Goal: Task Accomplishment & Management: Use online tool/utility

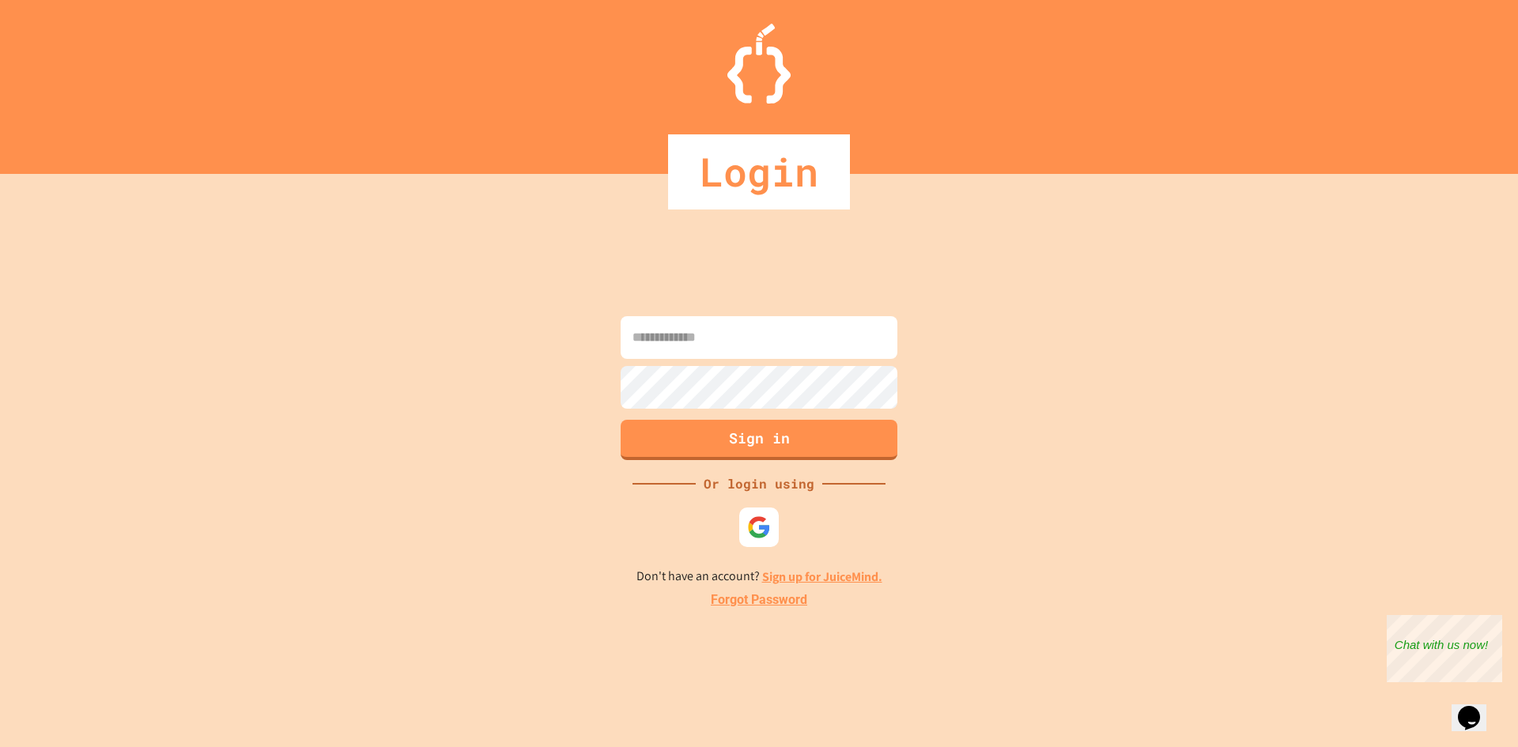
click at [745, 350] on input at bounding box center [758, 337] width 277 height 43
type input "**********"
click at [764, 433] on button "Sign in" at bounding box center [758, 440] width 277 height 40
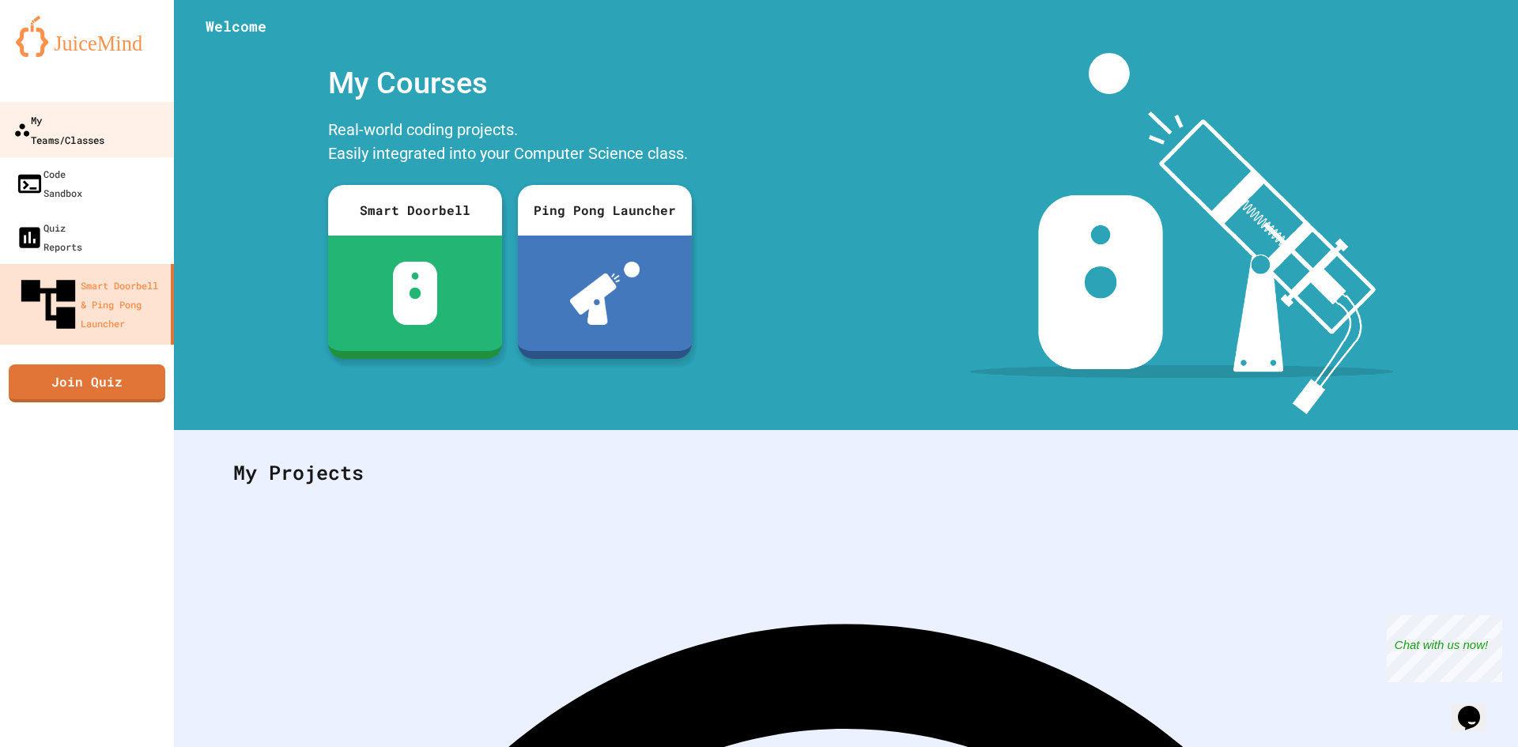
click at [104, 111] on div "My Teams/Classes" at bounding box center [58, 129] width 91 height 39
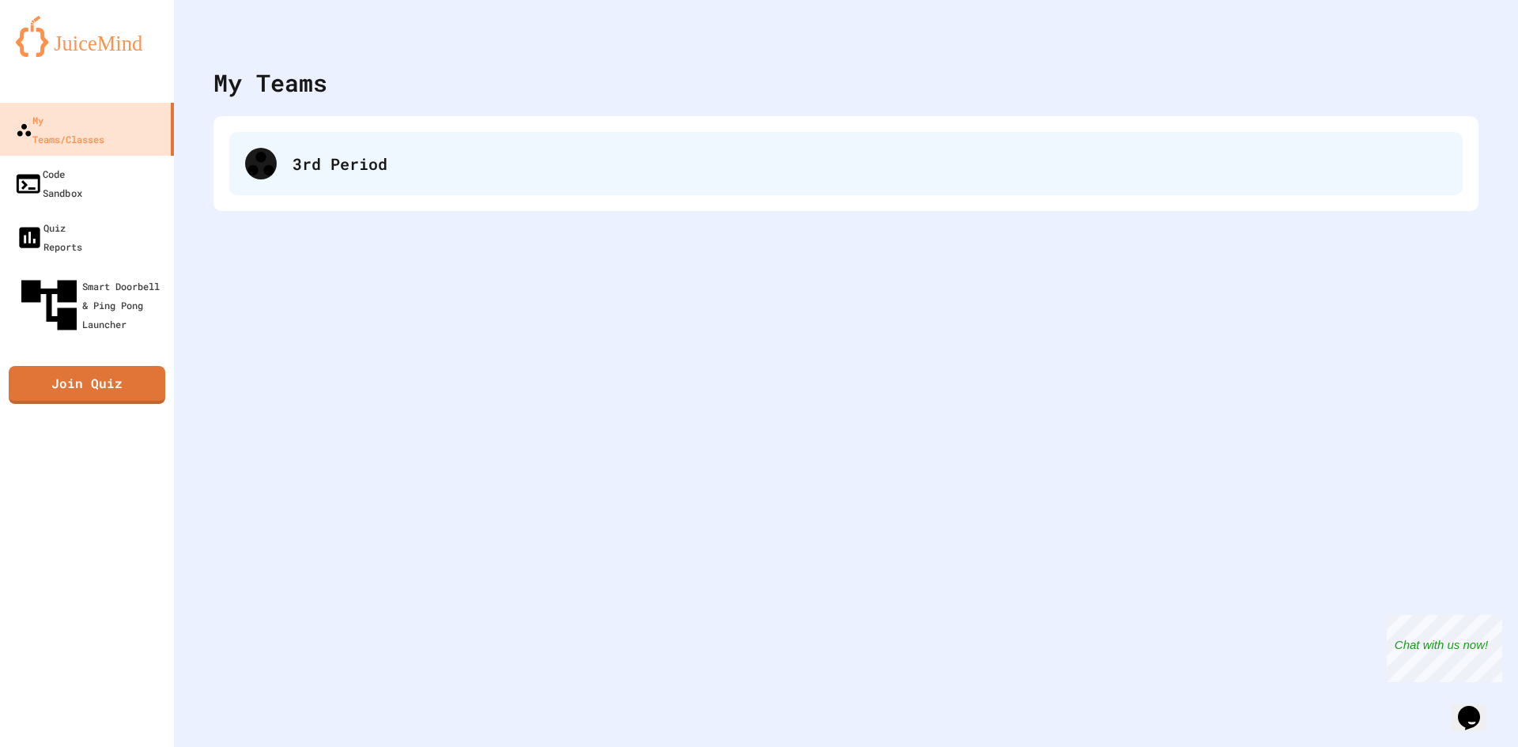
click at [260, 171] on icon at bounding box center [261, 164] width 32 height 32
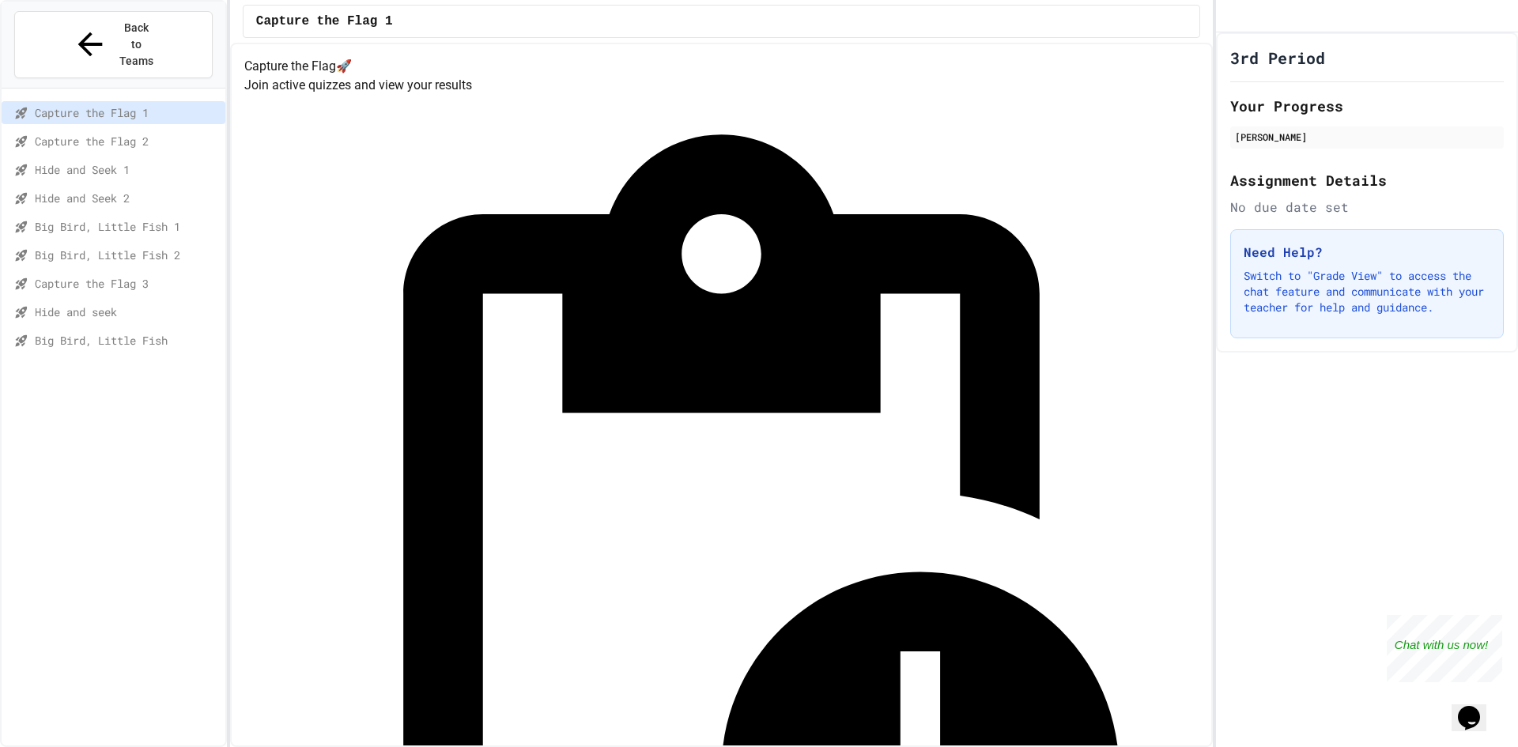
click at [118, 275] on span "Capture the Flag 3" at bounding box center [127, 283] width 184 height 17
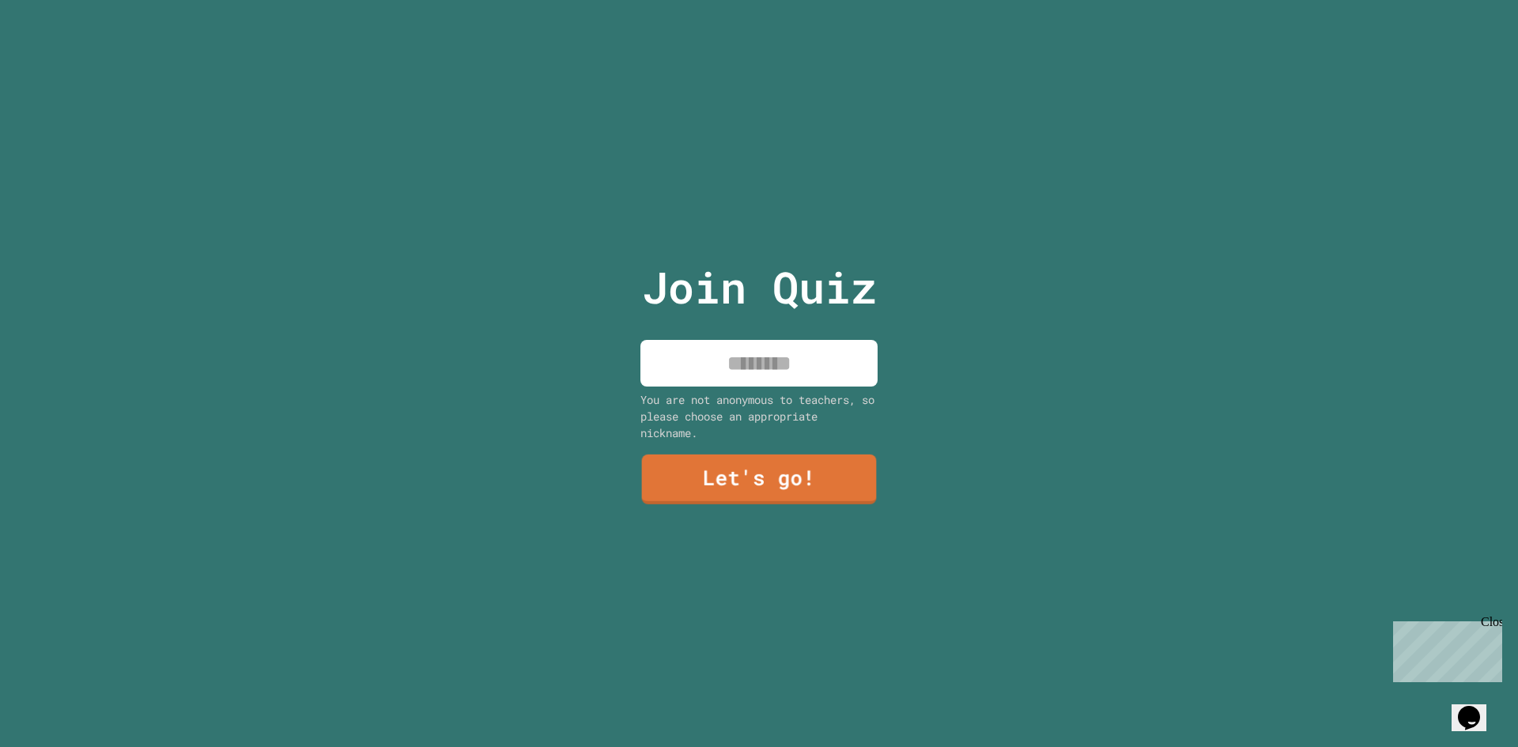
click at [786, 360] on input at bounding box center [758, 363] width 237 height 47
type input "******"
click at [782, 463] on link "Let's go!" at bounding box center [758, 477] width 217 height 52
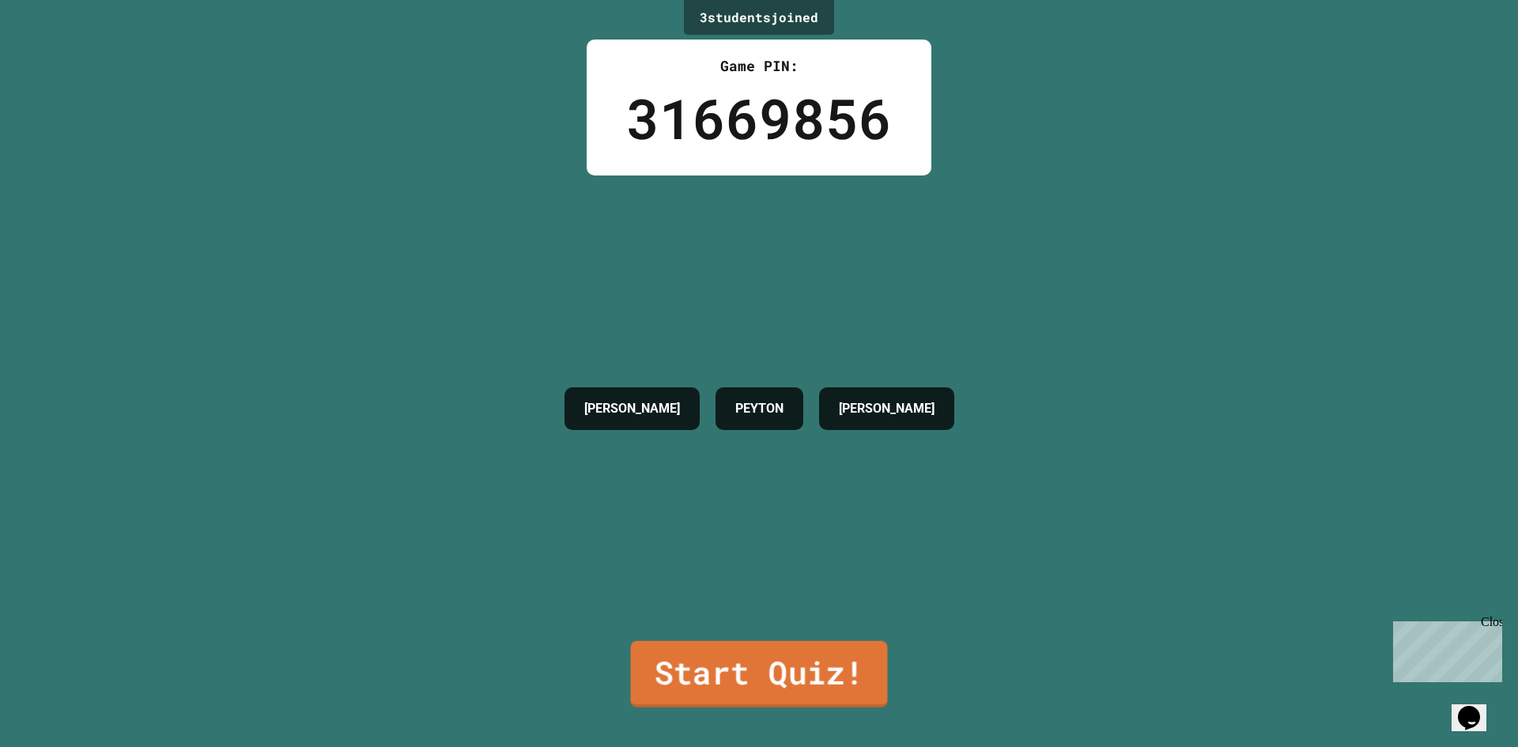
click at [787, 645] on link "Start Quiz!" at bounding box center [759, 674] width 257 height 66
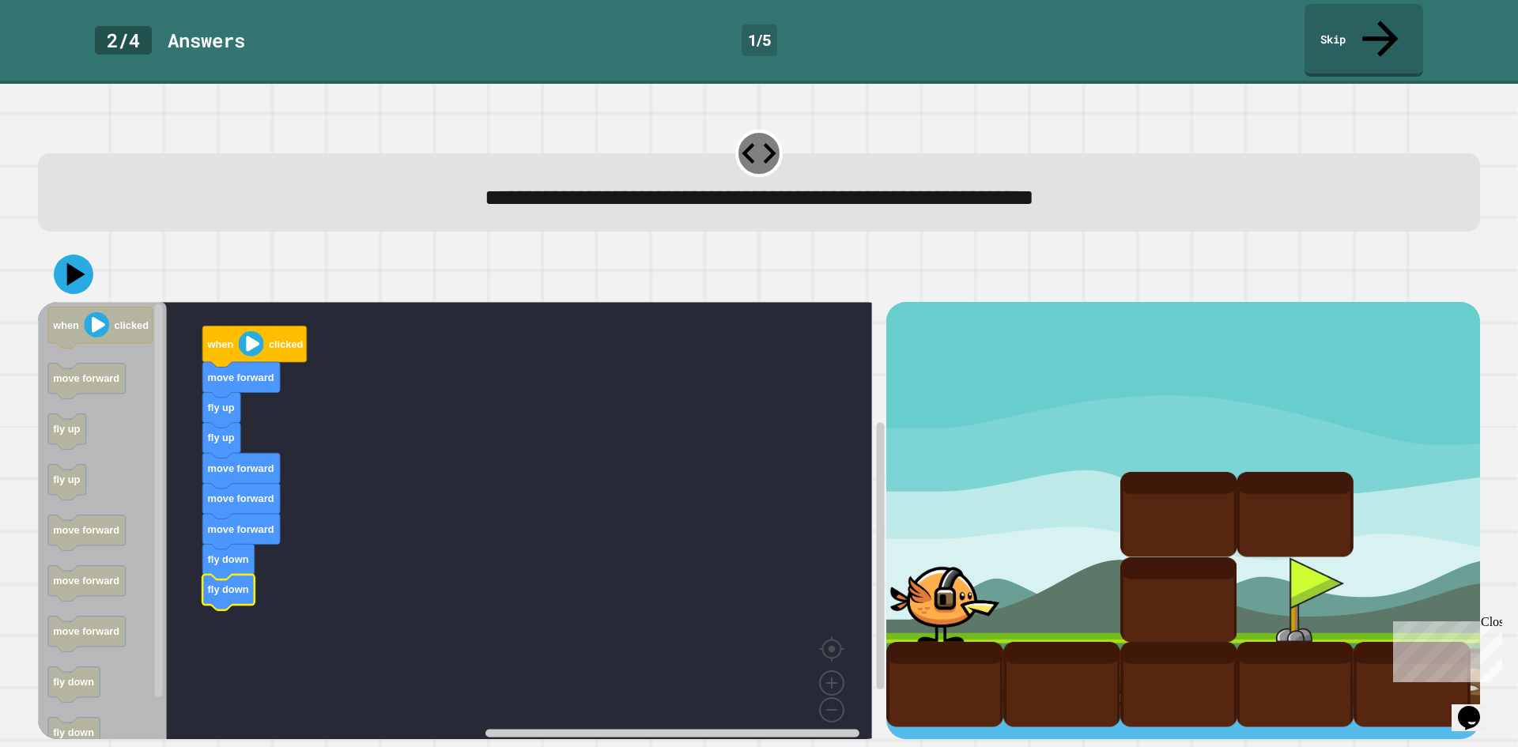
click at [73, 263] on div at bounding box center [759, 274] width 1442 height 55
click at [70, 253] on icon at bounding box center [73, 274] width 43 height 43
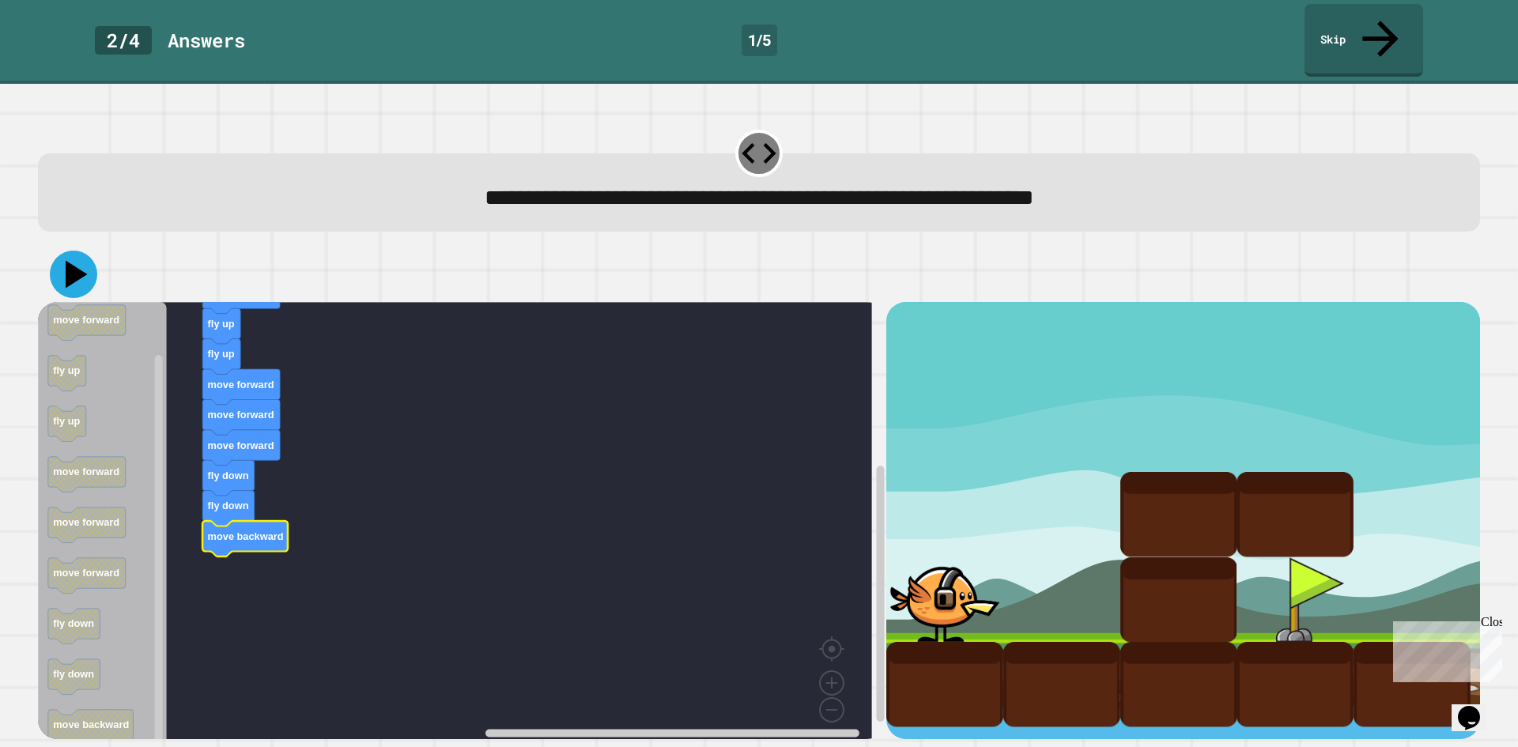
click at [61, 251] on icon at bounding box center [73, 274] width 47 height 47
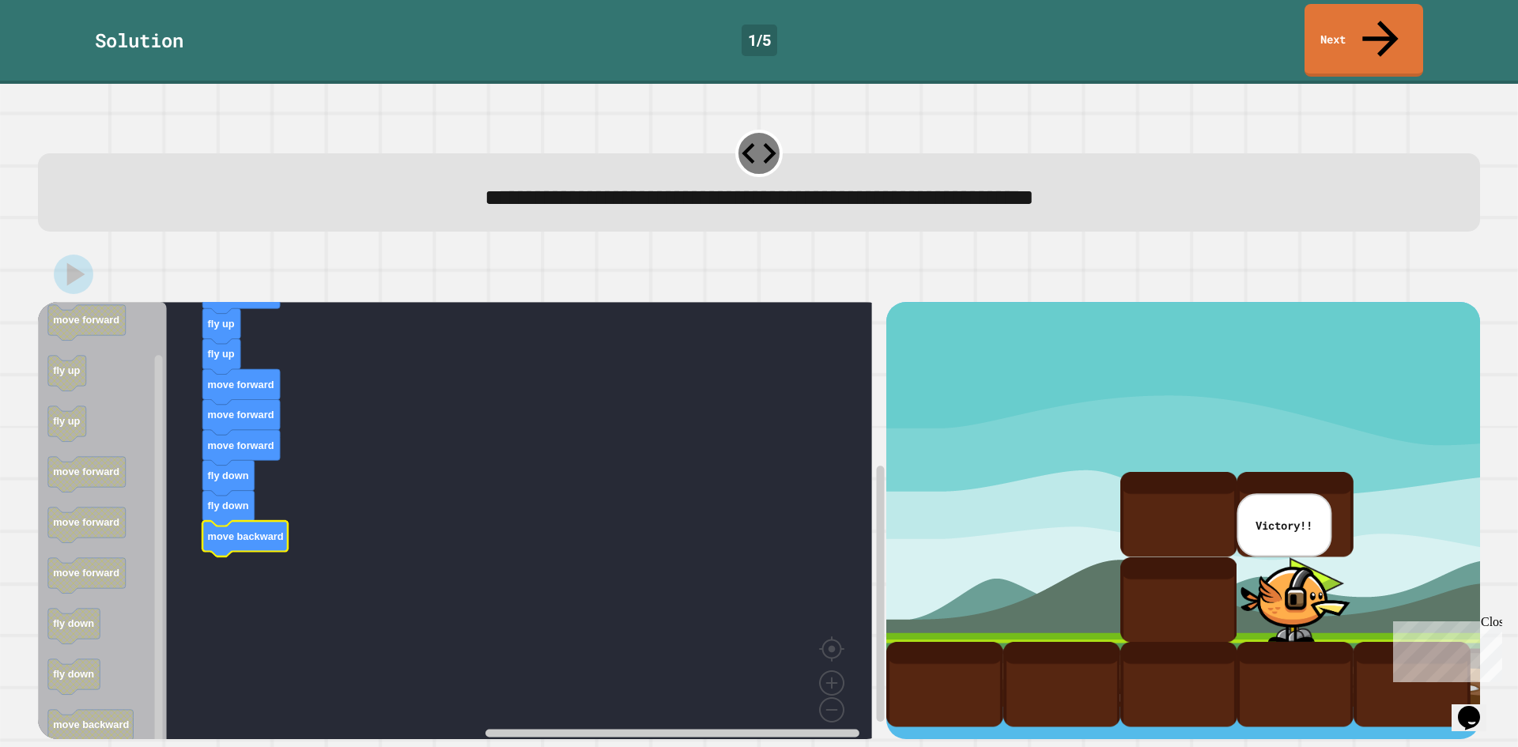
click at [1492, 617] on div "Close" at bounding box center [1490, 625] width 20 height 20
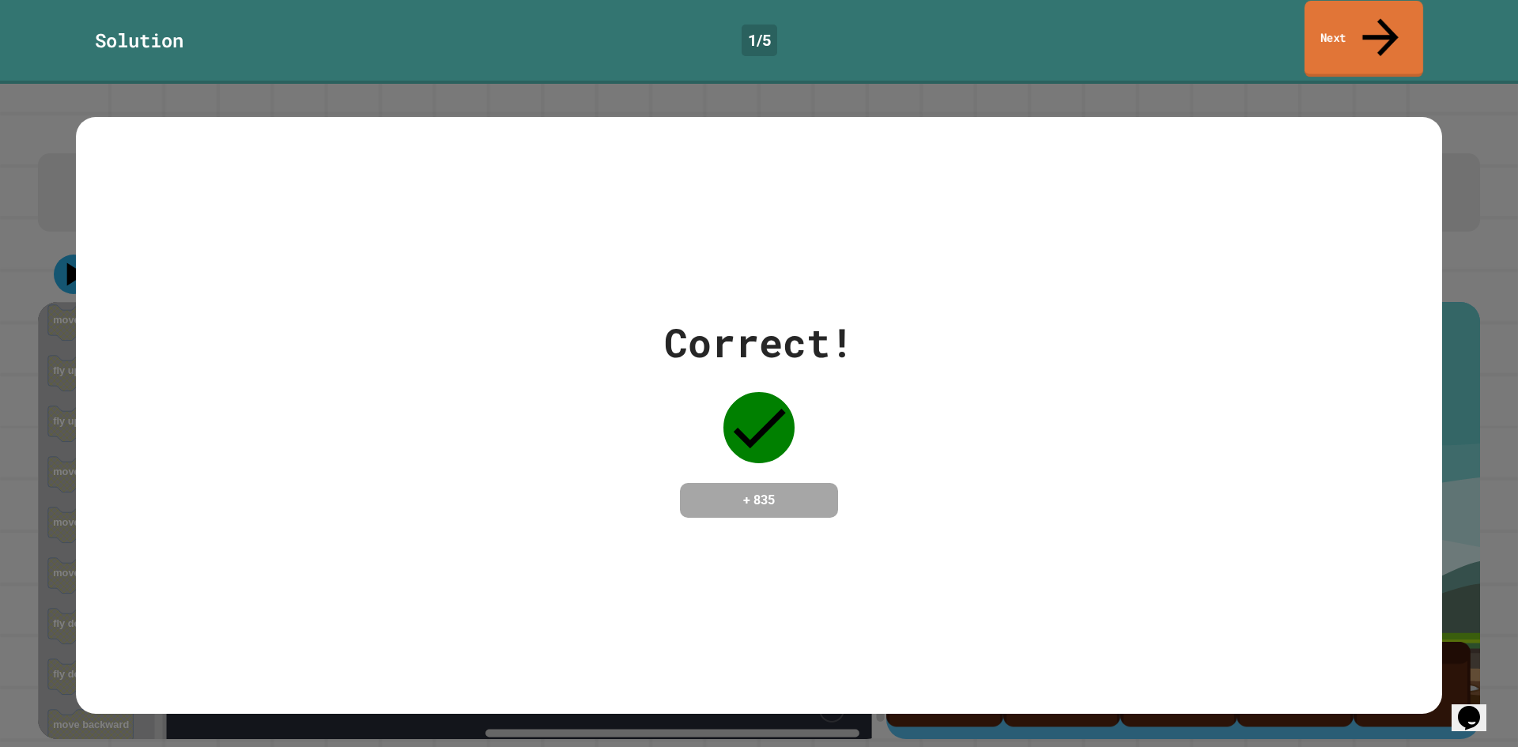
click at [1379, 17] on icon at bounding box center [1380, 37] width 54 height 56
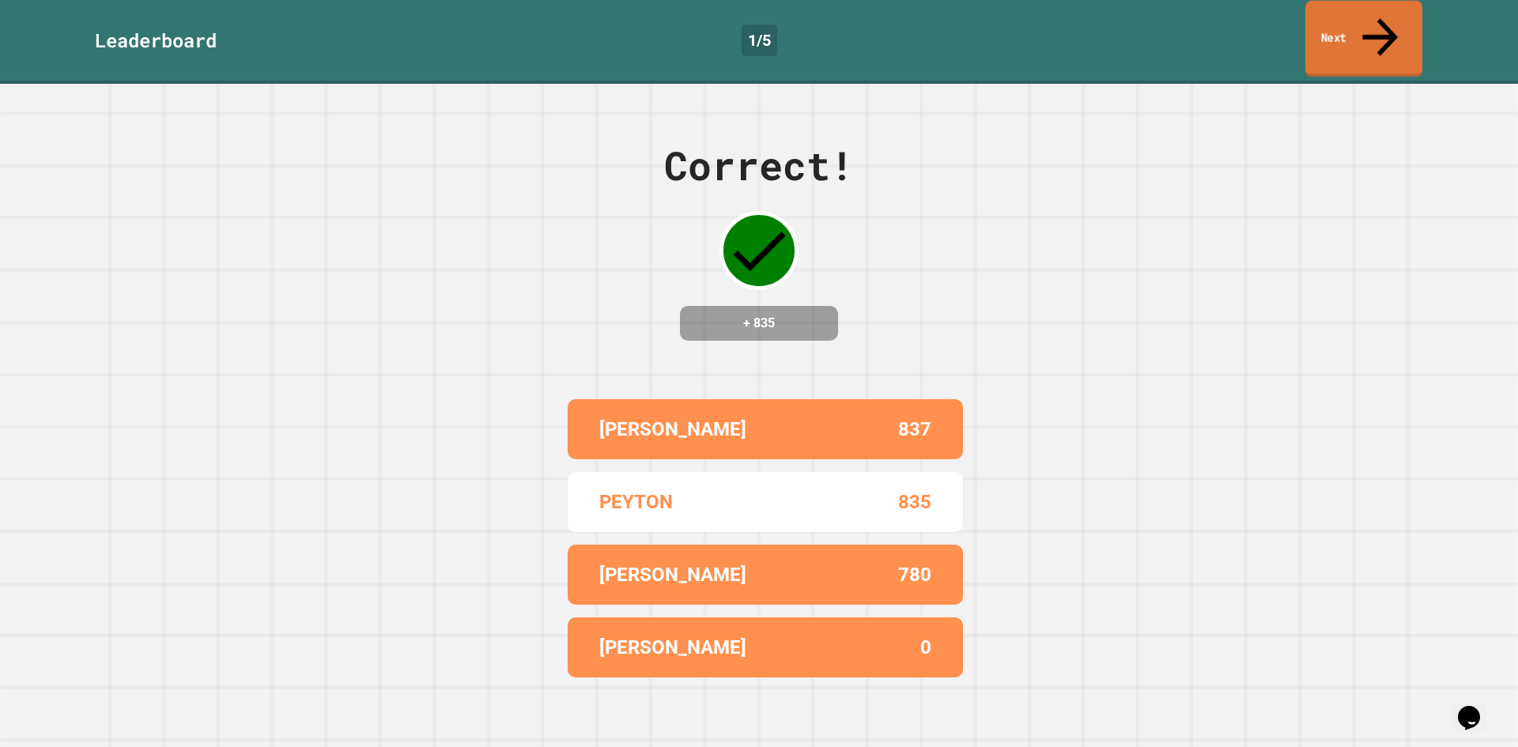
click at [1386, 31] on link "Next" at bounding box center [1363, 39] width 117 height 77
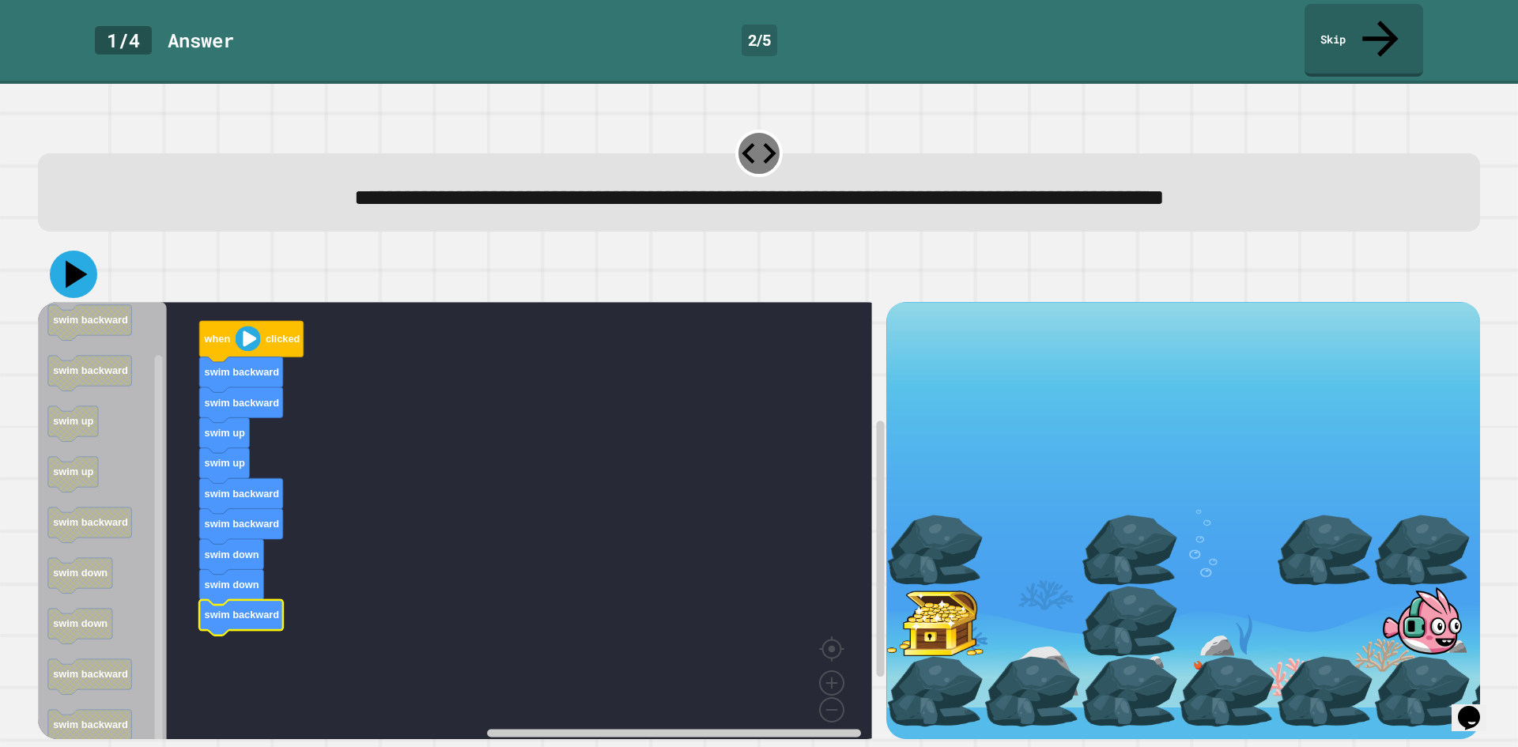
click at [65, 251] on icon at bounding box center [73, 274] width 47 height 47
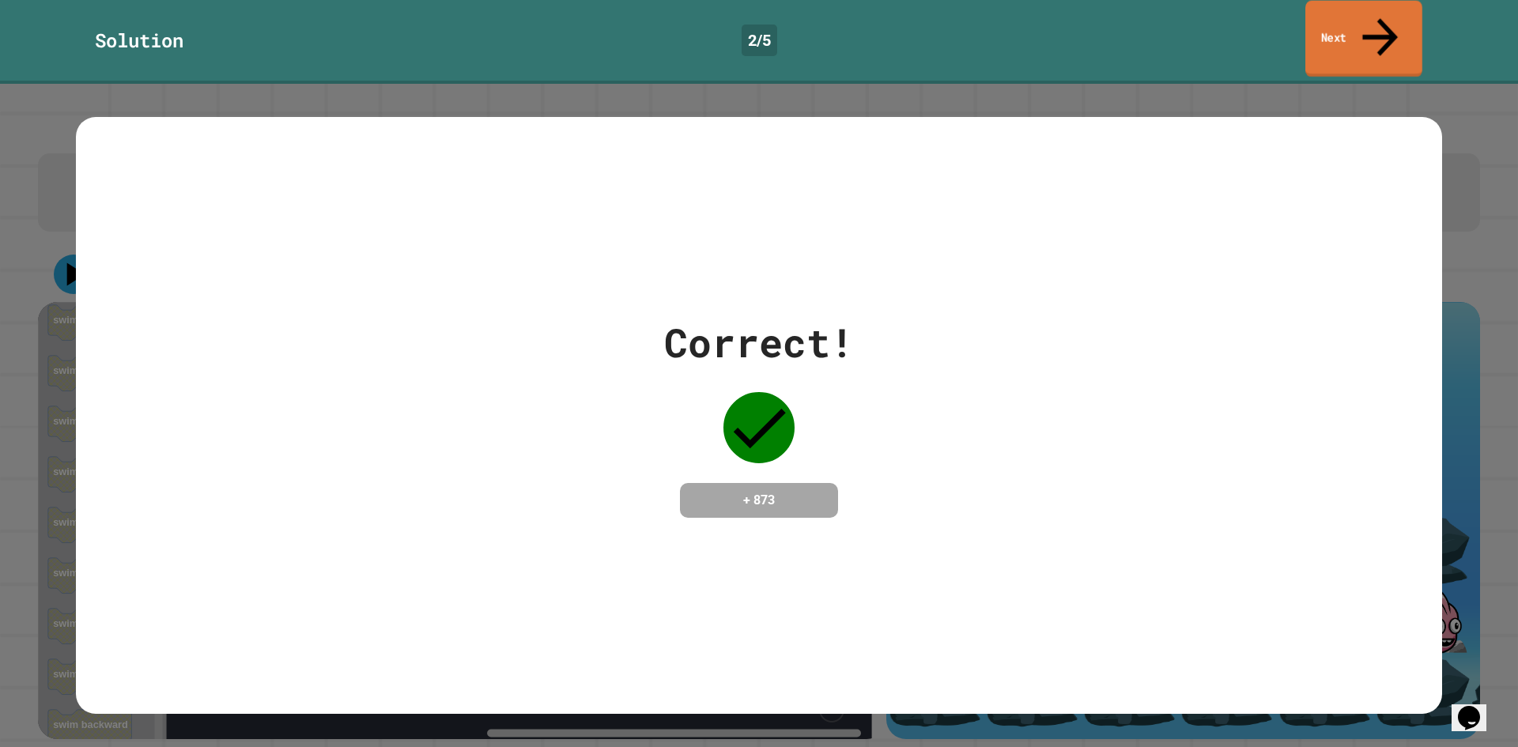
click at [1374, 21] on icon at bounding box center [1379, 37] width 53 height 56
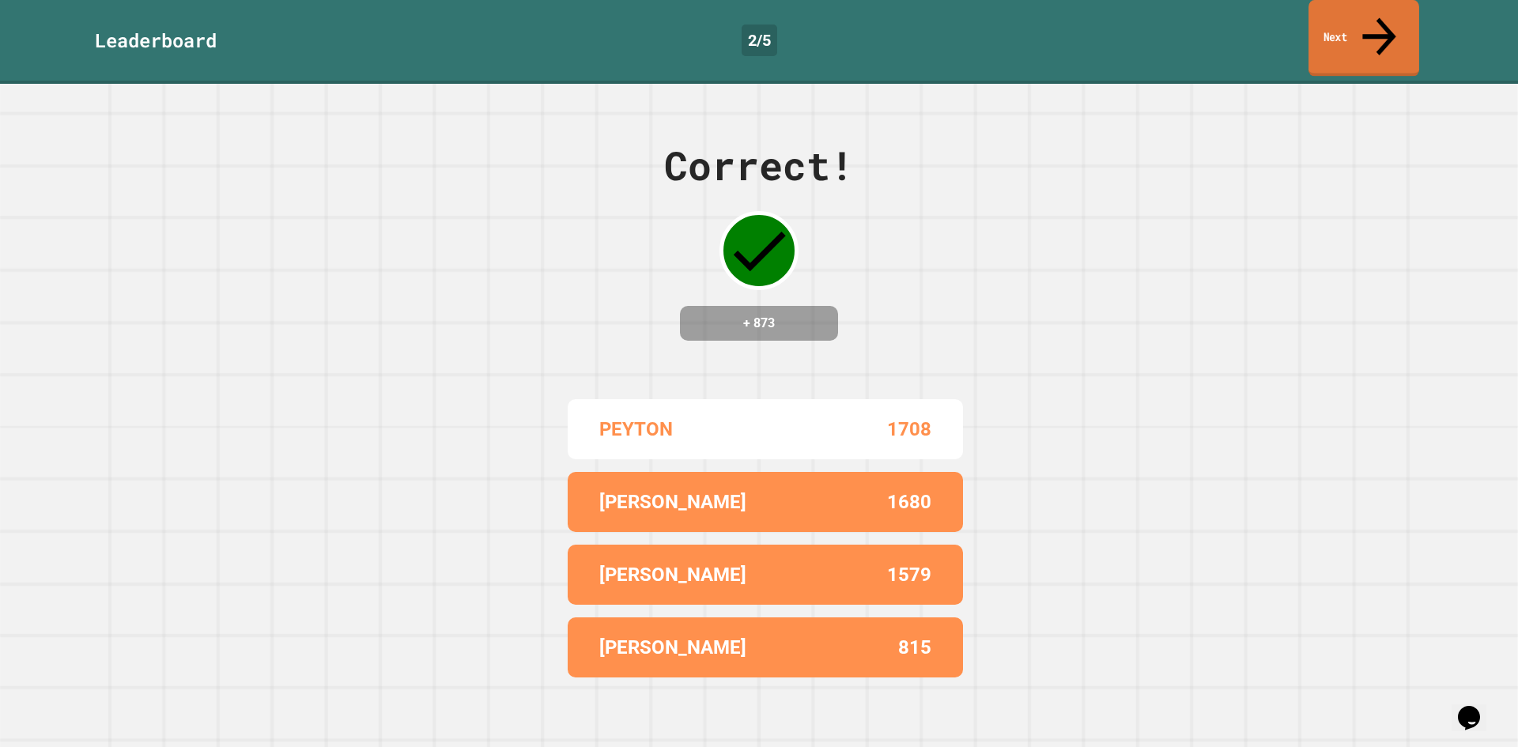
click at [1337, 32] on link "Next" at bounding box center [1363, 38] width 111 height 77
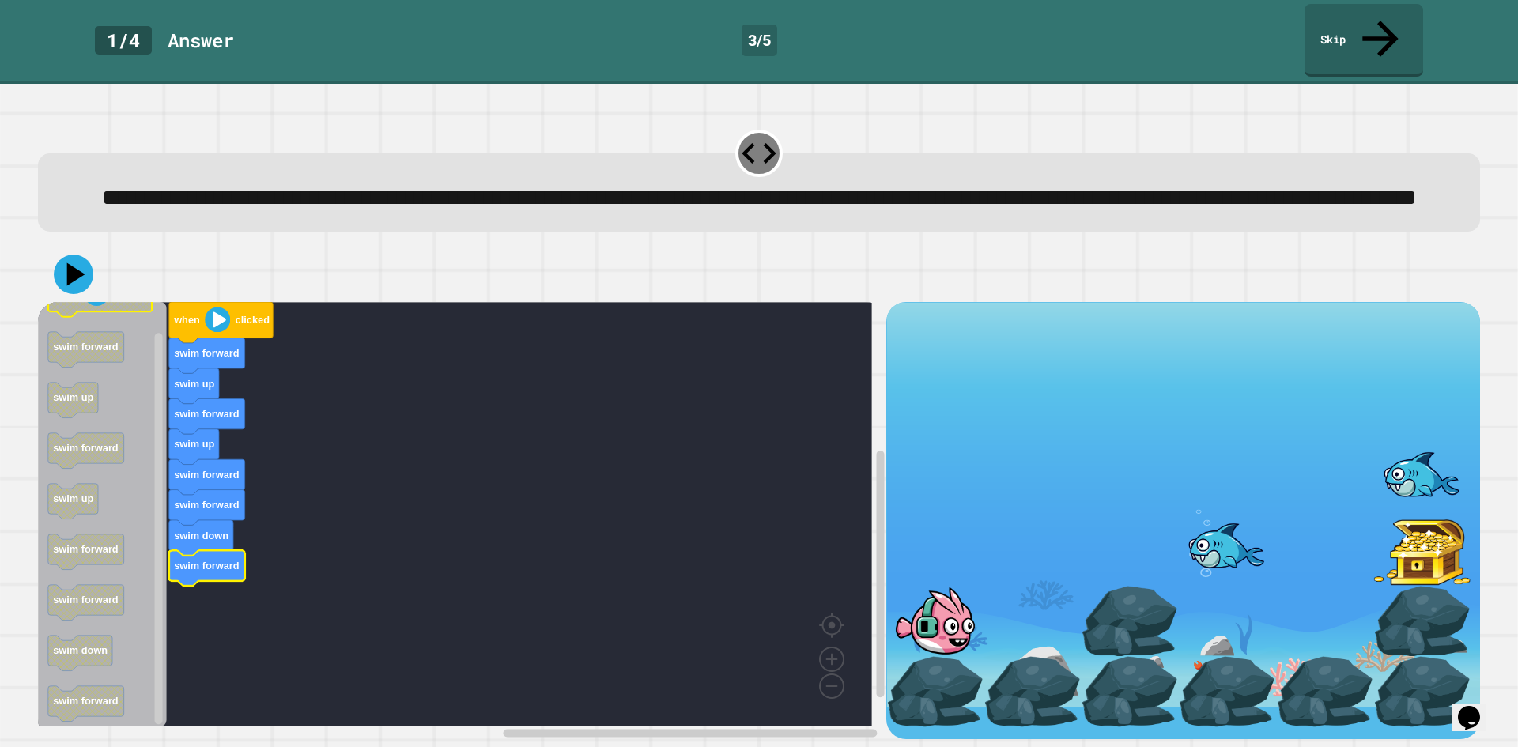
click at [79, 275] on icon at bounding box center [76, 274] width 18 height 23
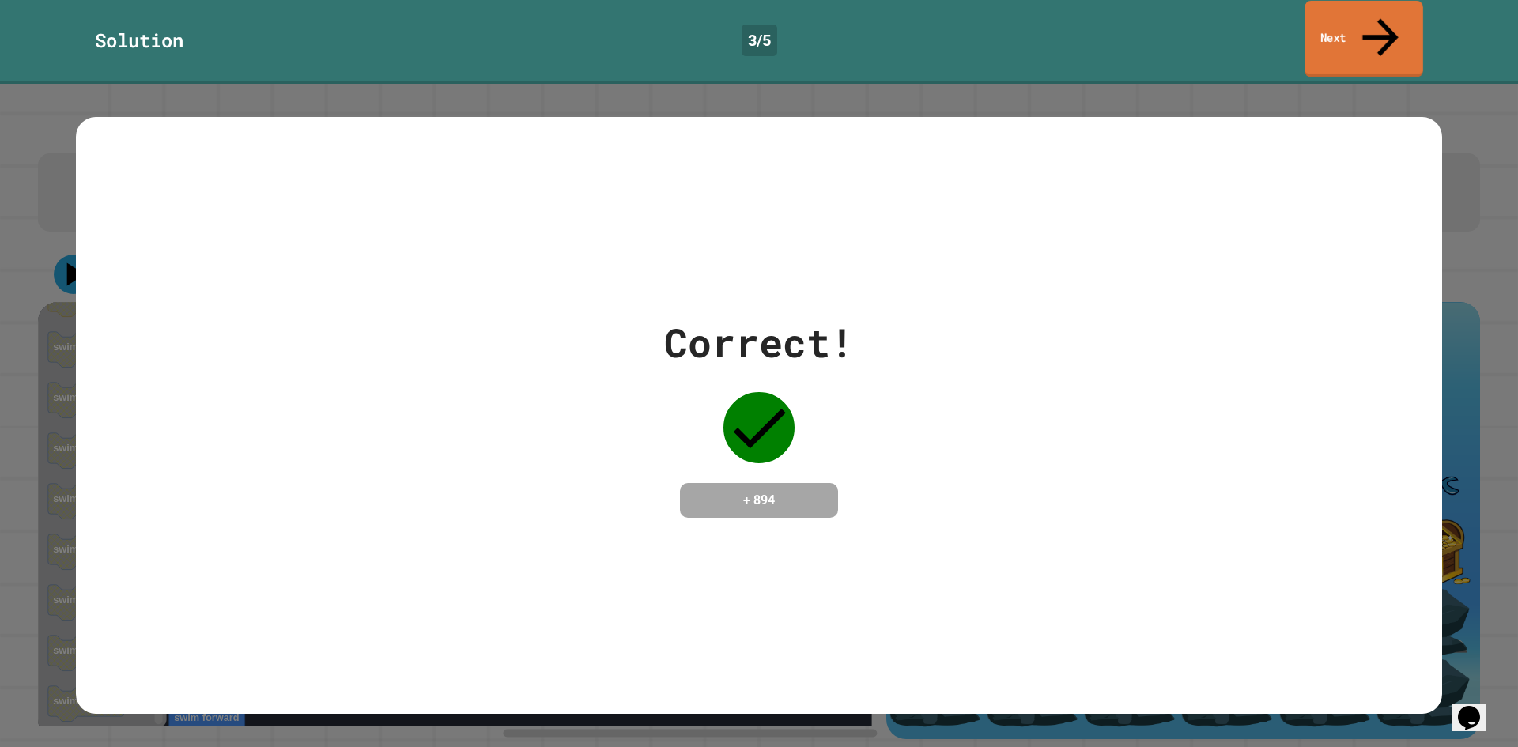
click at [1314, 13] on link "Next" at bounding box center [1363, 39] width 119 height 77
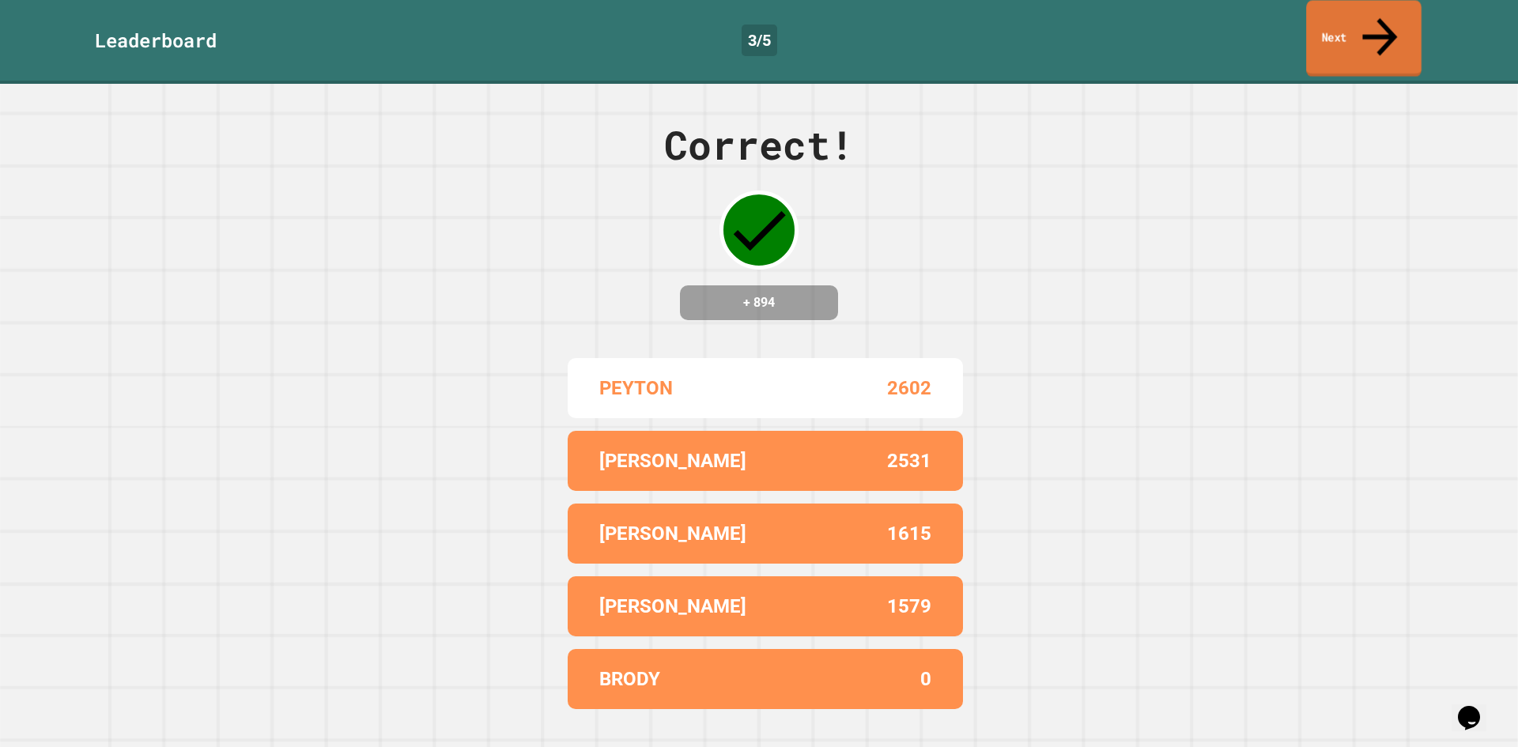
click at [1361, 29] on link "Next" at bounding box center [1363, 38] width 115 height 77
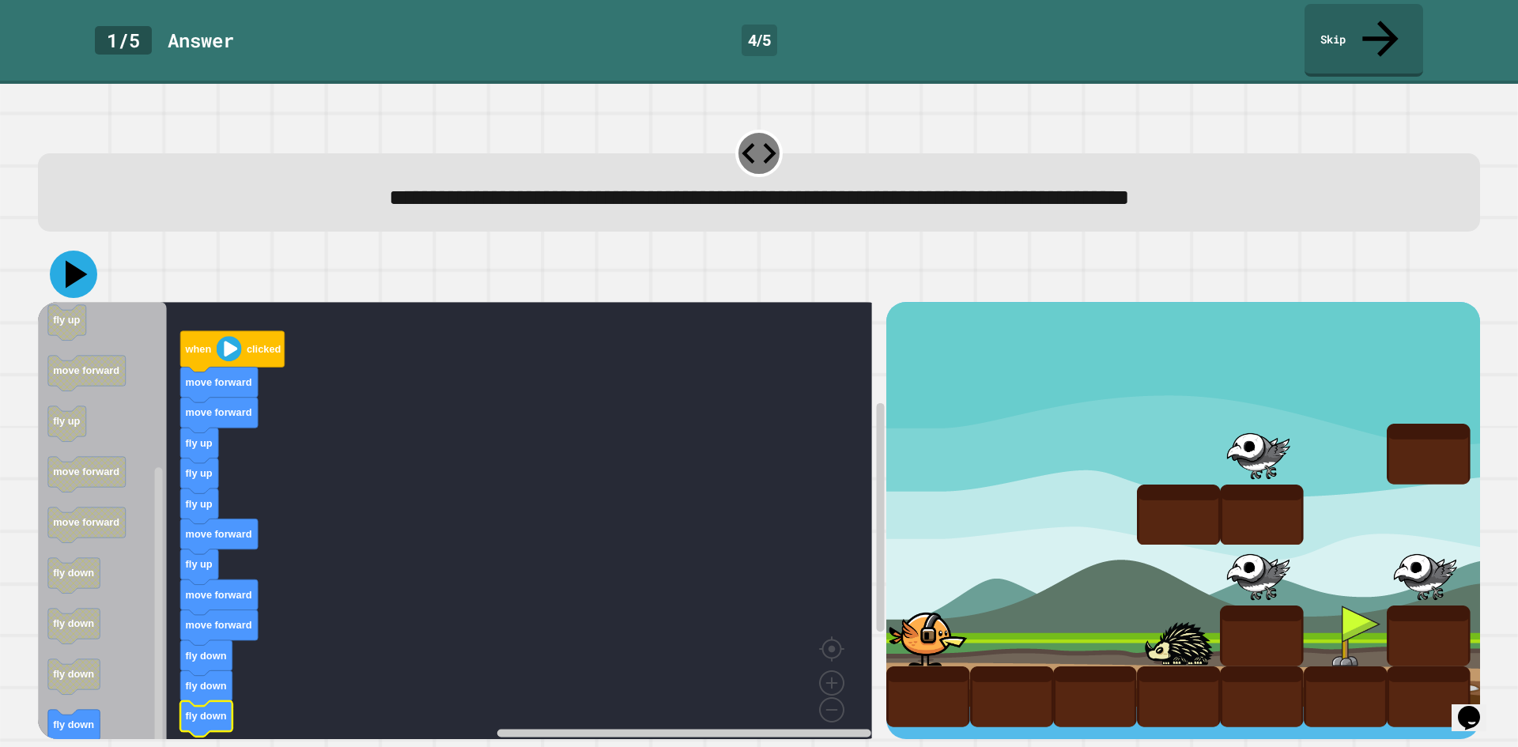
click at [87, 252] on icon at bounding box center [73, 274] width 47 height 47
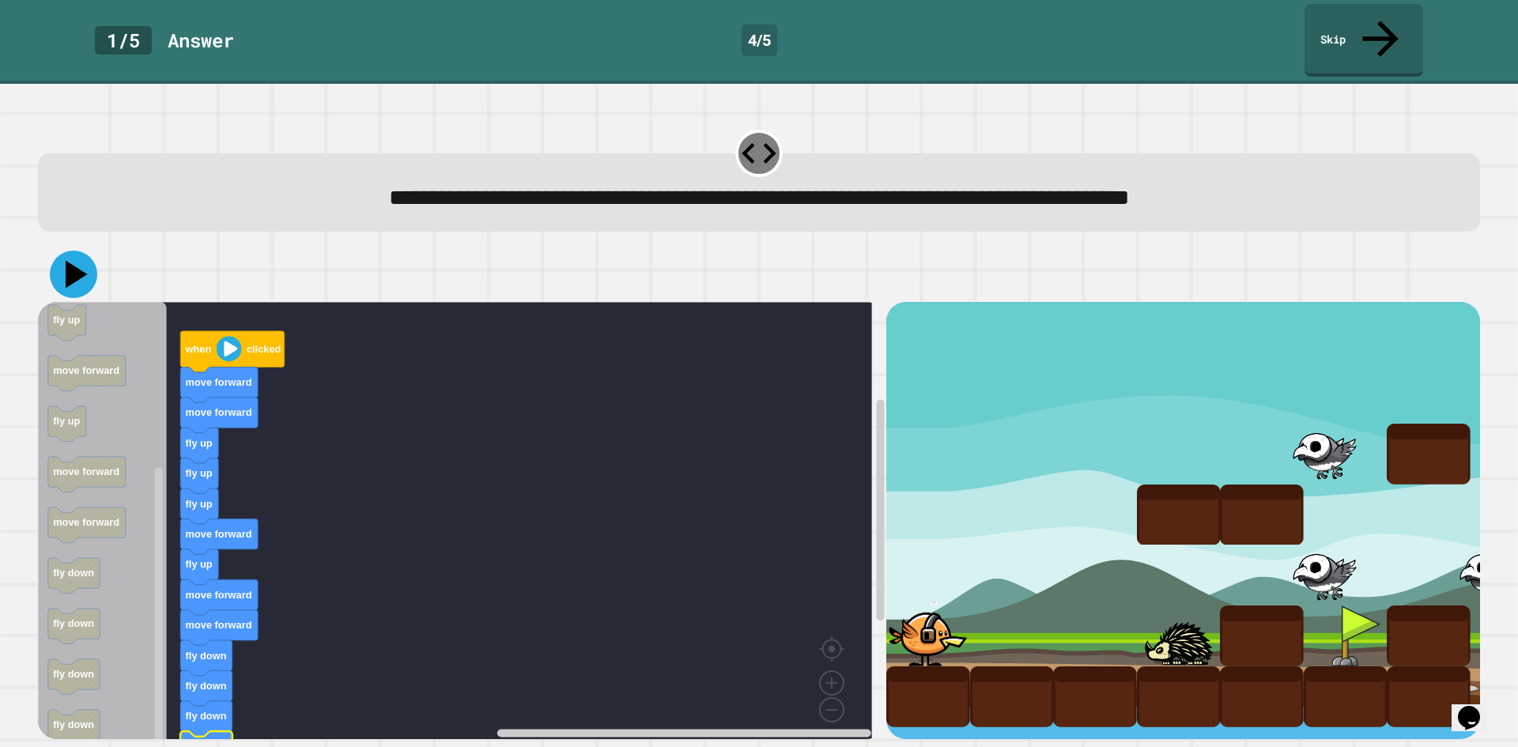
click at [79, 251] on icon at bounding box center [73, 274] width 47 height 47
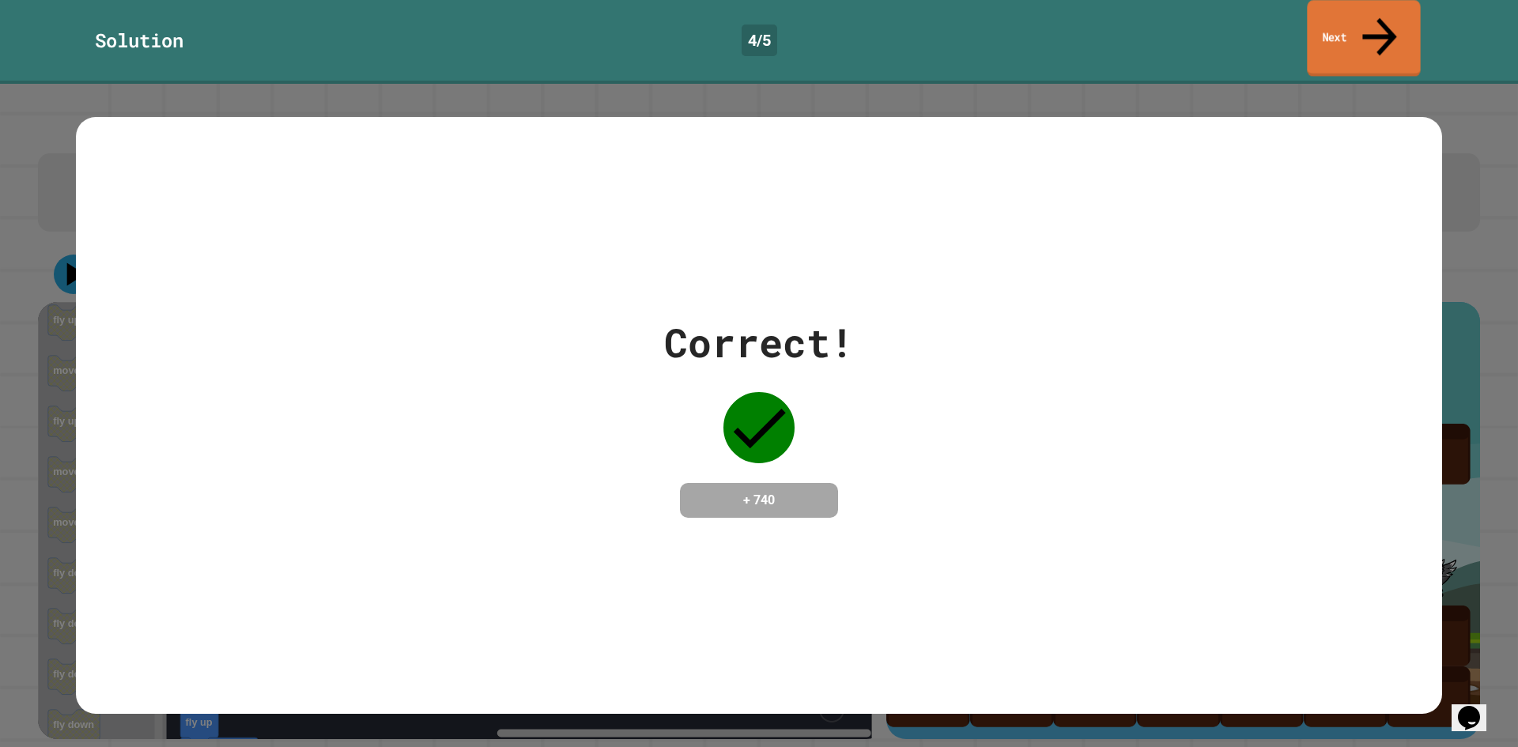
click at [1373, 13] on icon at bounding box center [1379, 37] width 51 height 56
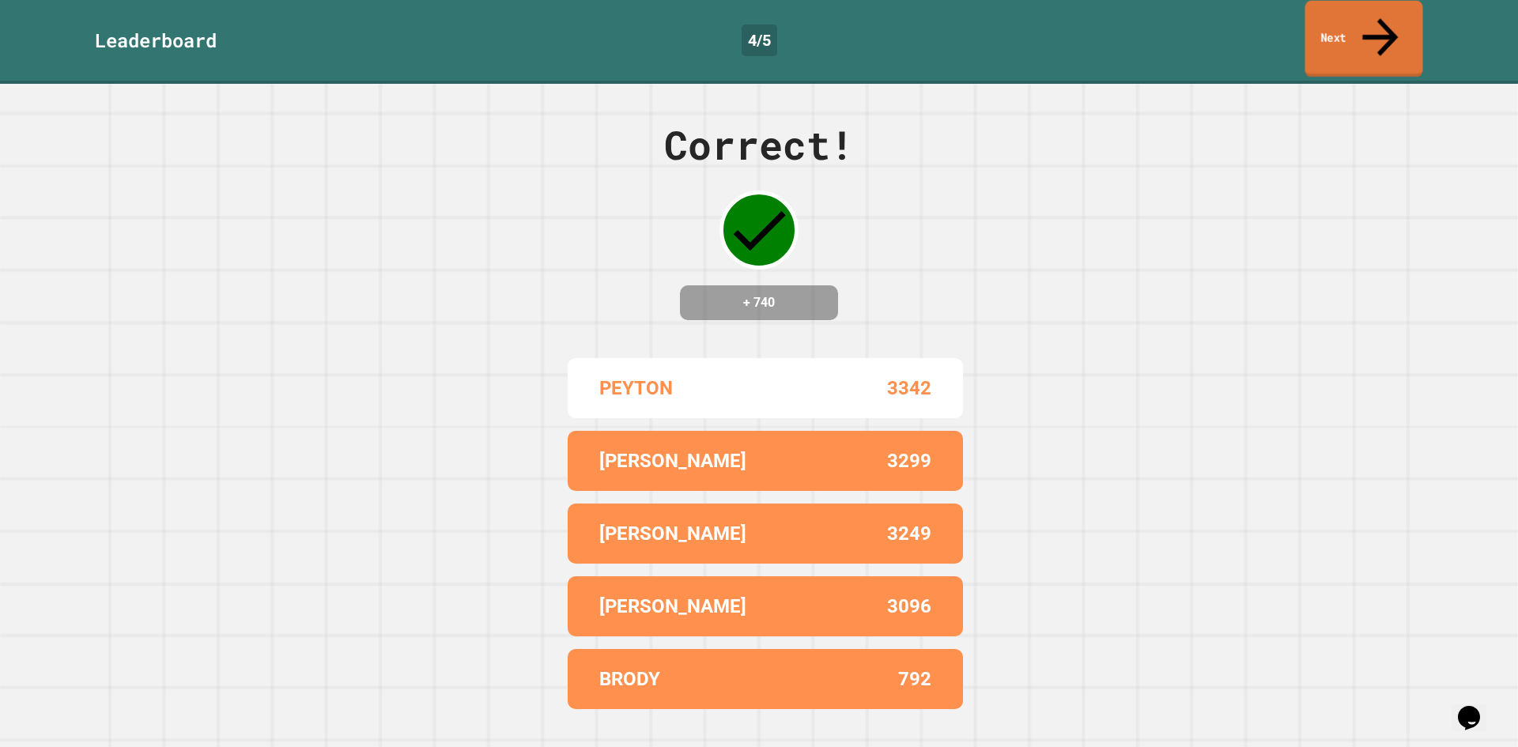
click at [1324, 21] on link "Next" at bounding box center [1364, 39] width 118 height 77
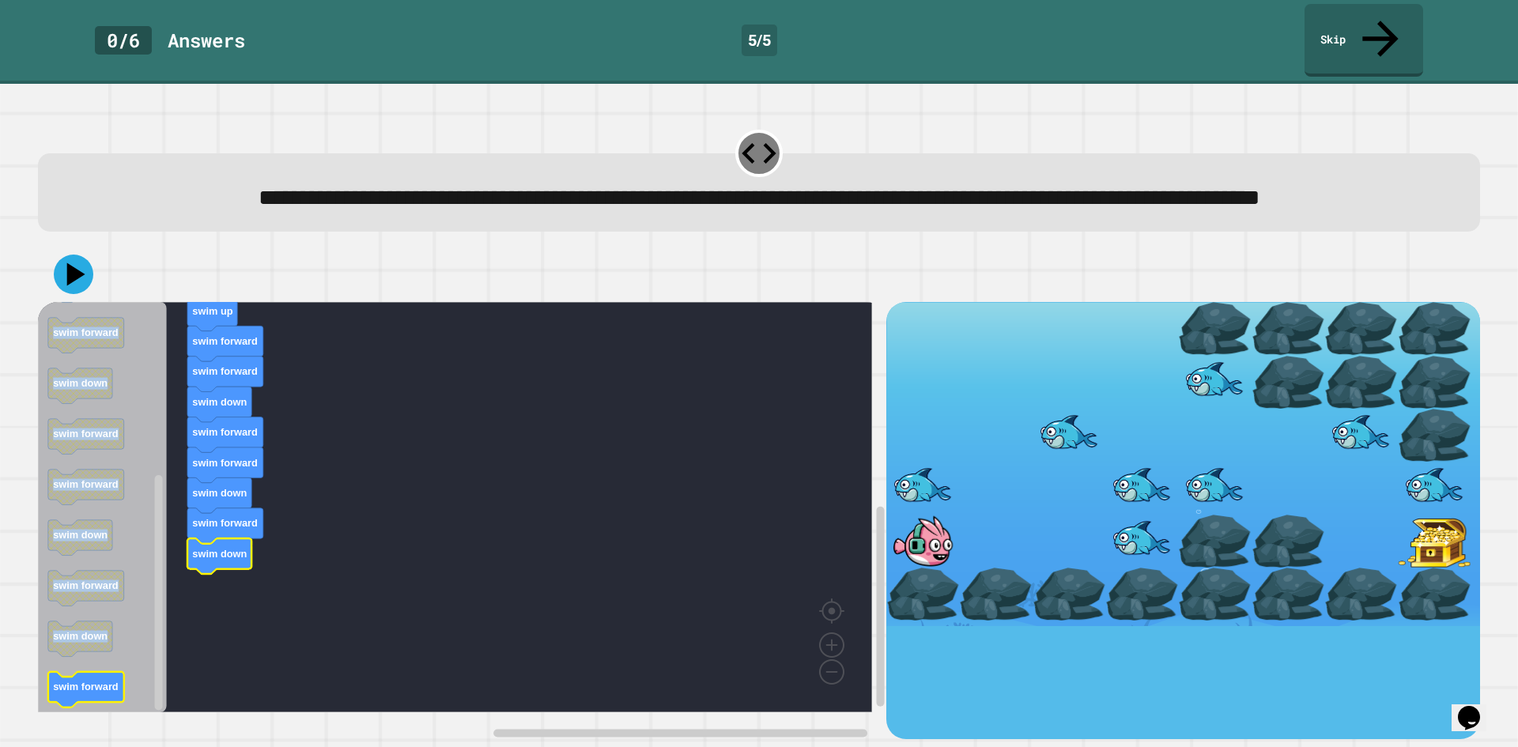
drag, startPoint x: 108, startPoint y: 710, endPoint x: 108, endPoint y: 692, distance: 18.2
click at [108, 695] on div "when clicked swim forward swim up swim up swim up swim forward swim forward swi…" at bounding box center [758, 492] width 1457 height 507
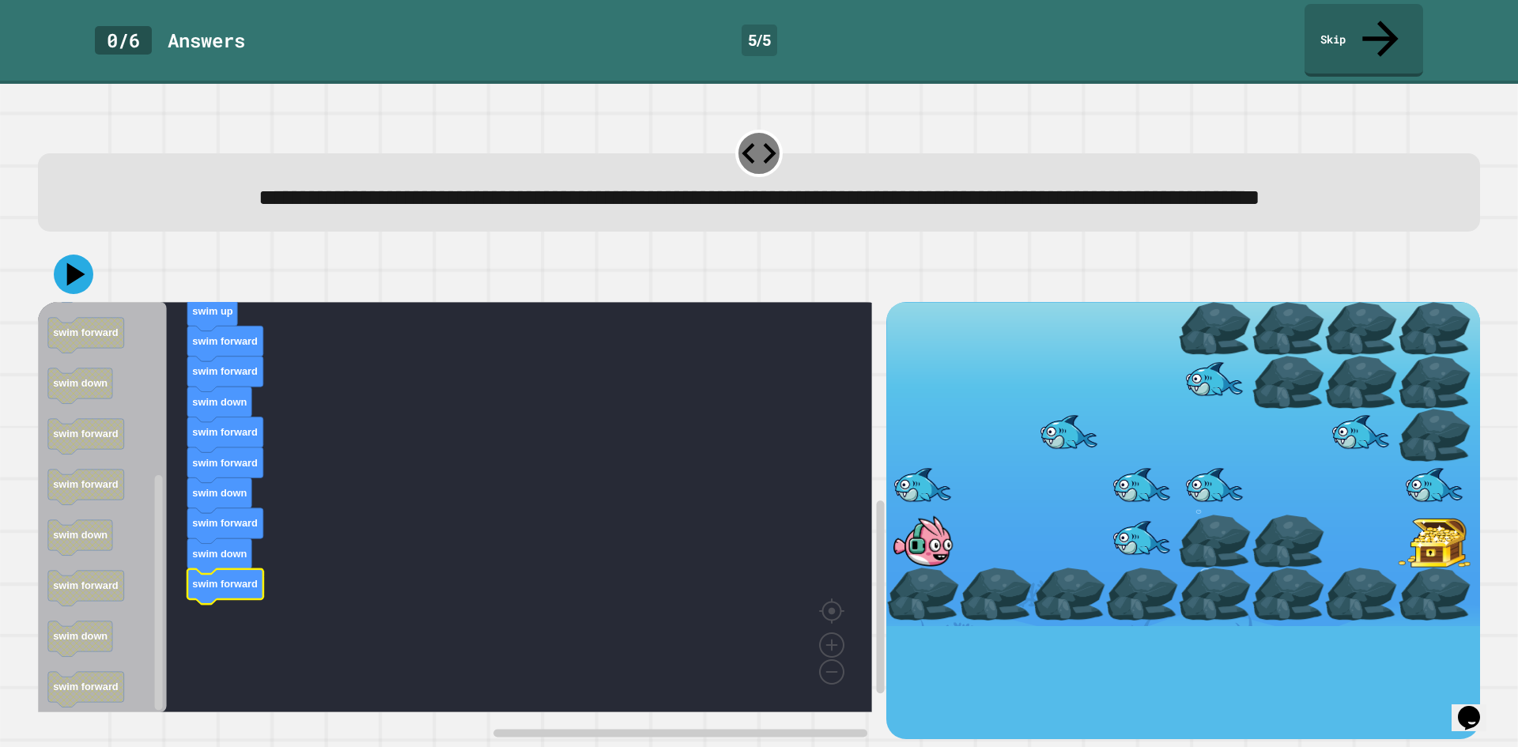
click at [82, 278] on icon at bounding box center [76, 274] width 18 height 23
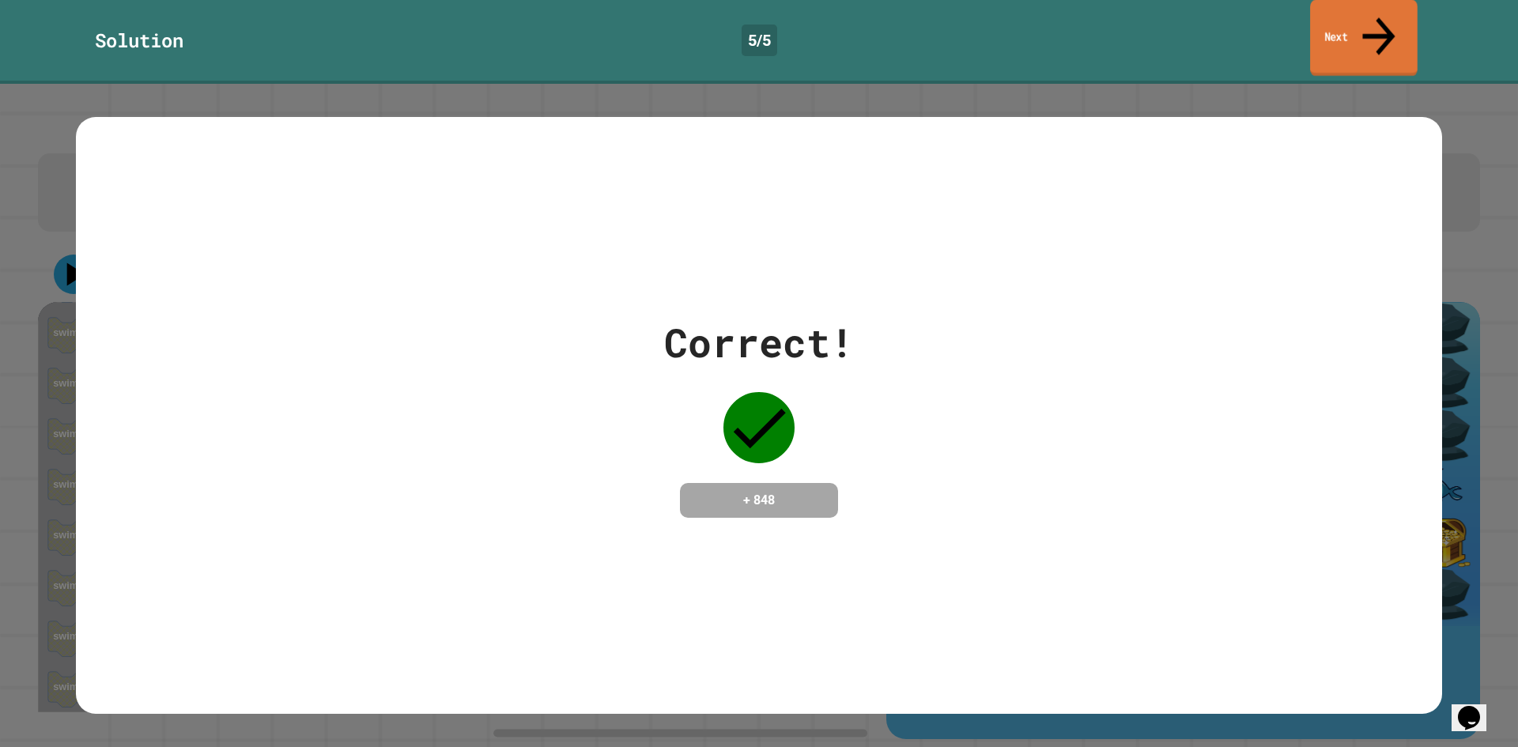
click at [1339, 16] on link "Next" at bounding box center [1363, 38] width 107 height 77
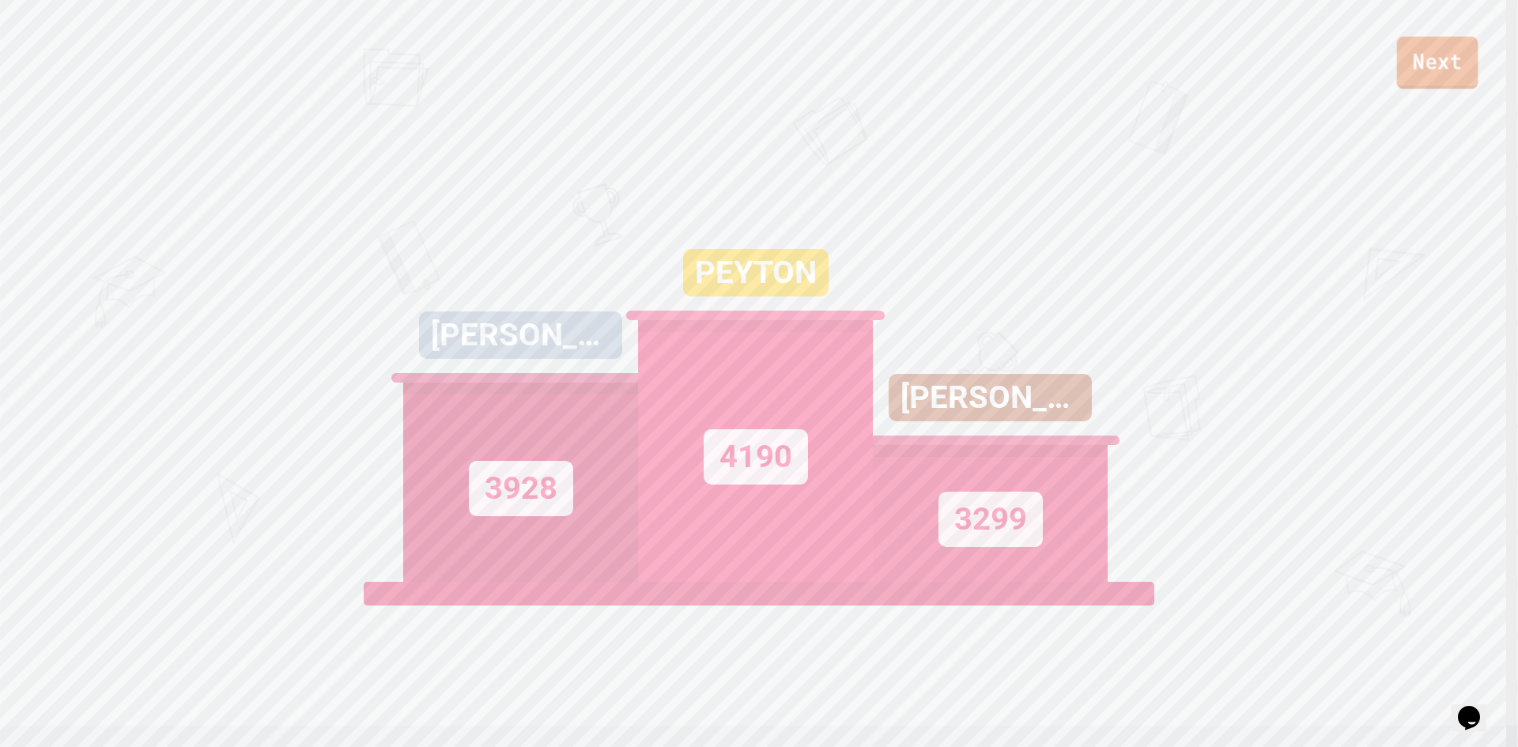
click at [1441, 58] on link "Next" at bounding box center [1437, 62] width 81 height 52
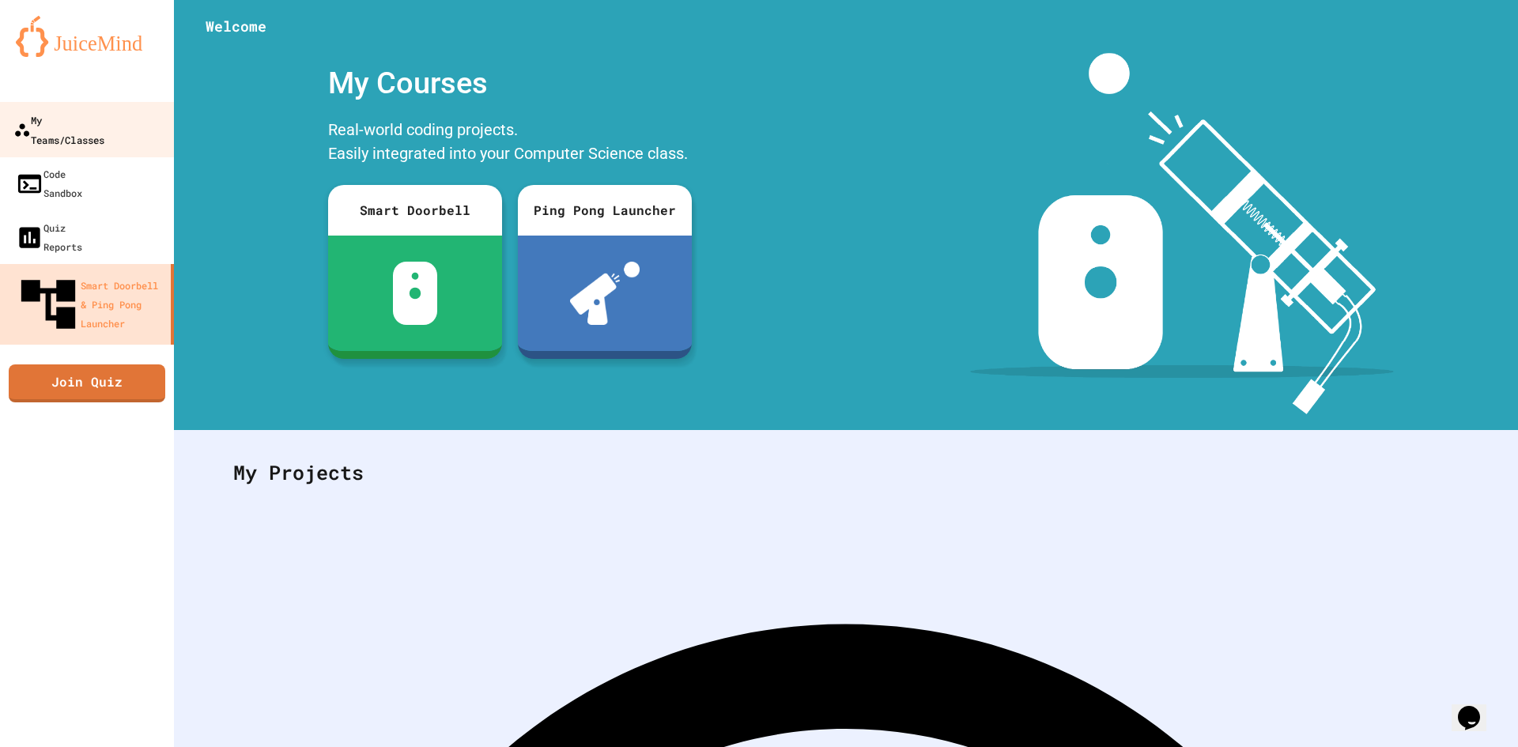
click at [85, 126] on div "My Teams/Classes" at bounding box center [58, 129] width 91 height 39
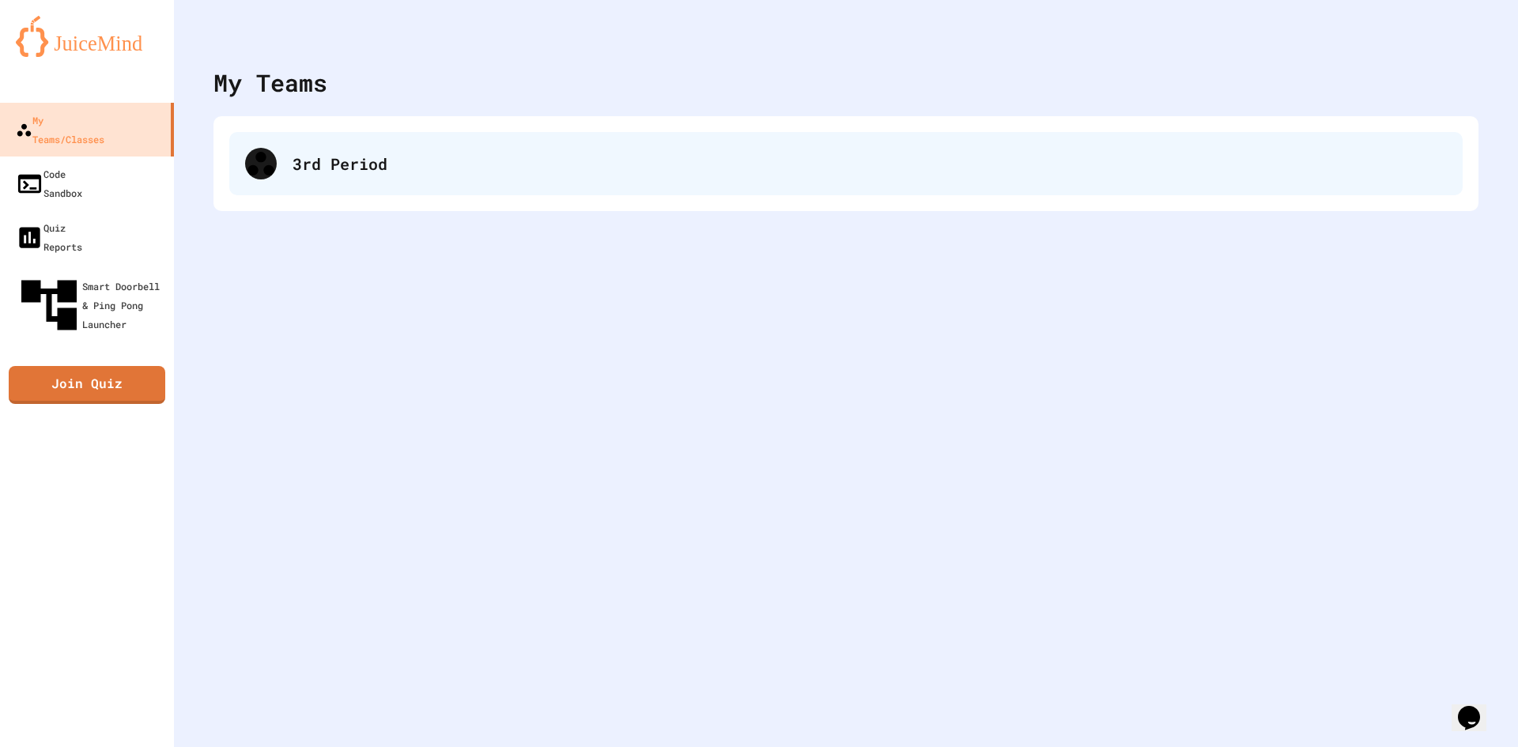
click at [263, 151] on div at bounding box center [261, 164] width 32 height 32
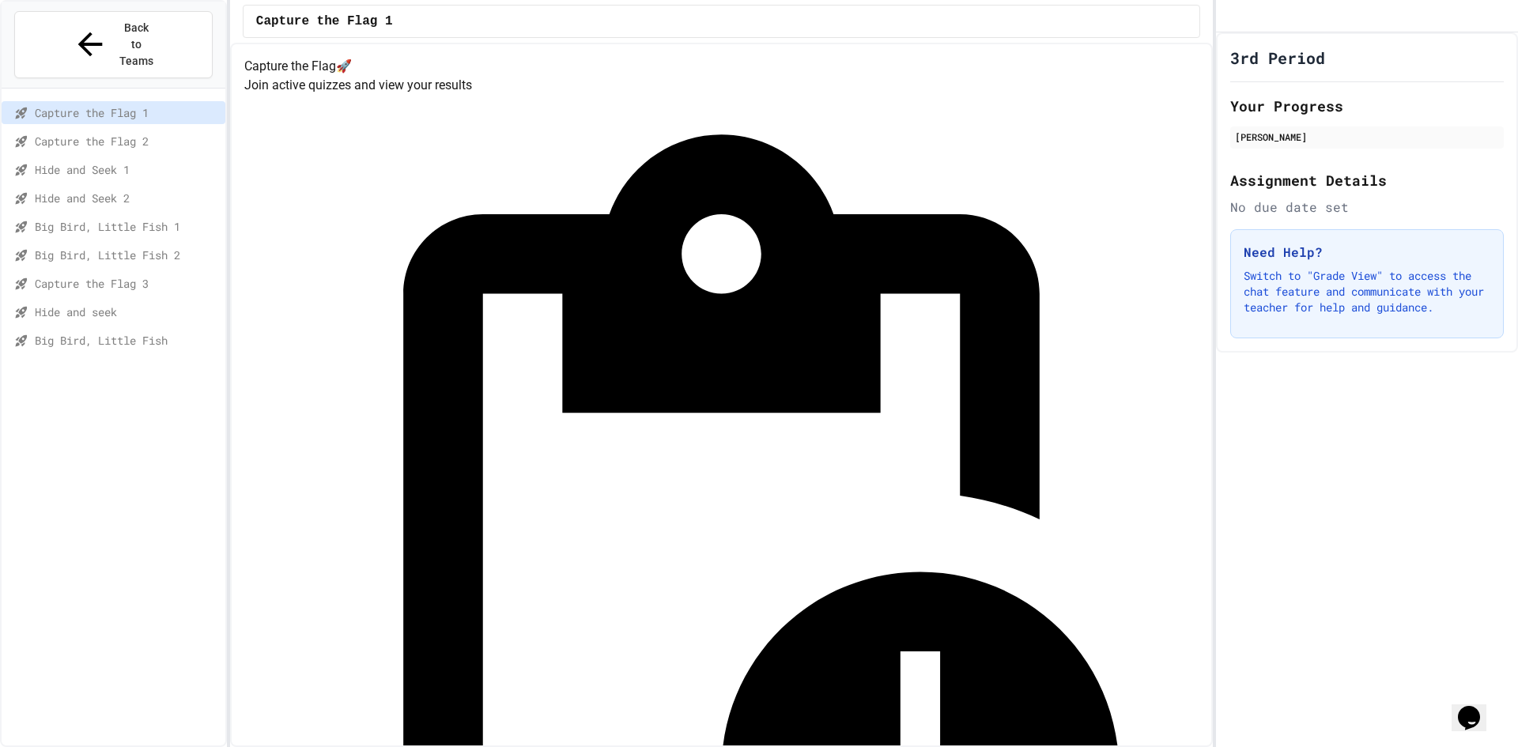
click at [95, 304] on span "Hide and seek" at bounding box center [127, 312] width 184 height 17
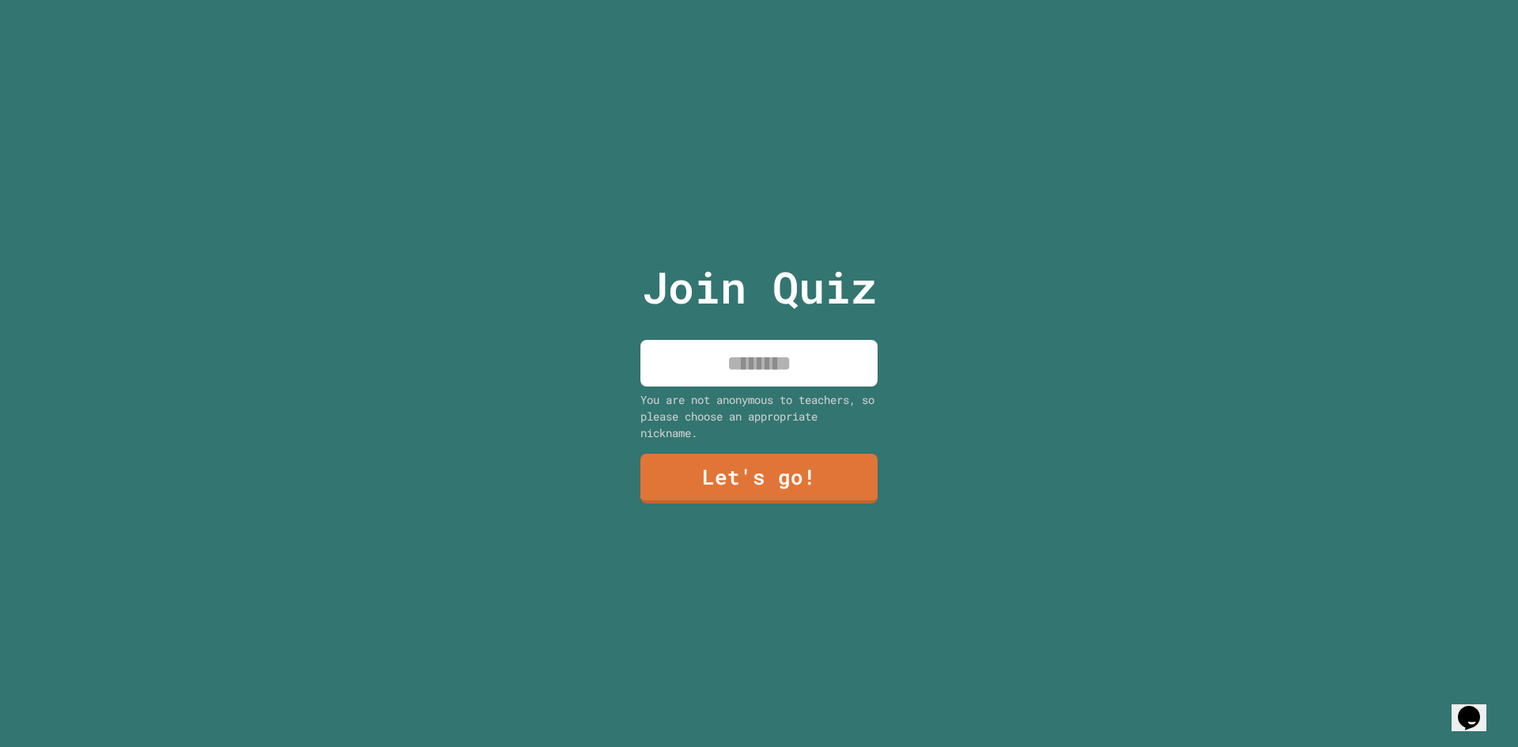
click at [767, 343] on input at bounding box center [758, 363] width 237 height 47
type input "******"
click at [800, 463] on link "Let's go!" at bounding box center [758, 477] width 217 height 52
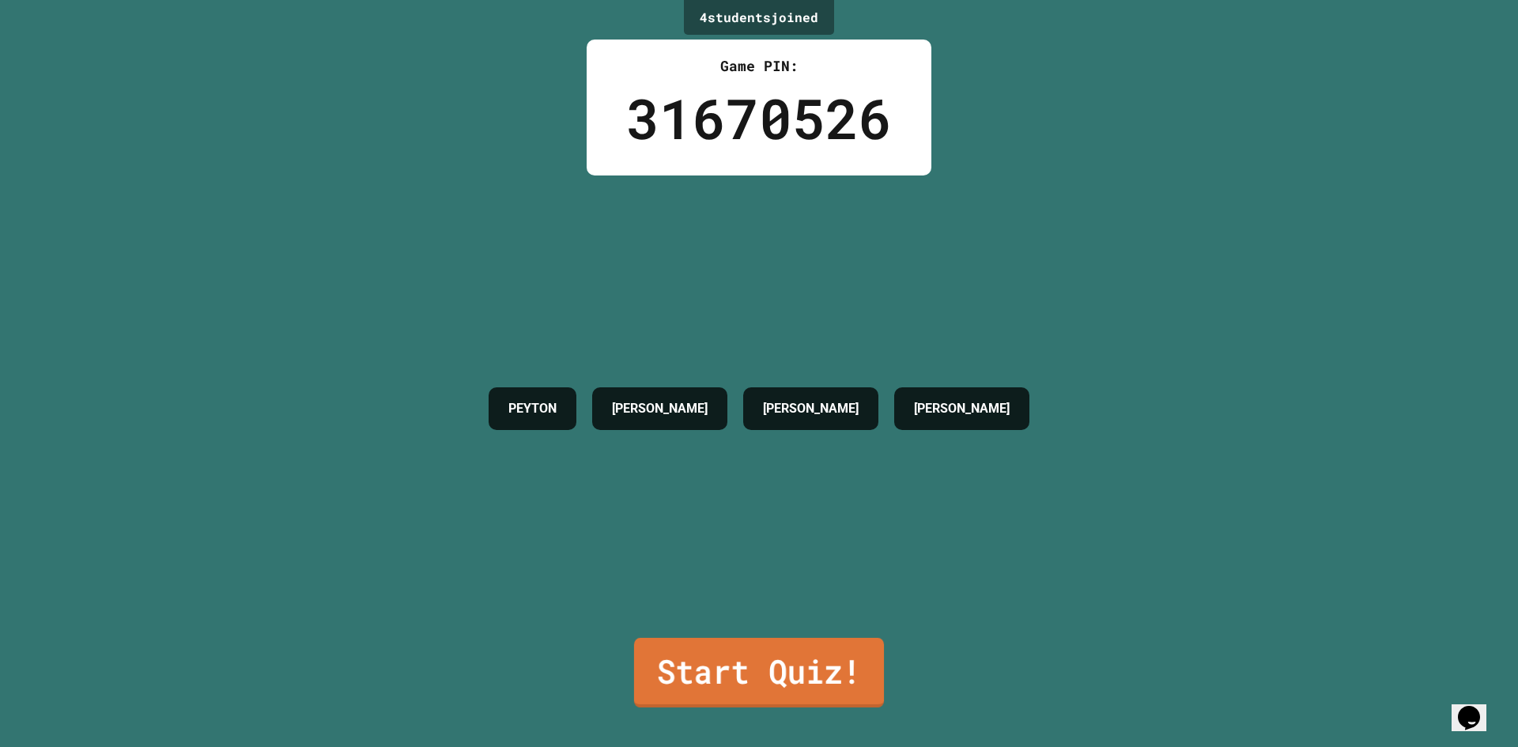
click at [812, 662] on link "Start Quiz!" at bounding box center [759, 673] width 250 height 70
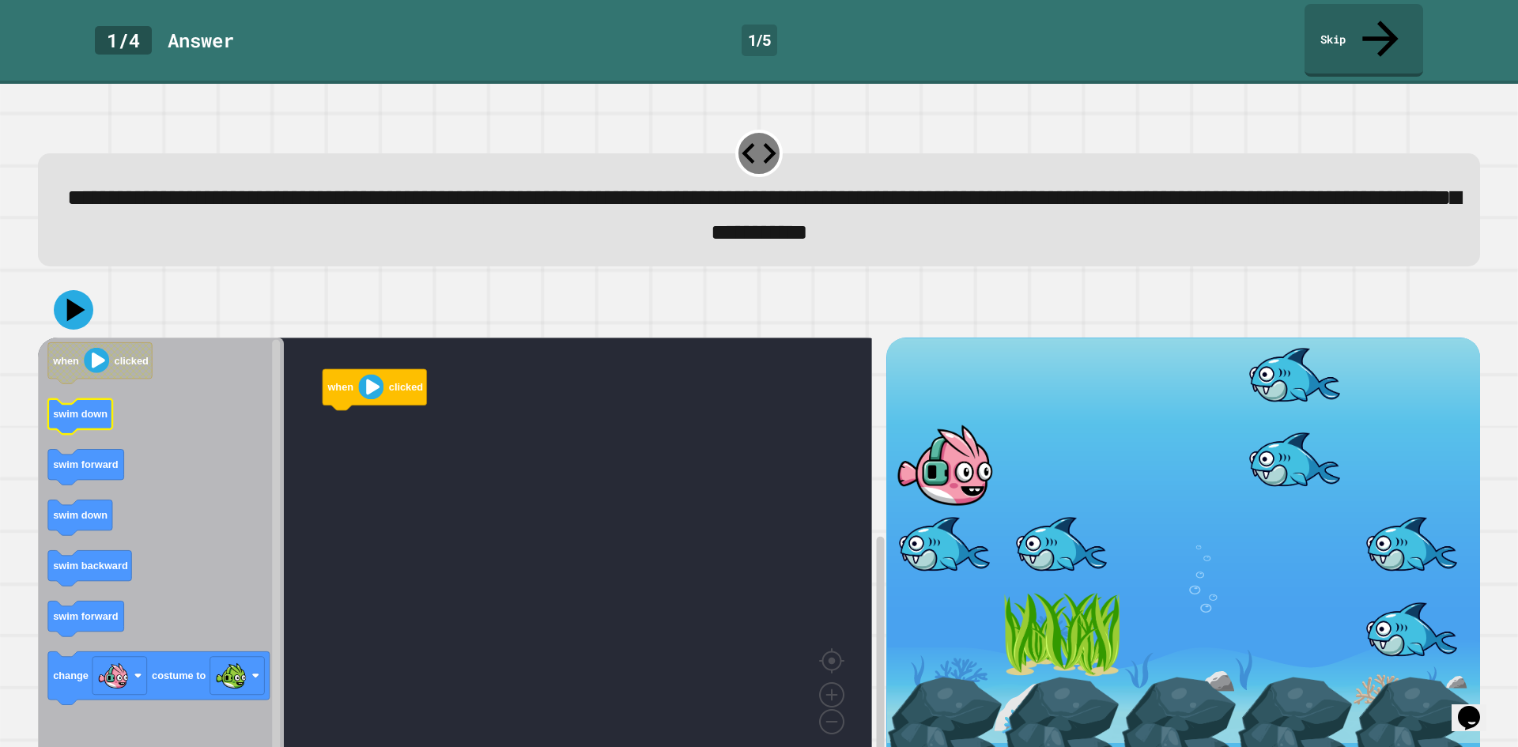
click at [90, 408] on text "swim down" at bounding box center [80, 414] width 55 height 12
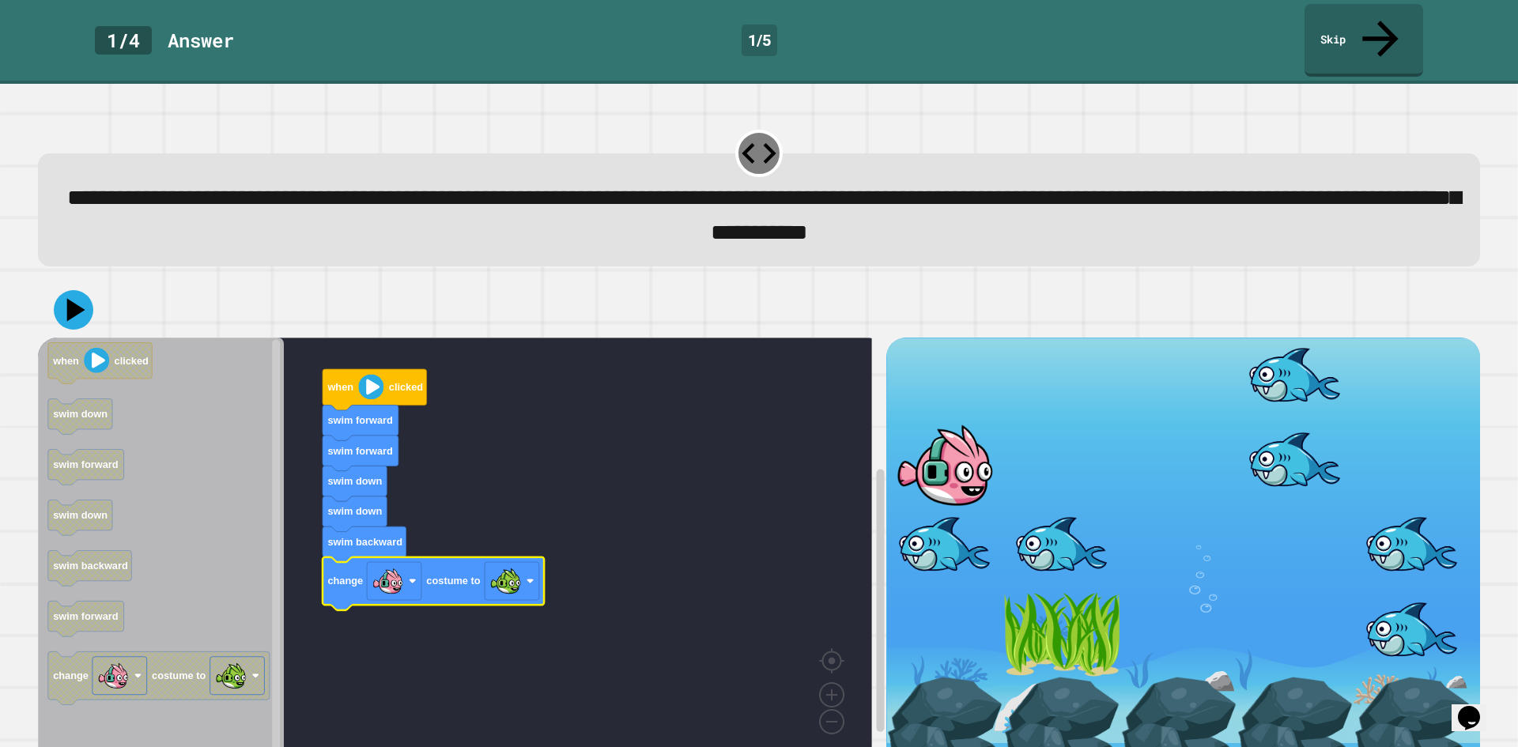
click at [55, 290] on button at bounding box center [74, 310] width 40 height 40
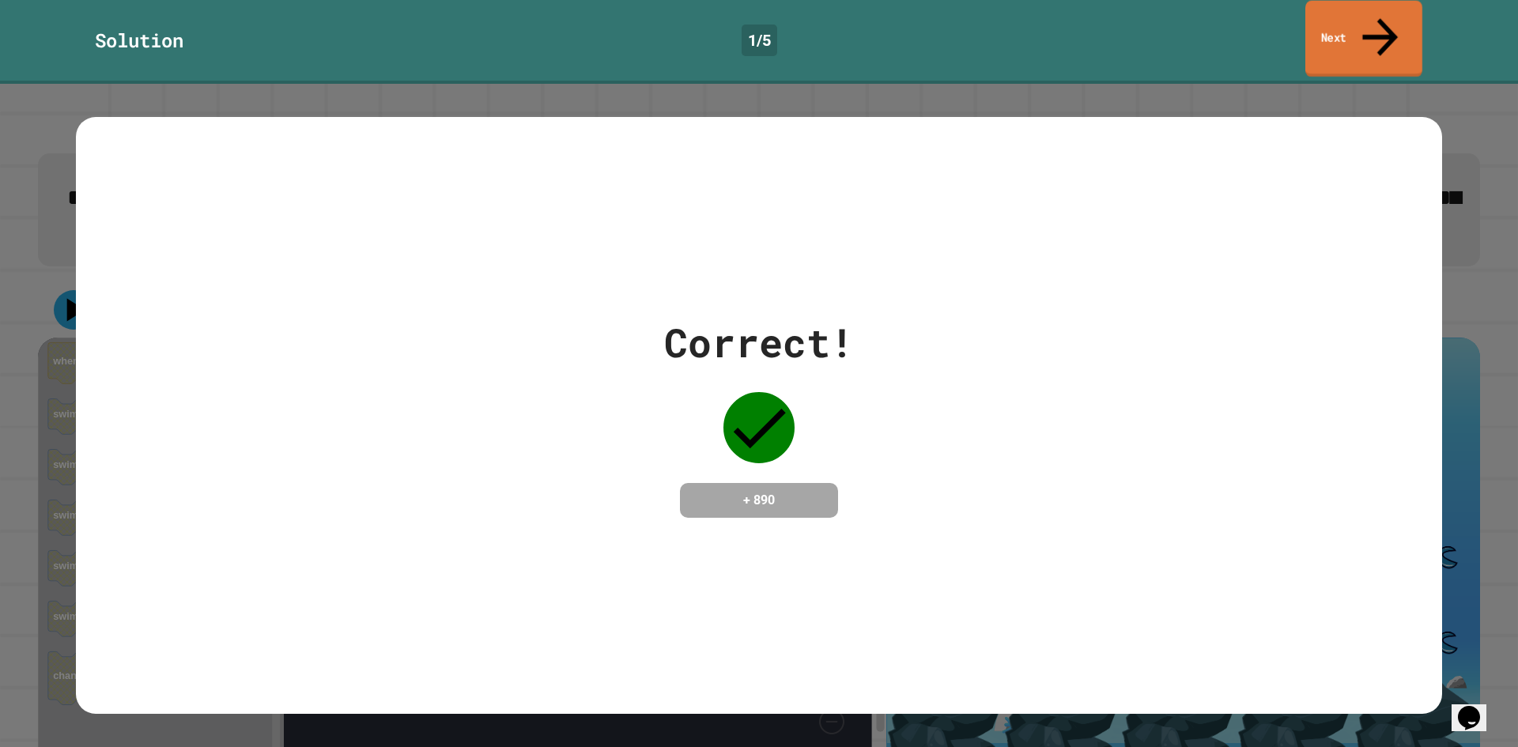
click at [1371, 12] on link "Next" at bounding box center [1363, 39] width 117 height 77
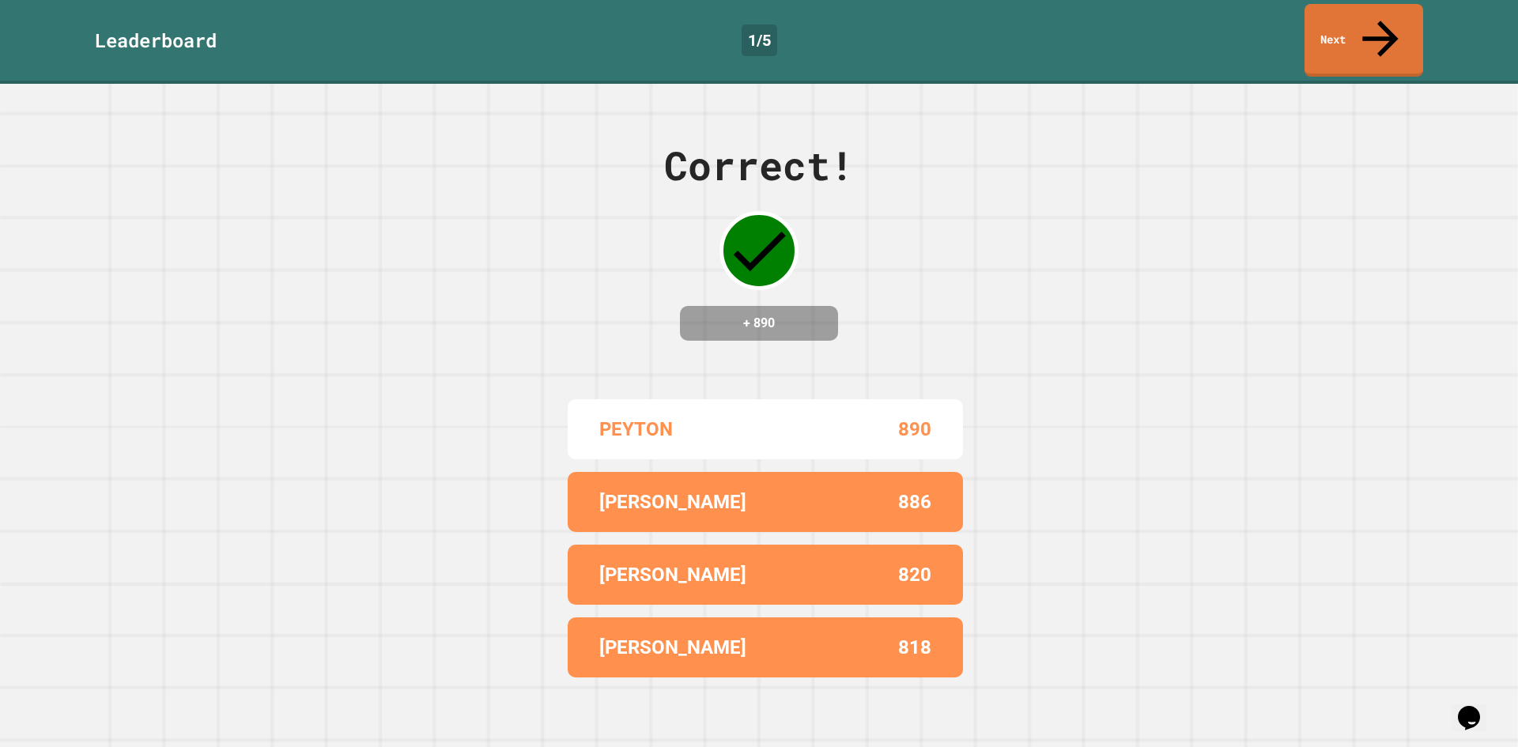
click at [1381, 12] on icon at bounding box center [1380, 39] width 54 height 54
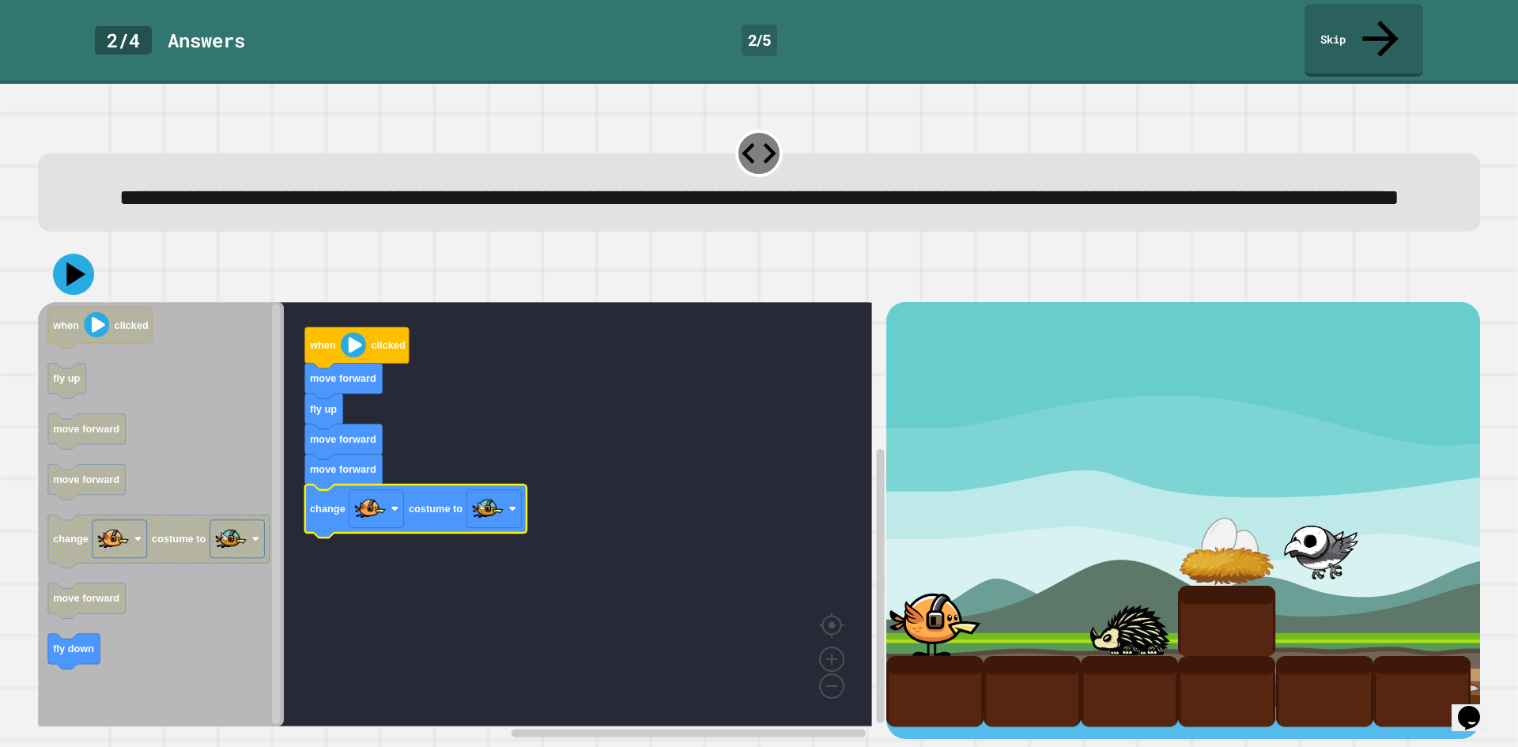
click at [74, 282] on icon at bounding box center [75, 274] width 19 height 24
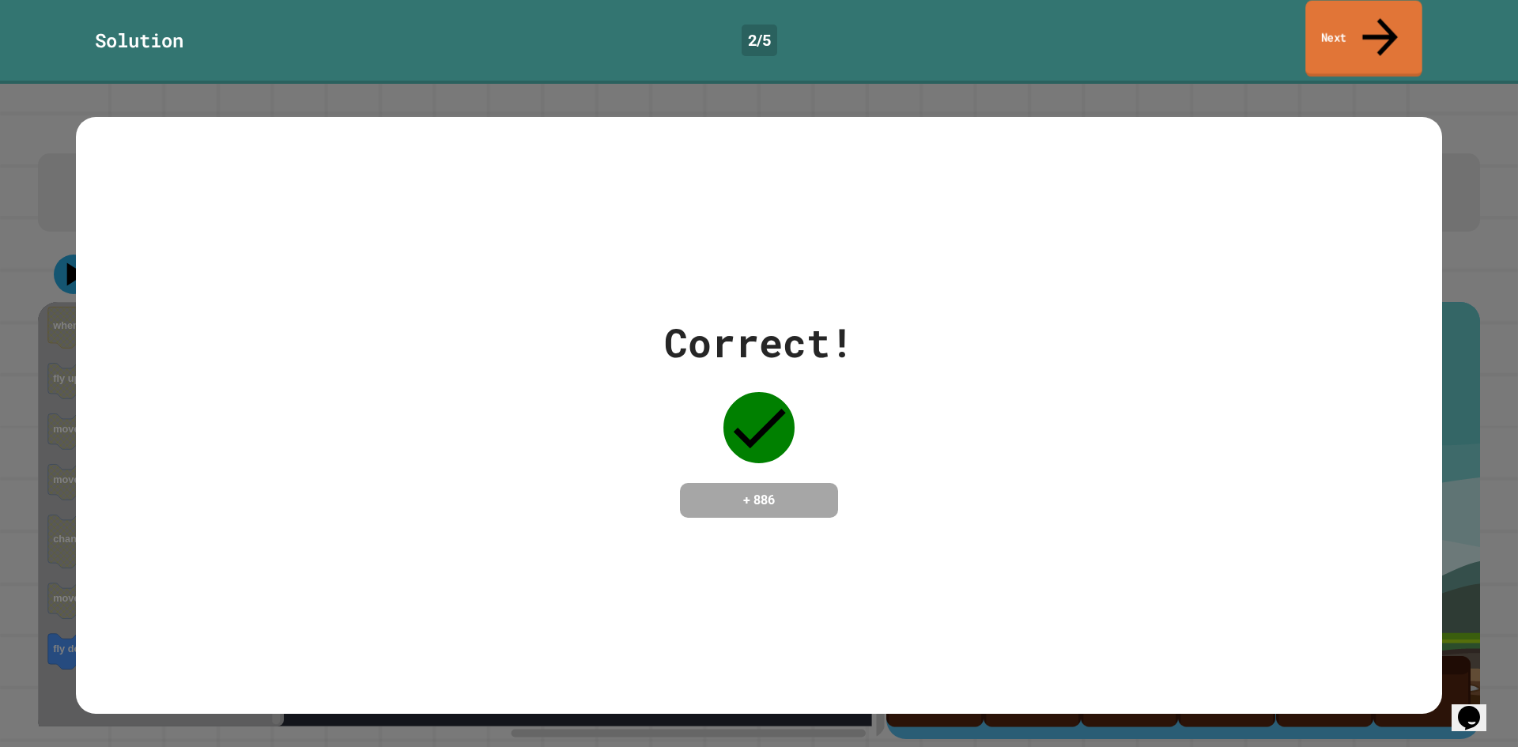
click at [1340, 11] on link "Next" at bounding box center [1363, 39] width 117 height 77
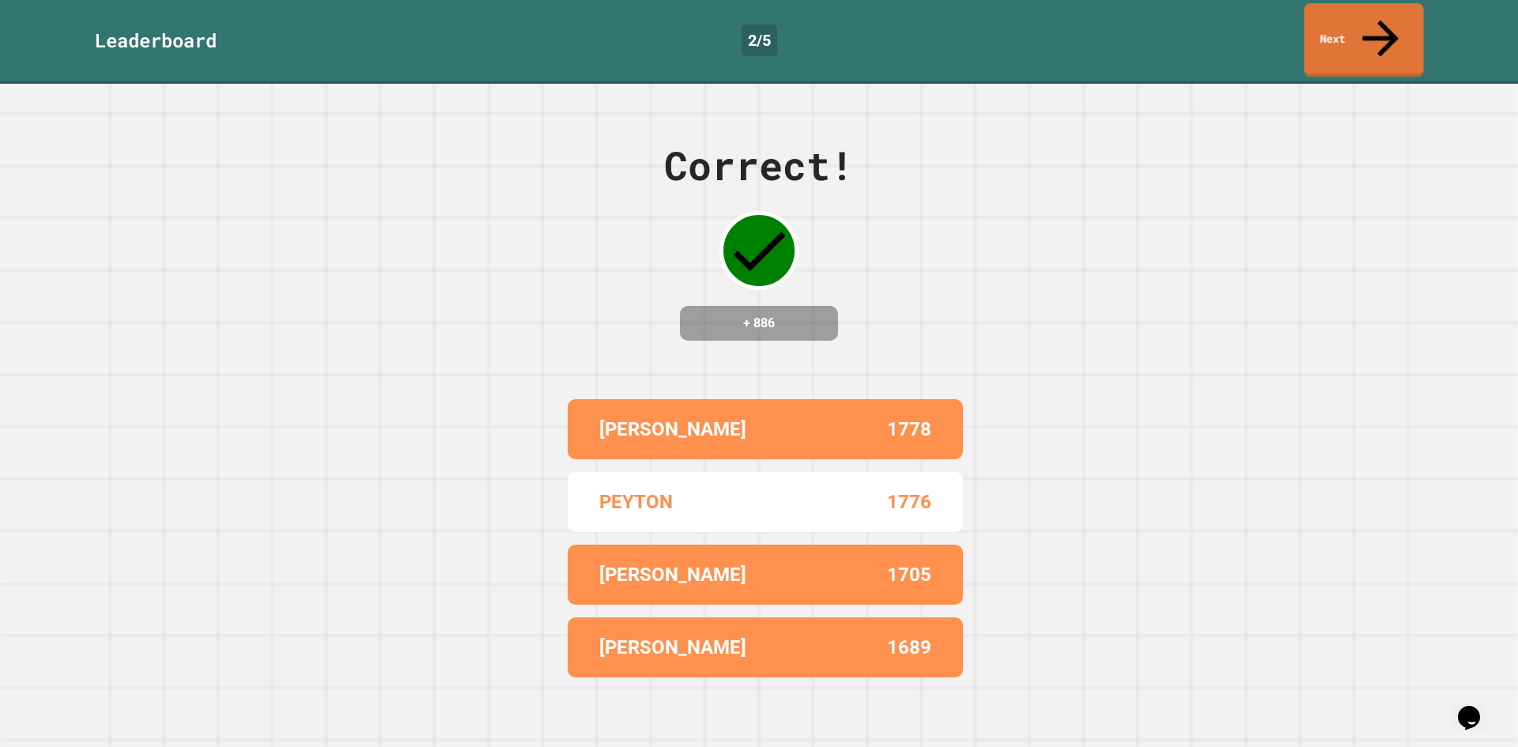
click at [1342, 23] on link "Next" at bounding box center [1362, 40] width 119 height 74
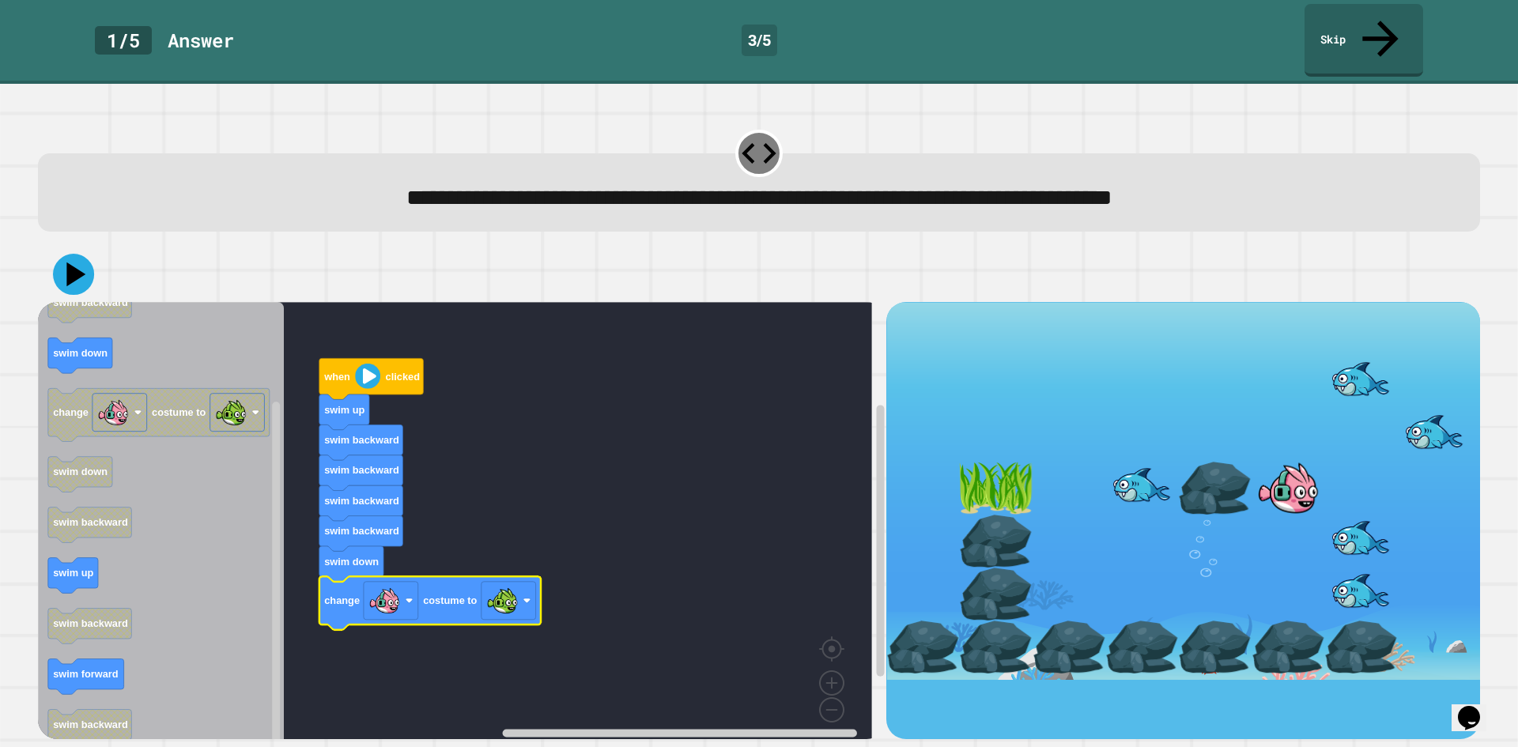
click at [80, 254] on icon at bounding box center [73, 274] width 41 height 41
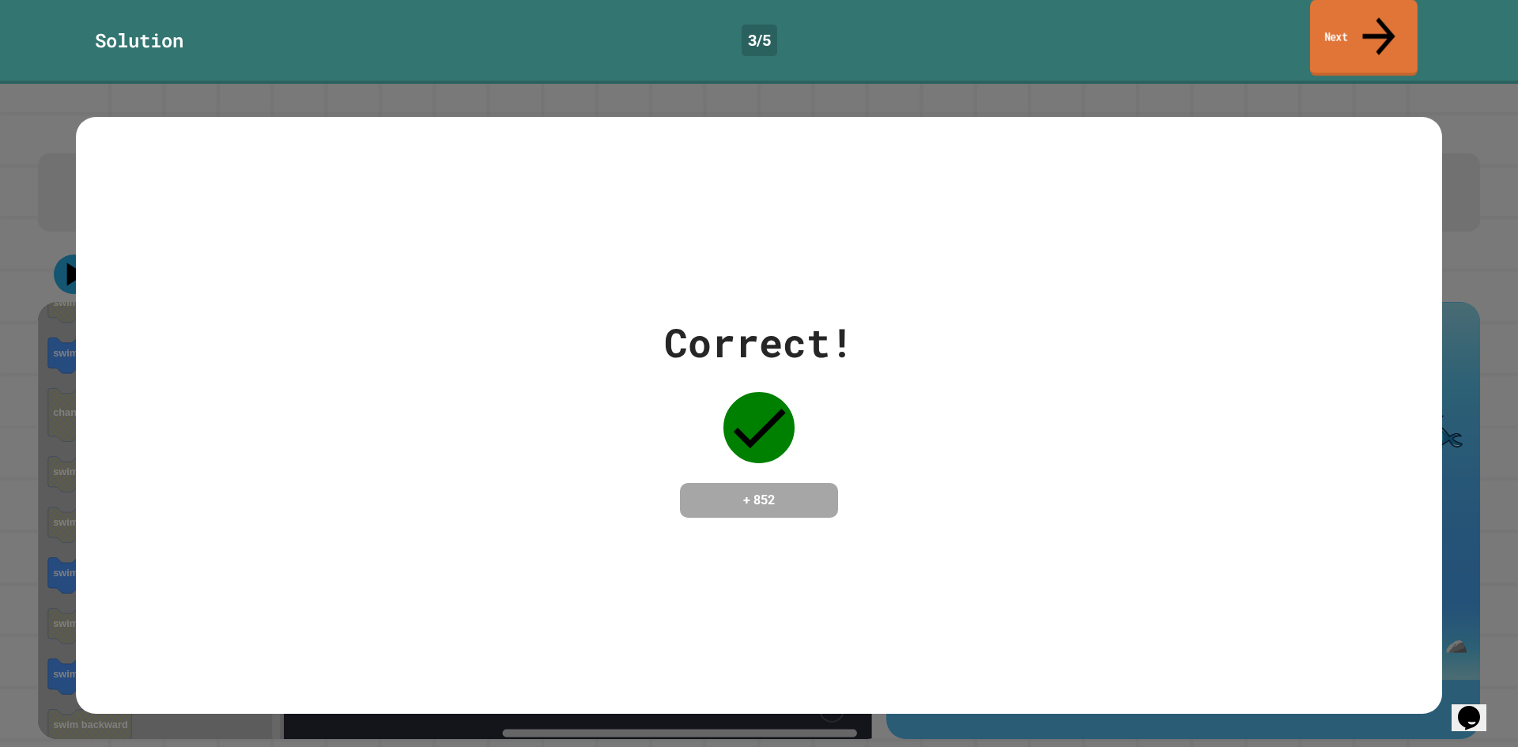
click at [1373, 26] on icon at bounding box center [1378, 36] width 49 height 56
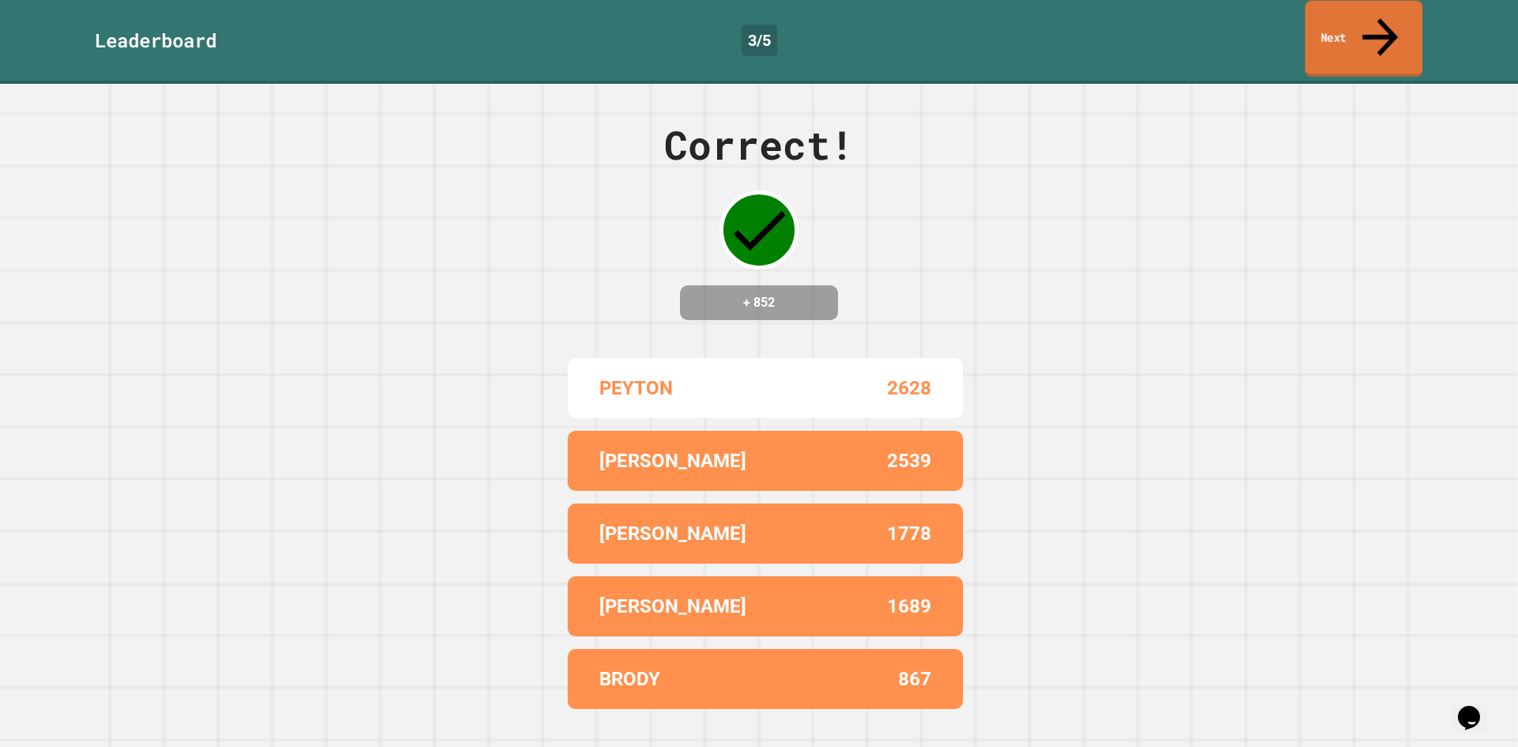
click at [1341, 34] on link "Next" at bounding box center [1364, 39] width 118 height 77
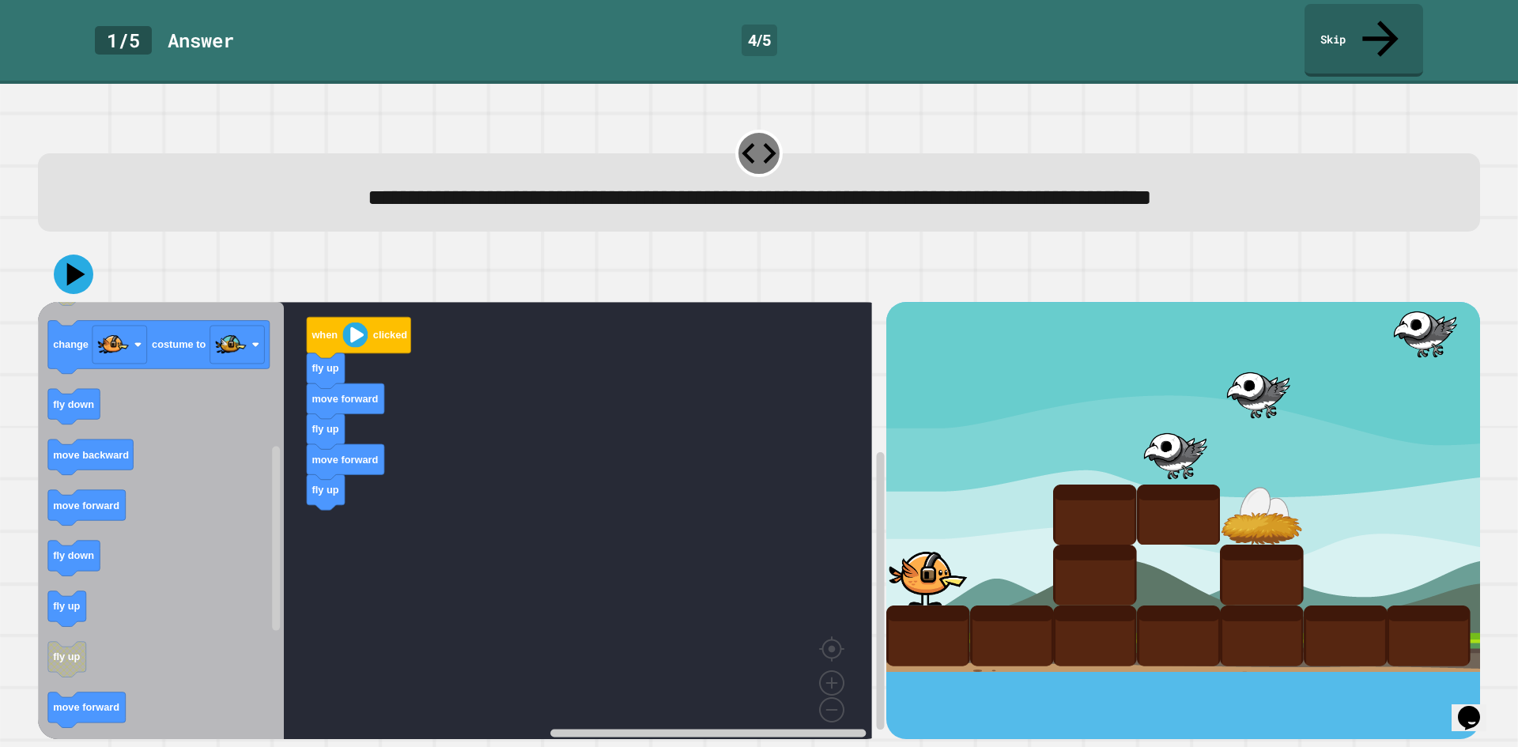
click at [274, 502] on div "when clicked fly up move forward fly up move forward fly up when clicked fly do…" at bounding box center [462, 520] width 848 height 437
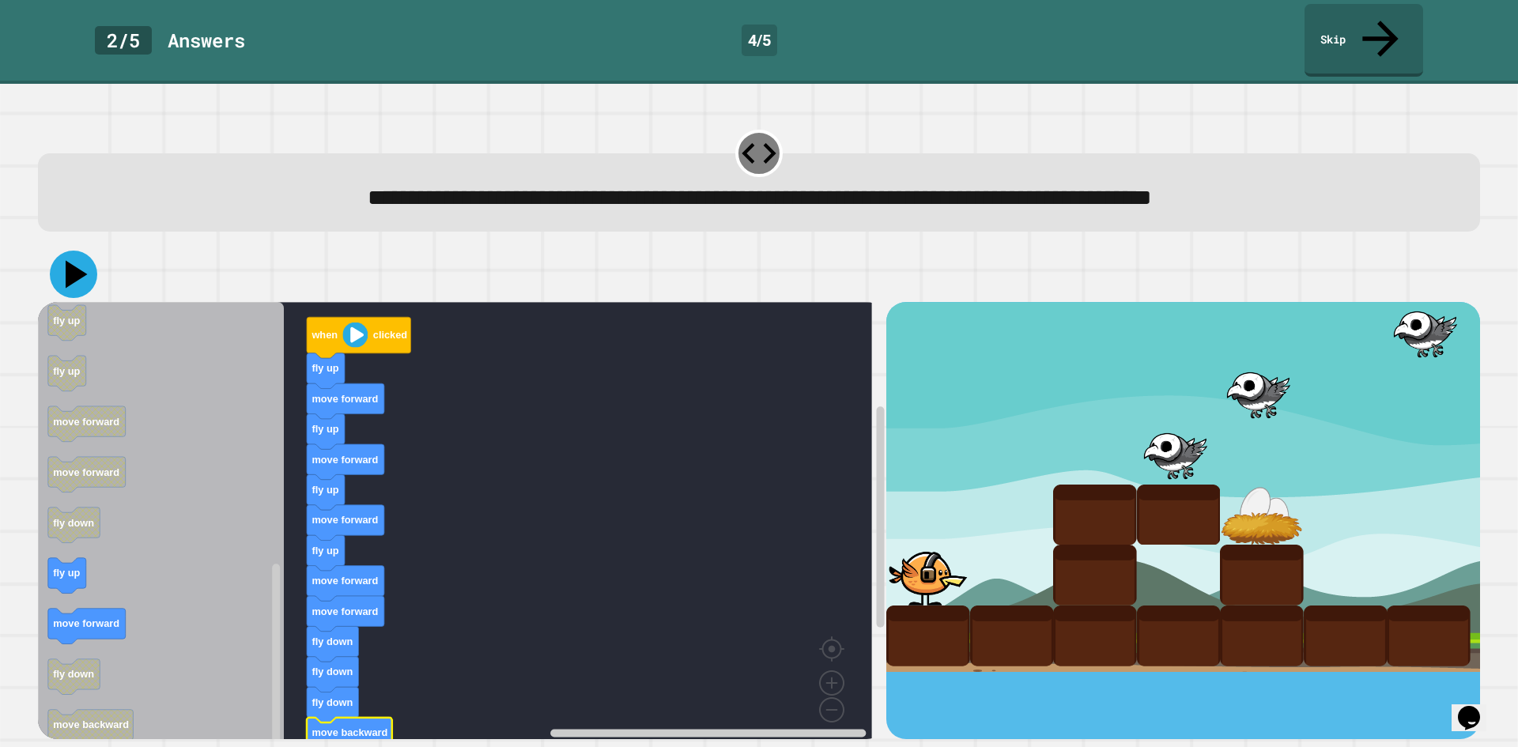
click at [89, 251] on icon at bounding box center [73, 274] width 47 height 47
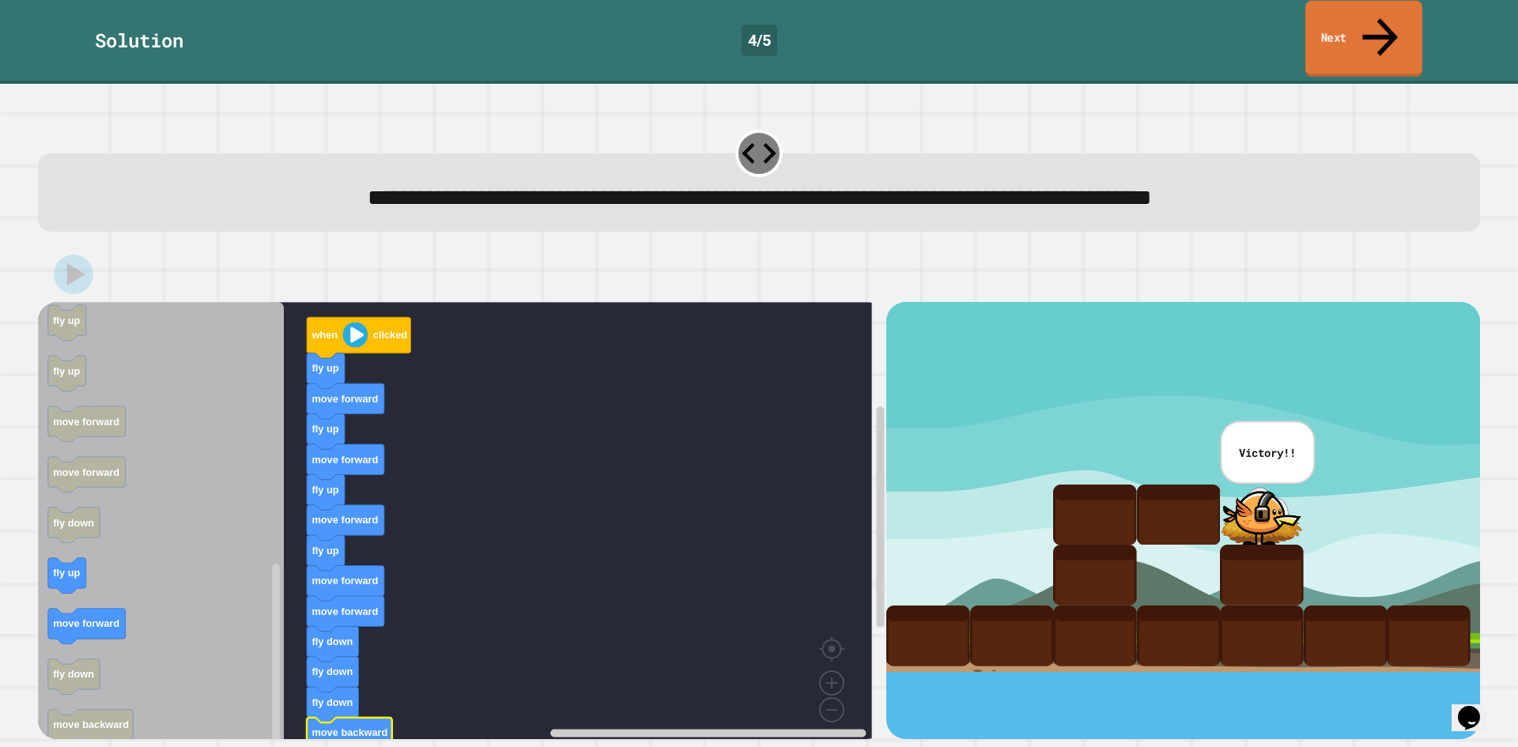
click at [1349, 28] on link "Next" at bounding box center [1363, 39] width 117 height 77
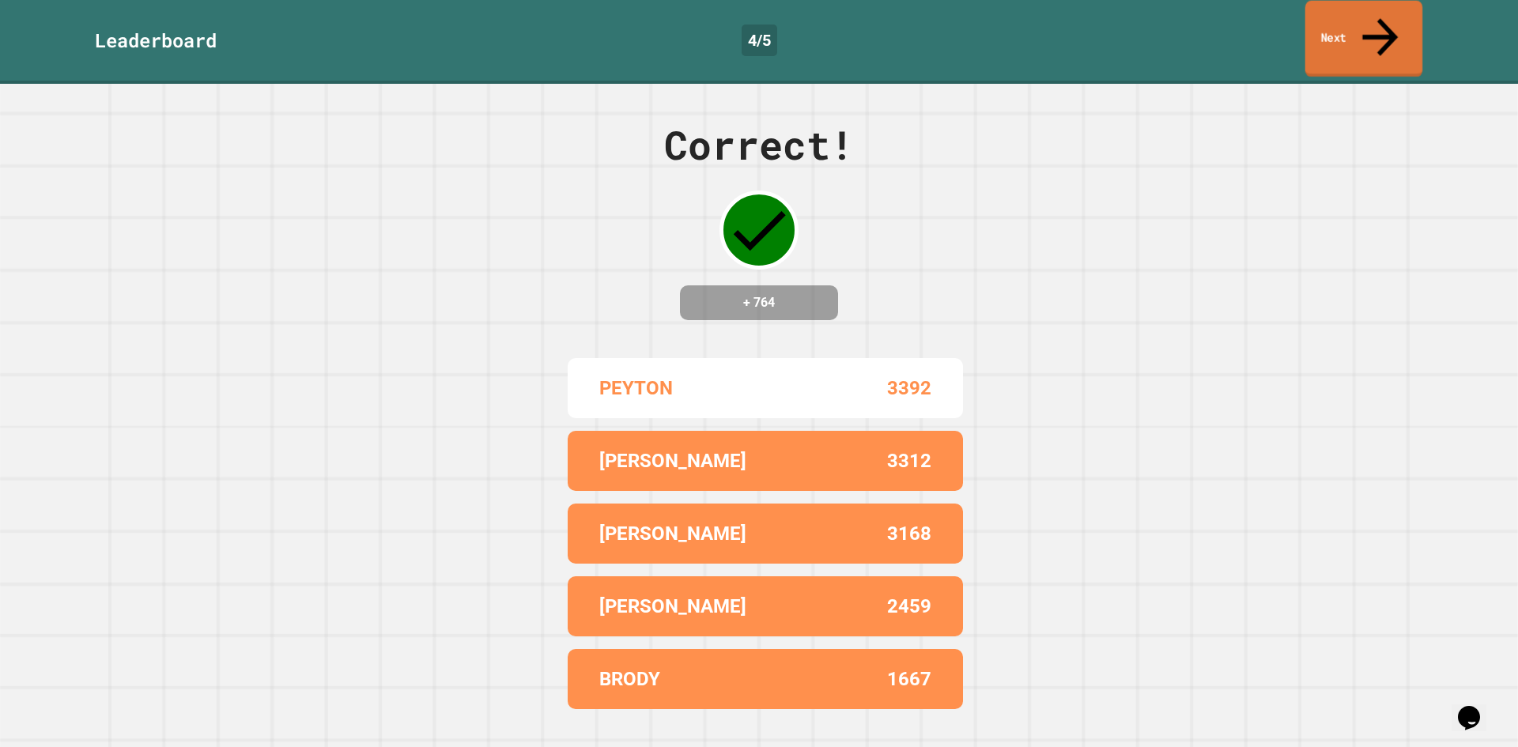
click at [1351, 25] on link "Next" at bounding box center [1364, 39] width 118 height 77
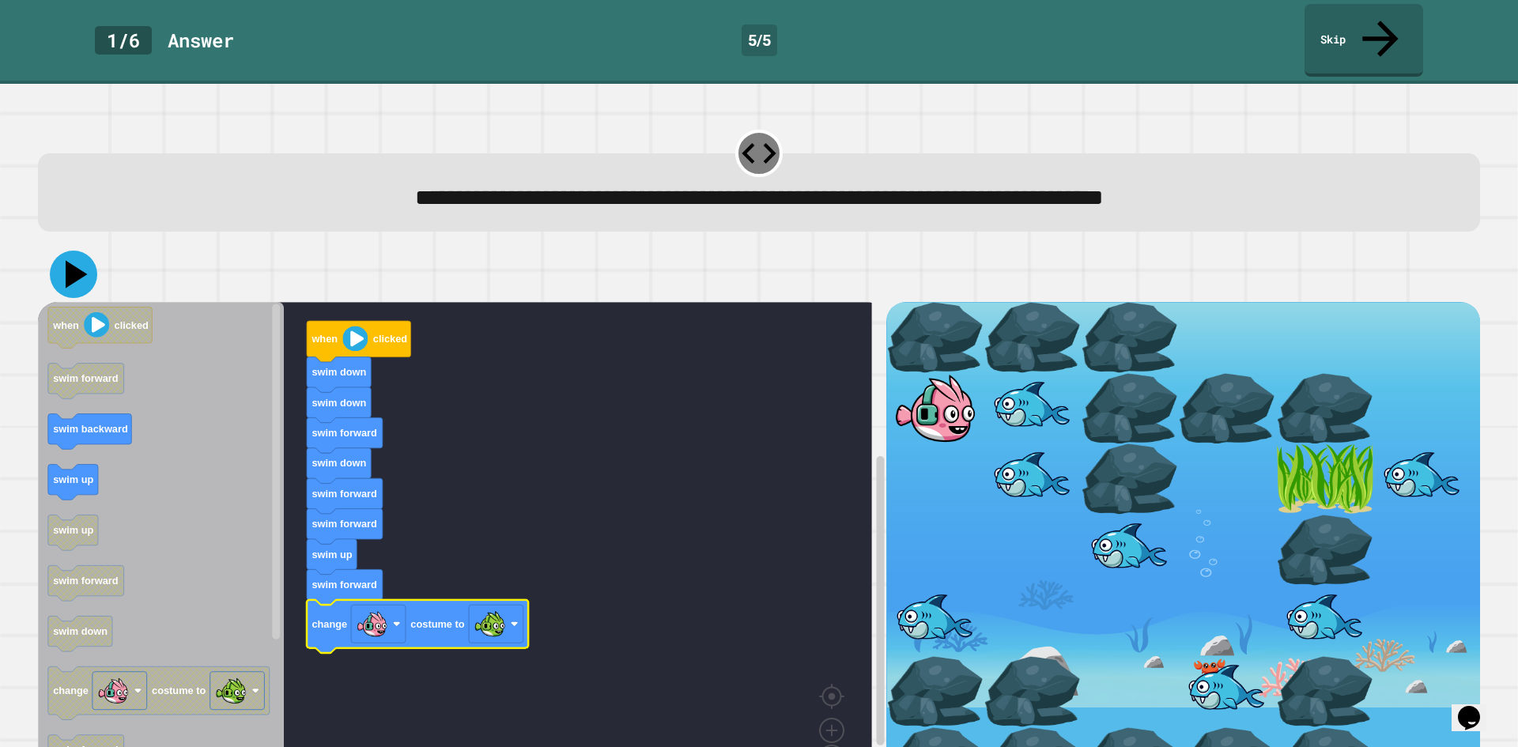
click at [90, 251] on icon at bounding box center [73, 274] width 47 height 47
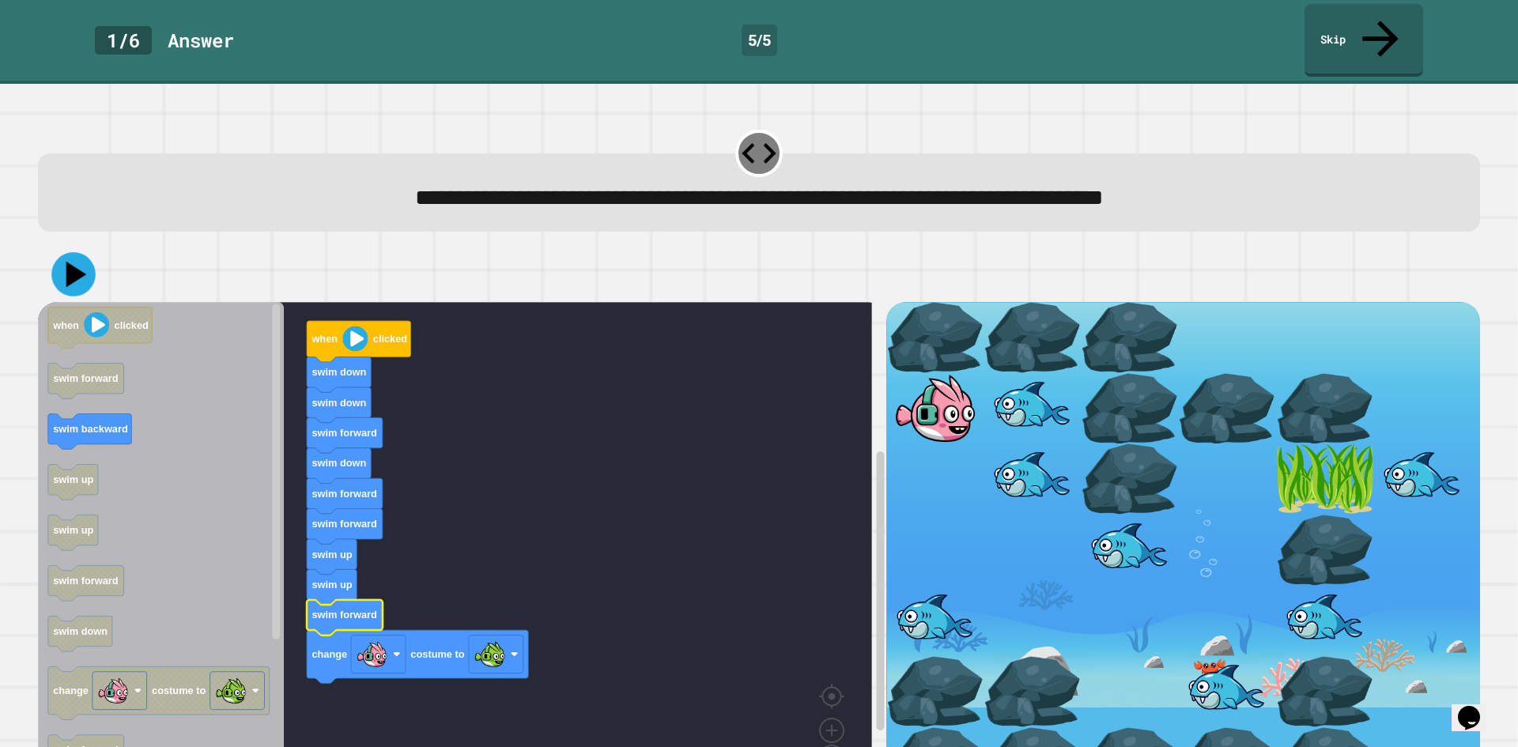
click at [81, 262] on icon at bounding box center [76, 275] width 21 height 26
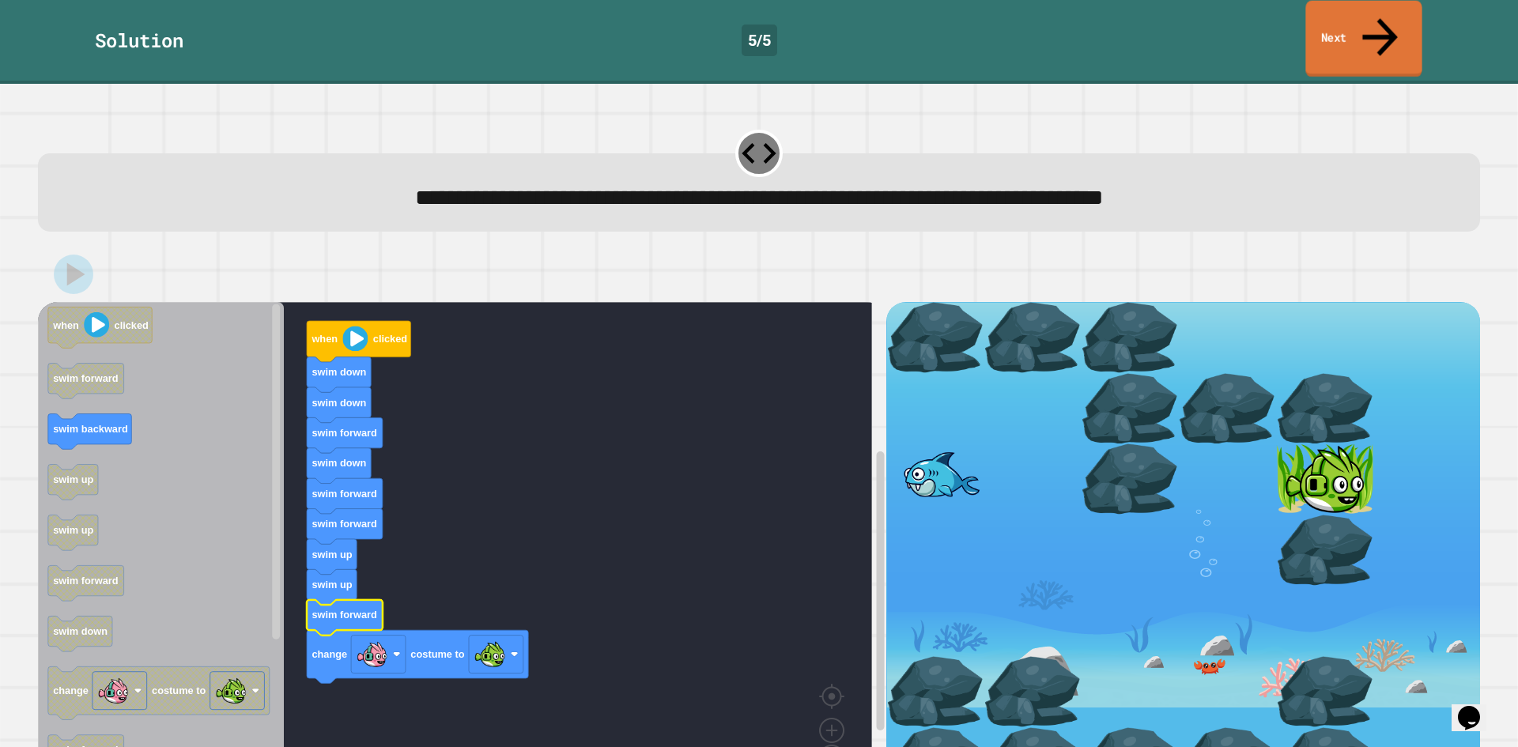
click at [1337, 20] on link "Next" at bounding box center [1363, 39] width 116 height 77
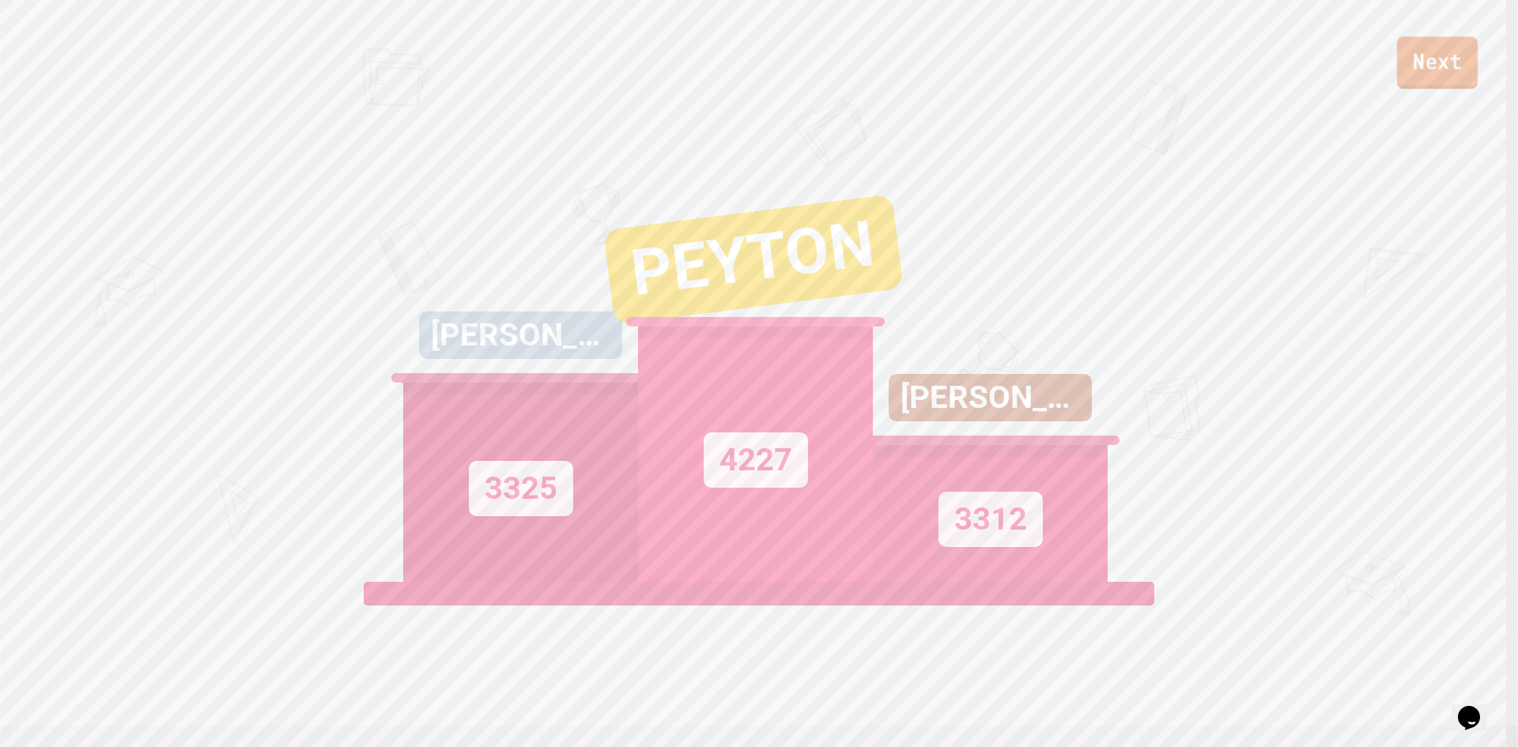
click at [1413, 63] on link "Next" at bounding box center [1437, 62] width 81 height 52
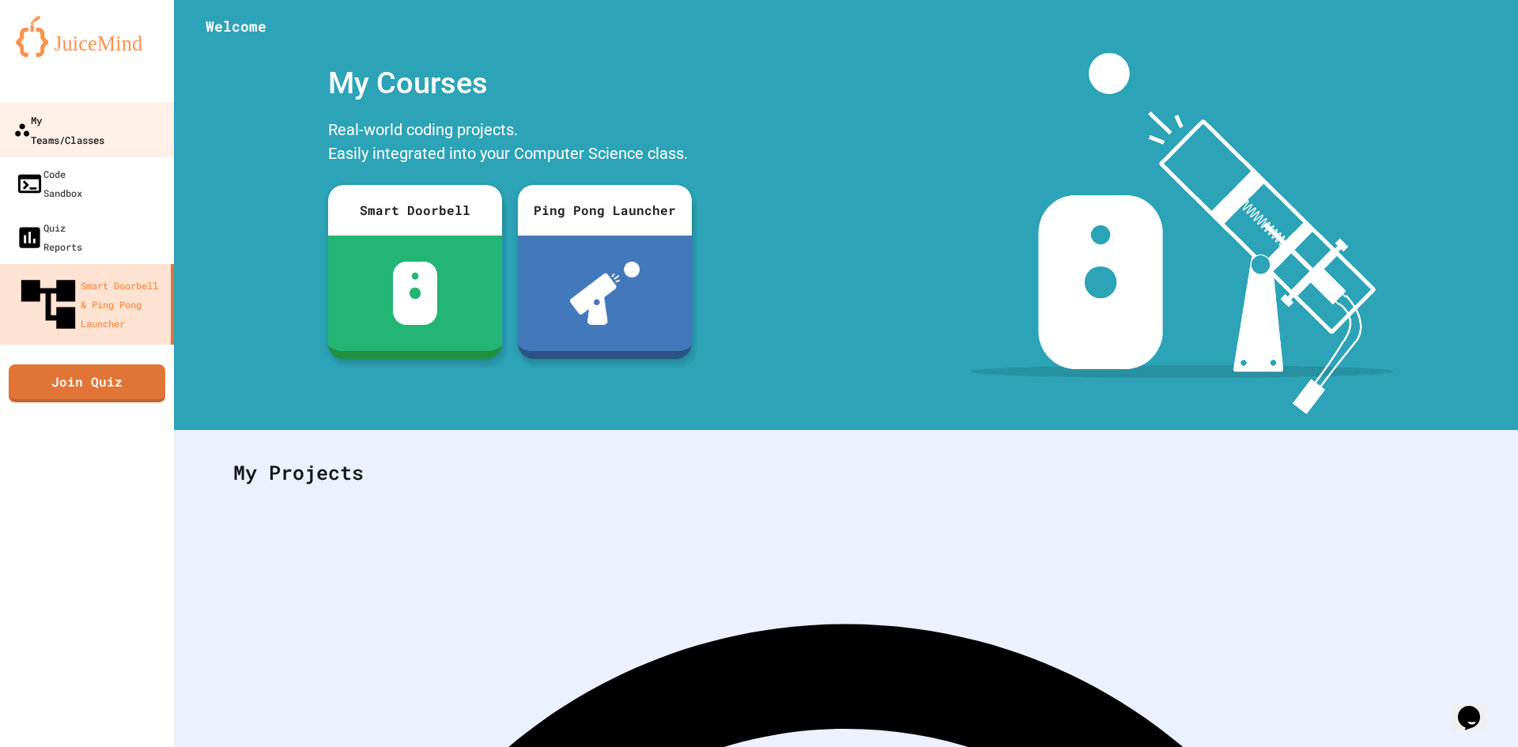
click at [133, 118] on link "My Teams/Classes" at bounding box center [87, 129] width 179 height 55
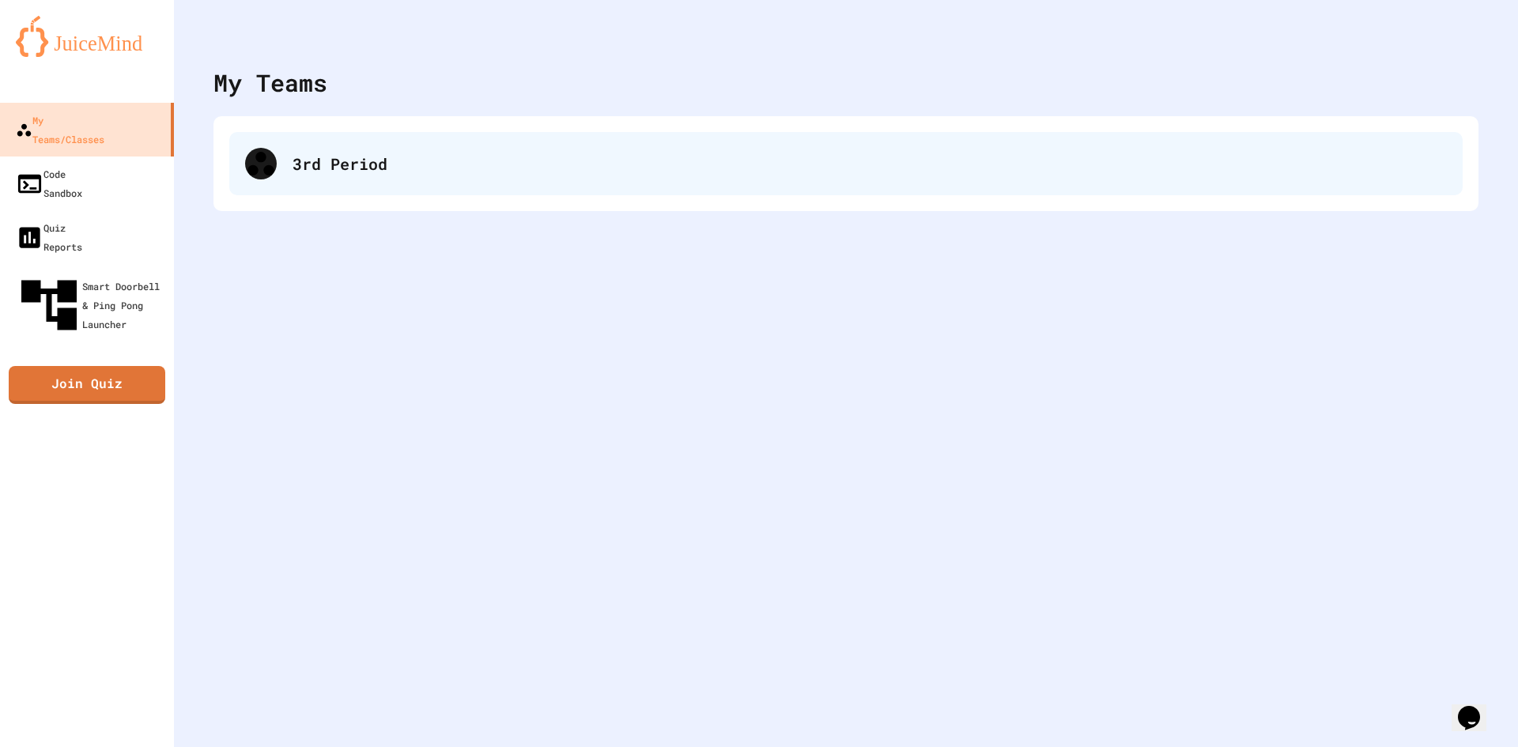
click at [371, 175] on div "3rd Period" at bounding box center [869, 164] width 1154 height 24
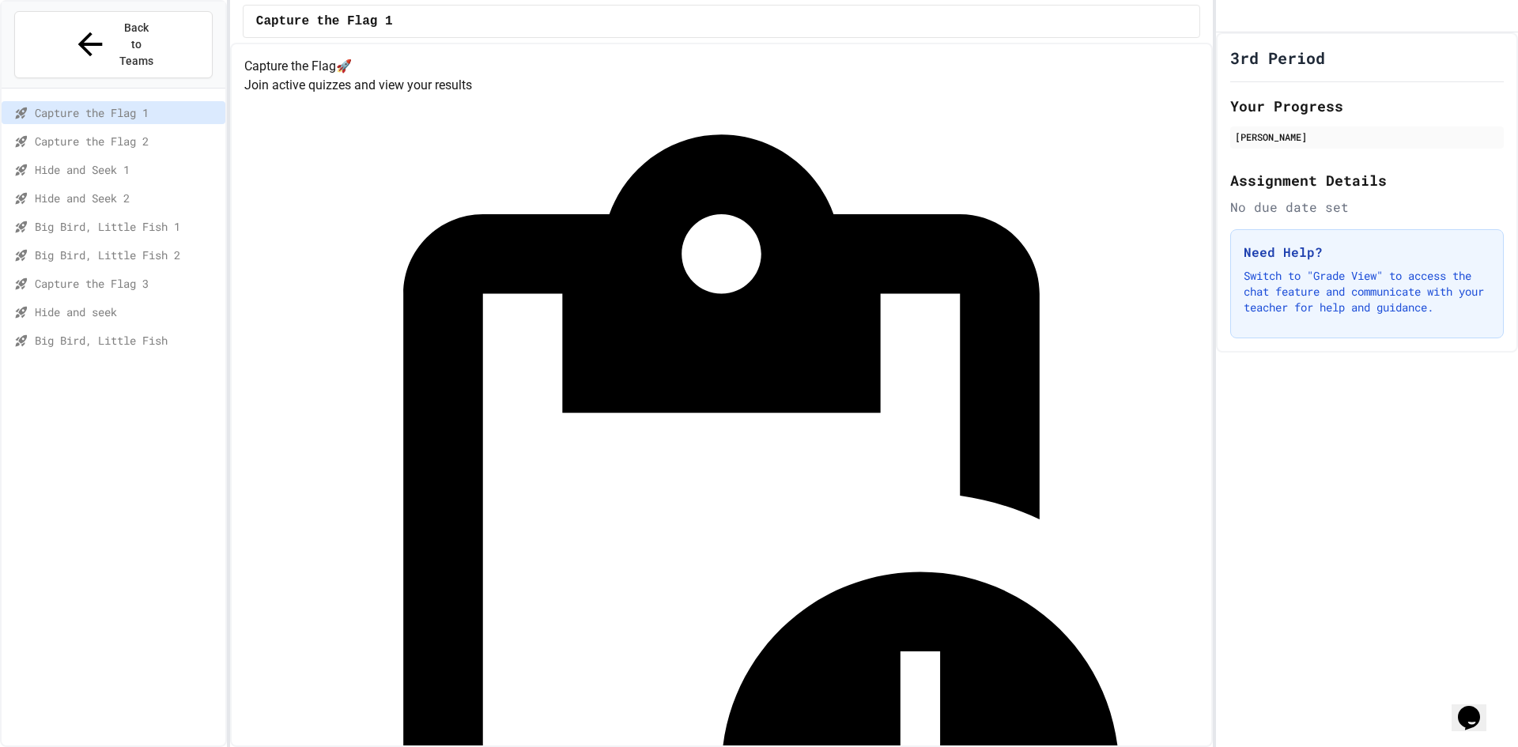
click at [113, 332] on span "Big Bird, Little Fish" at bounding box center [127, 340] width 184 height 17
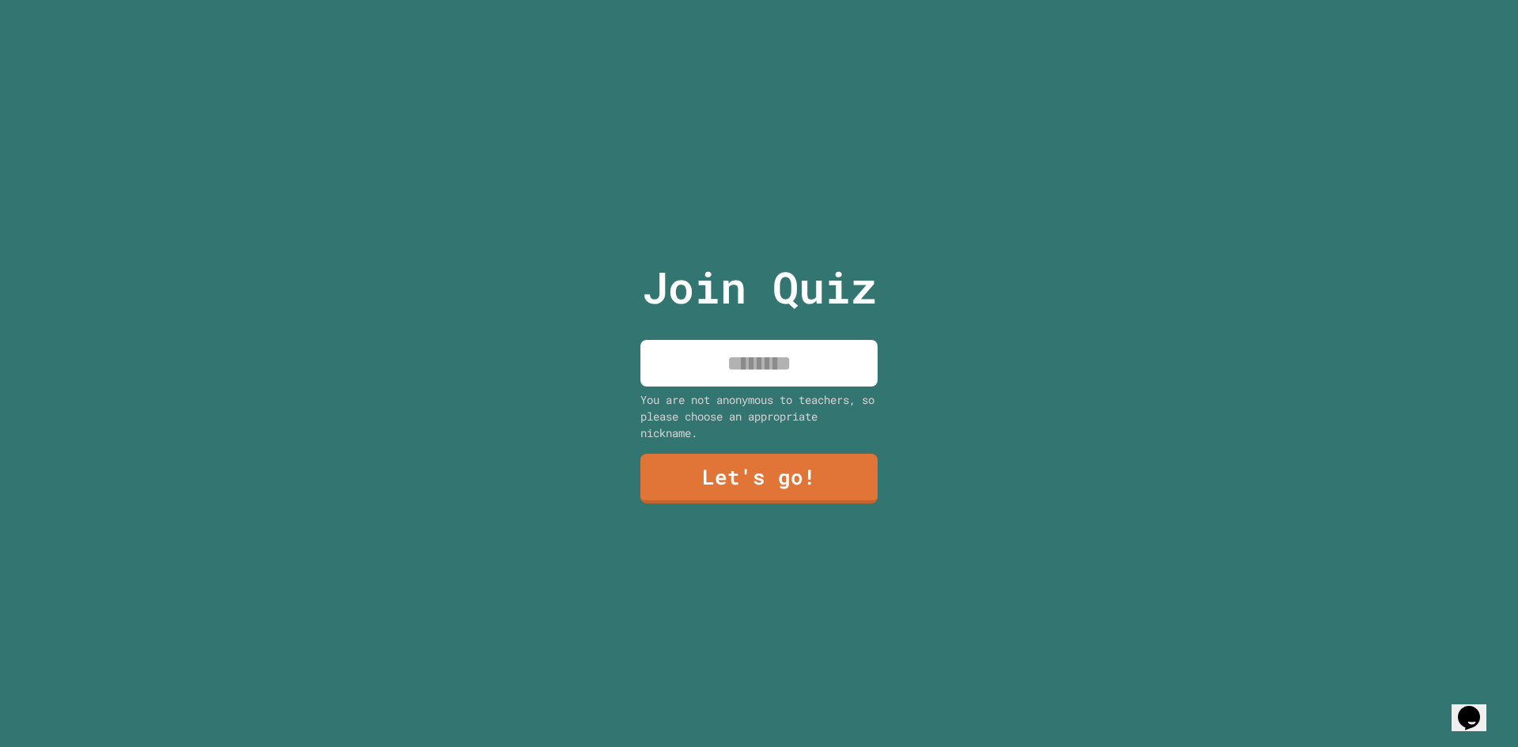
click at [726, 357] on input at bounding box center [758, 363] width 237 height 47
type input "******"
click at [740, 489] on link "Let's go!" at bounding box center [758, 476] width 201 height 52
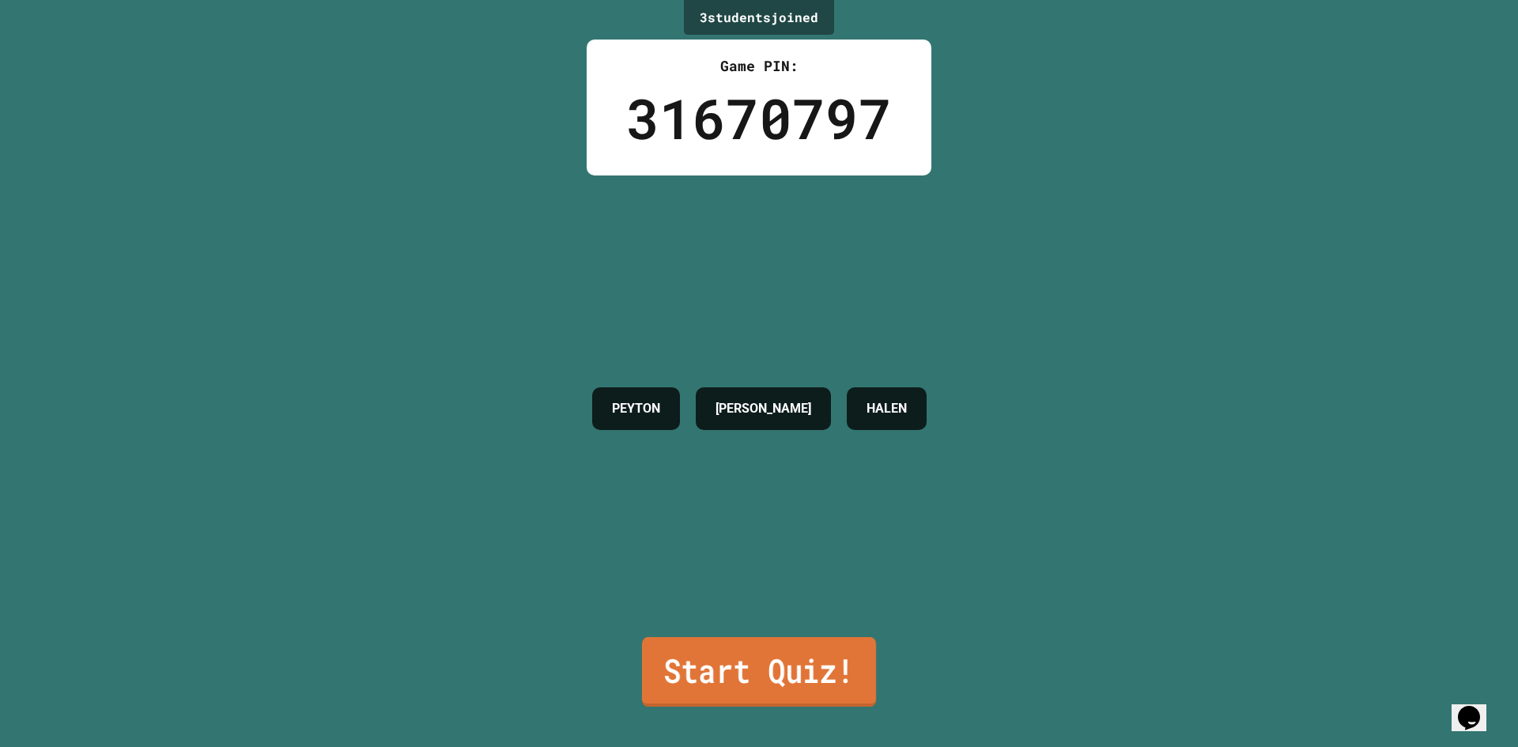
click at [746, 654] on link "Start Quiz!" at bounding box center [759, 672] width 234 height 70
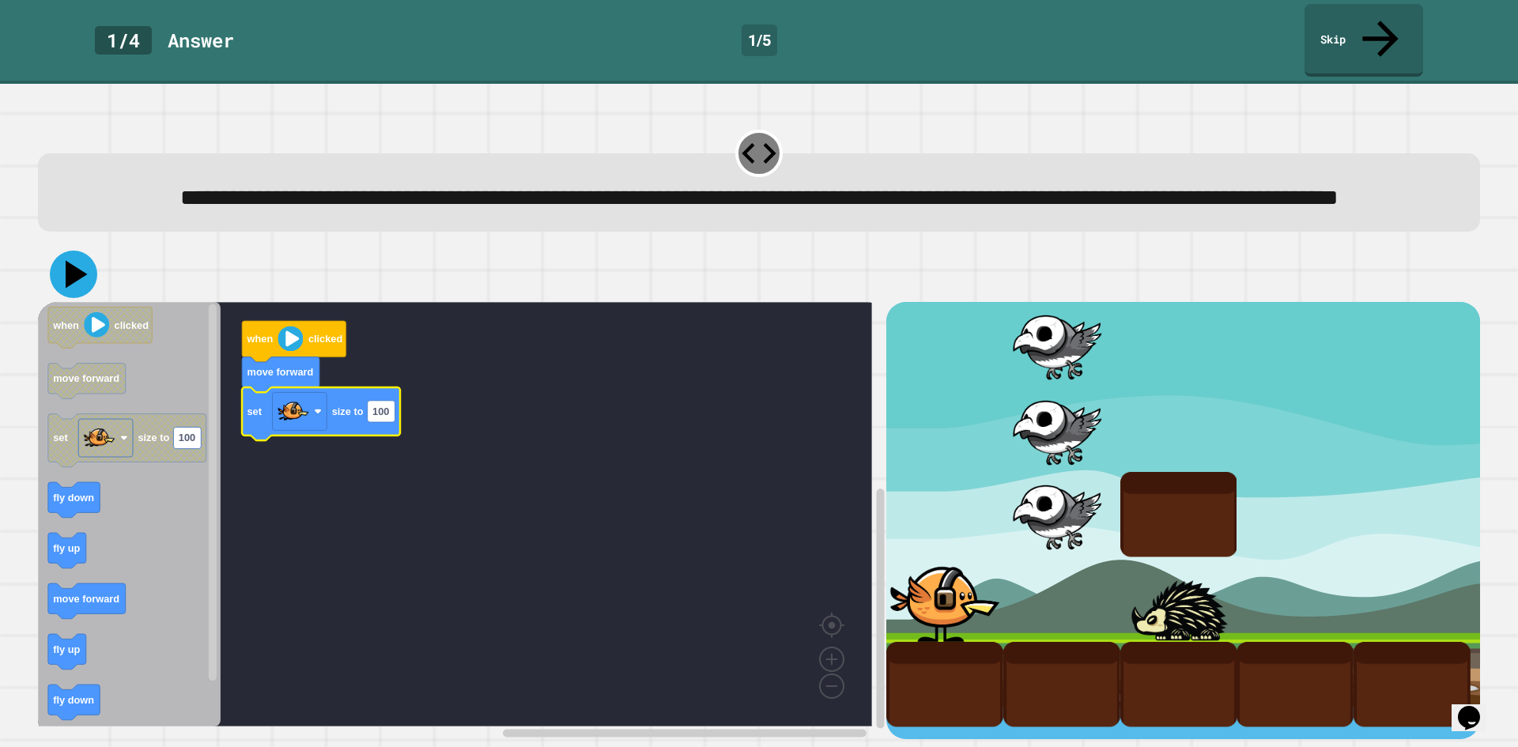
click at [77, 281] on icon at bounding box center [77, 275] width 22 height 28
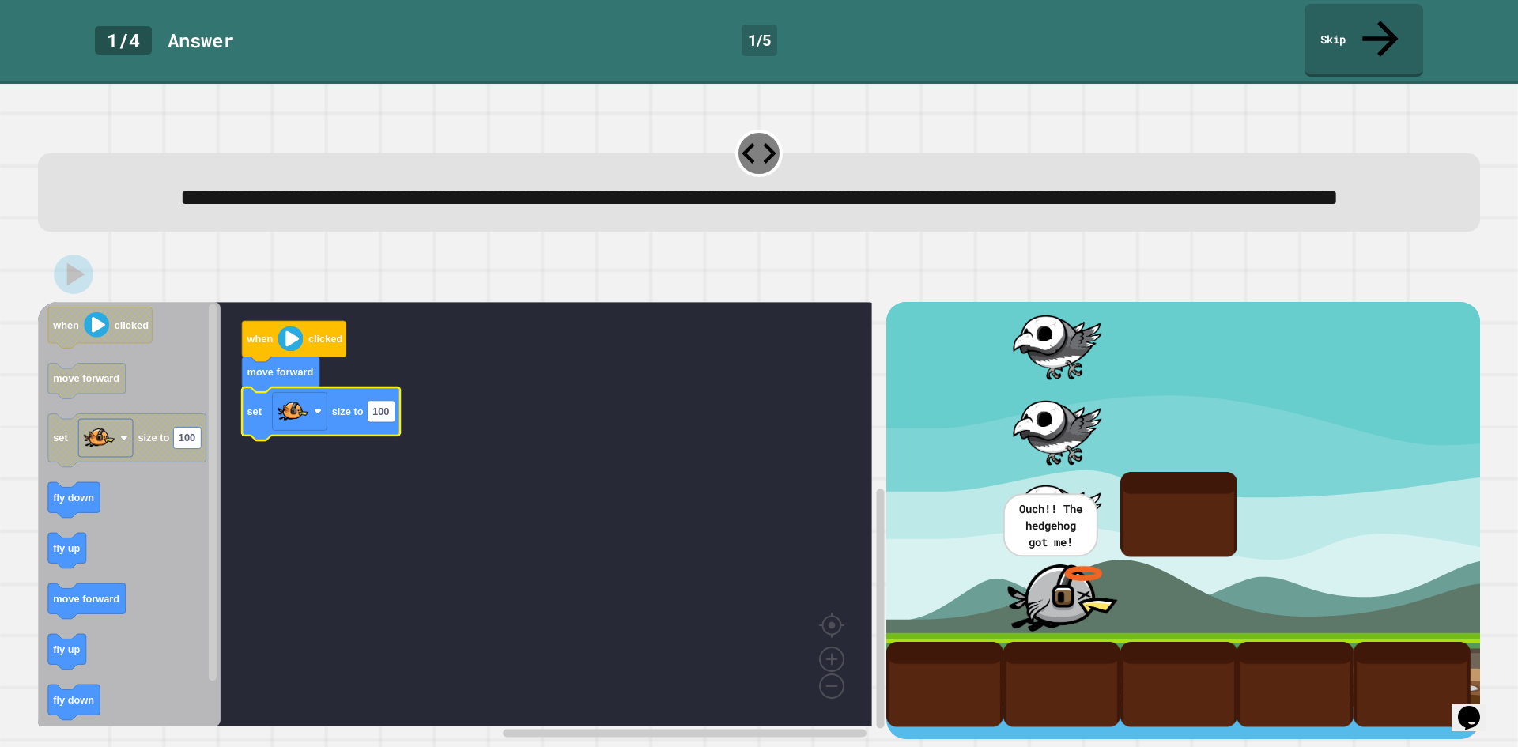
scroll to position [13, 0]
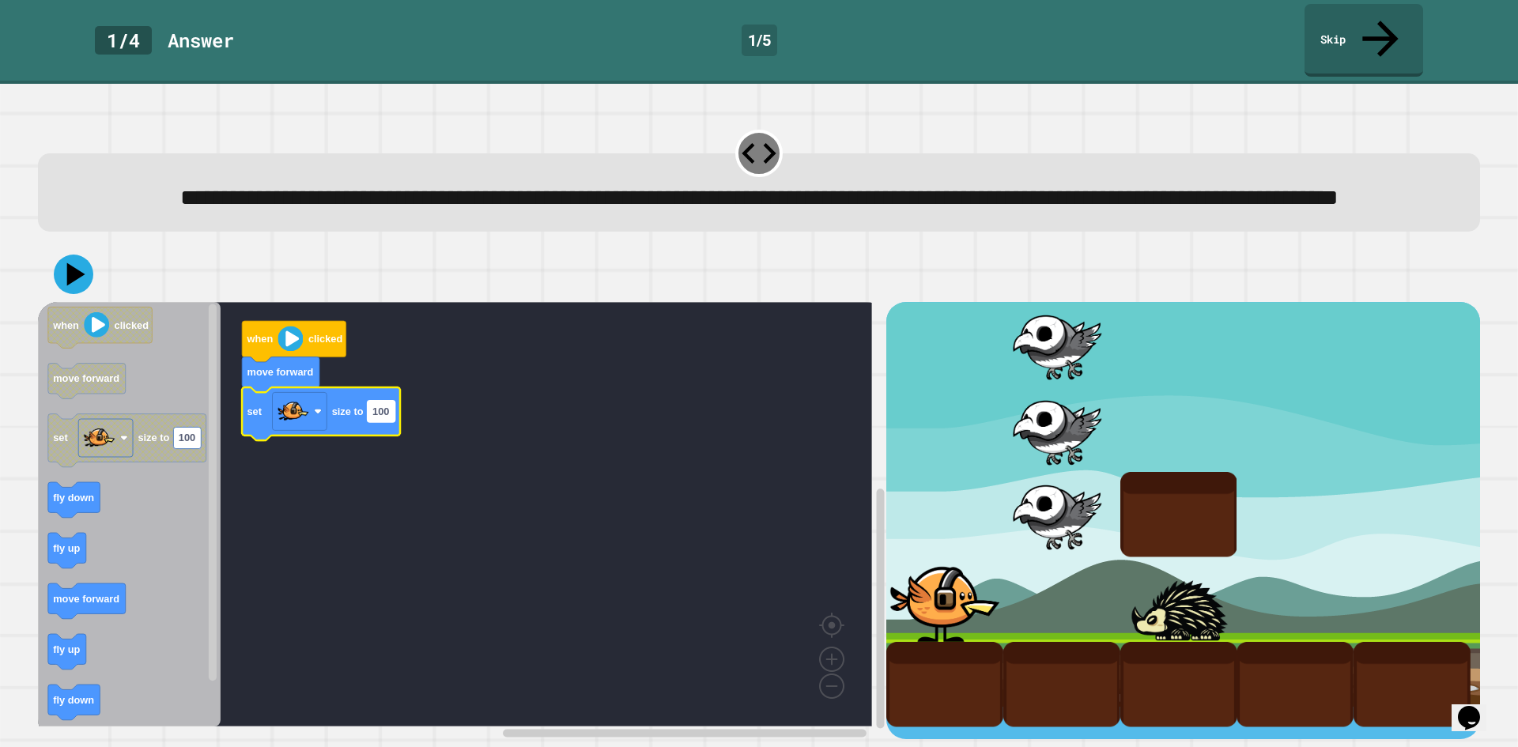
click at [383, 405] on text "100" at bounding box center [380, 411] width 17 height 12
type input "***"
click at [89, 272] on icon at bounding box center [74, 275] width 40 height 40
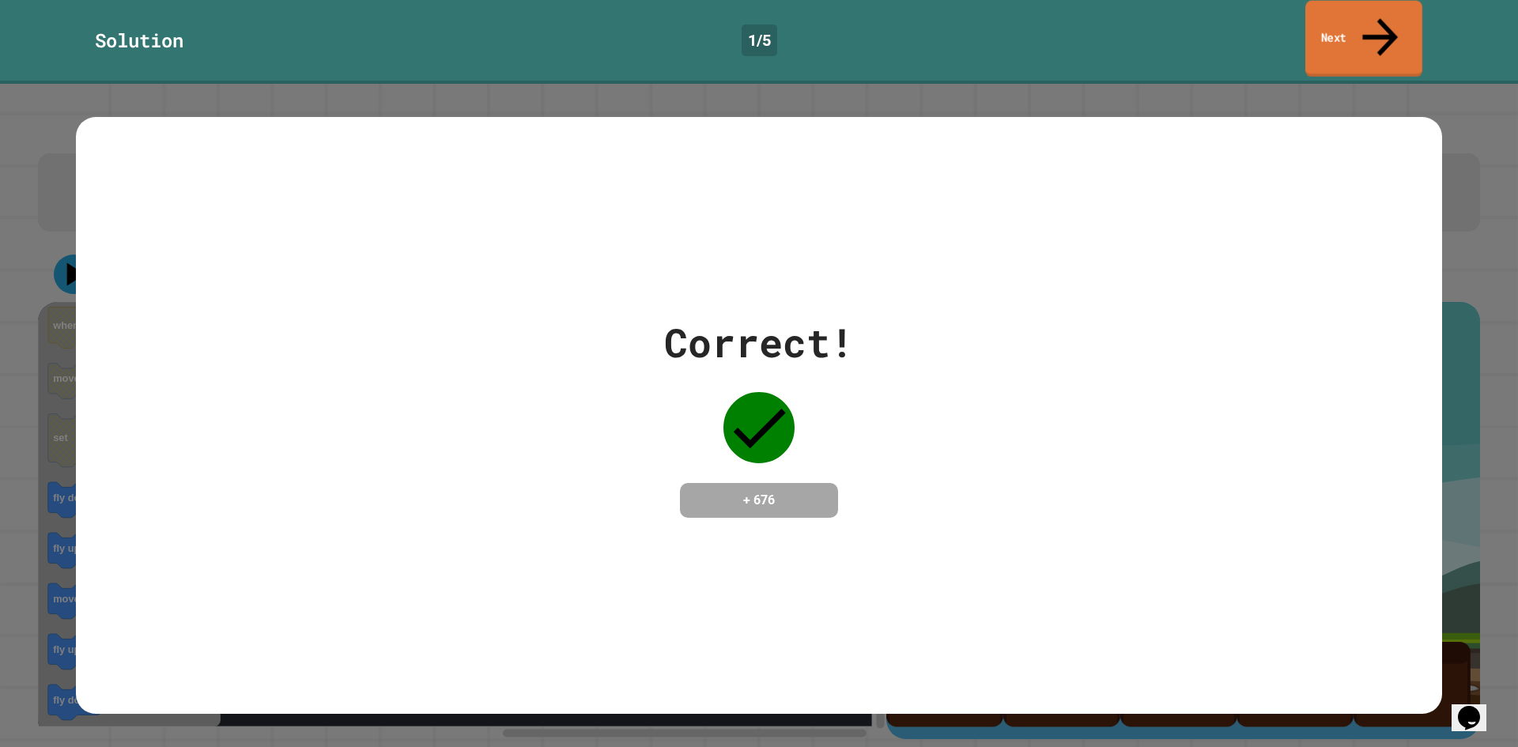
click at [1347, 17] on link "Next" at bounding box center [1363, 39] width 117 height 77
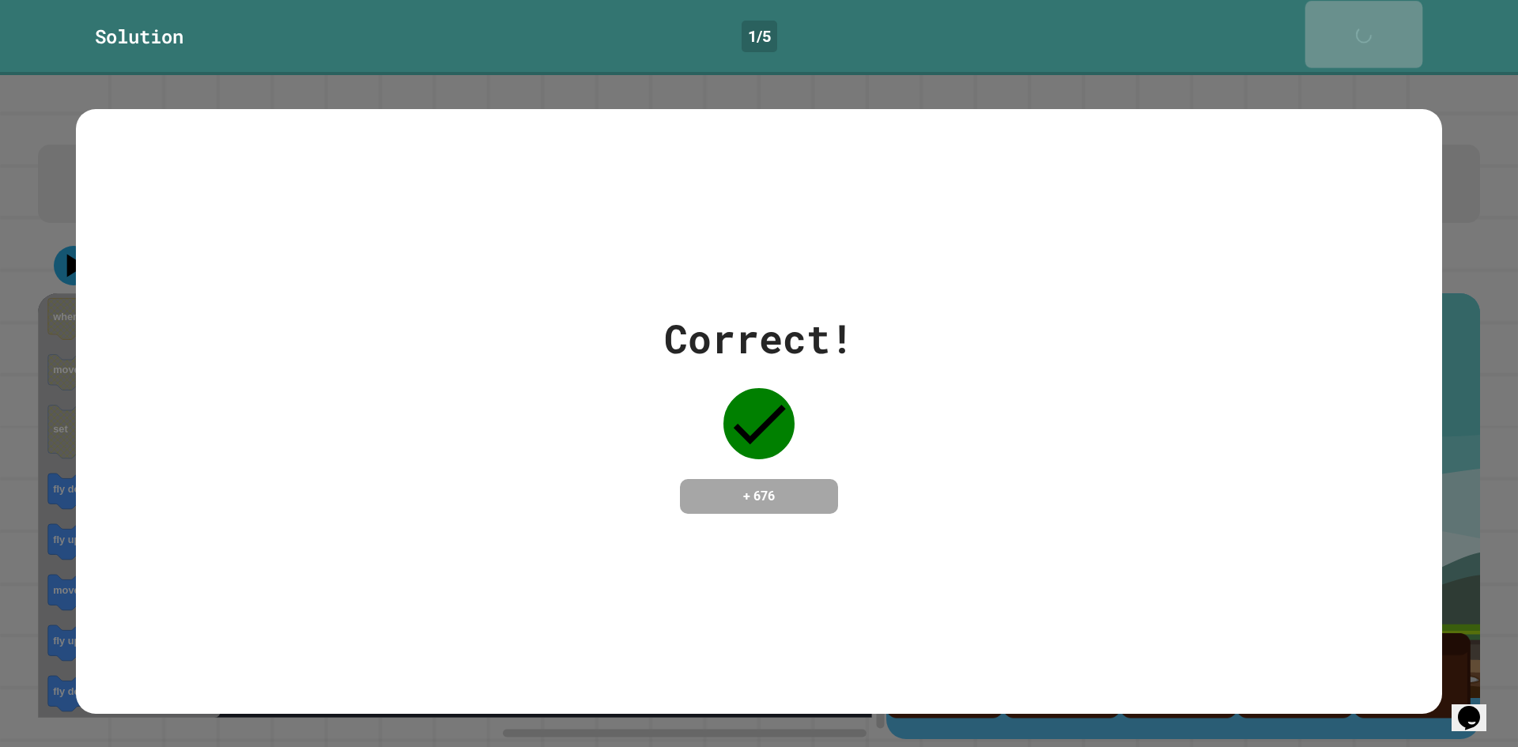
scroll to position [12, 0]
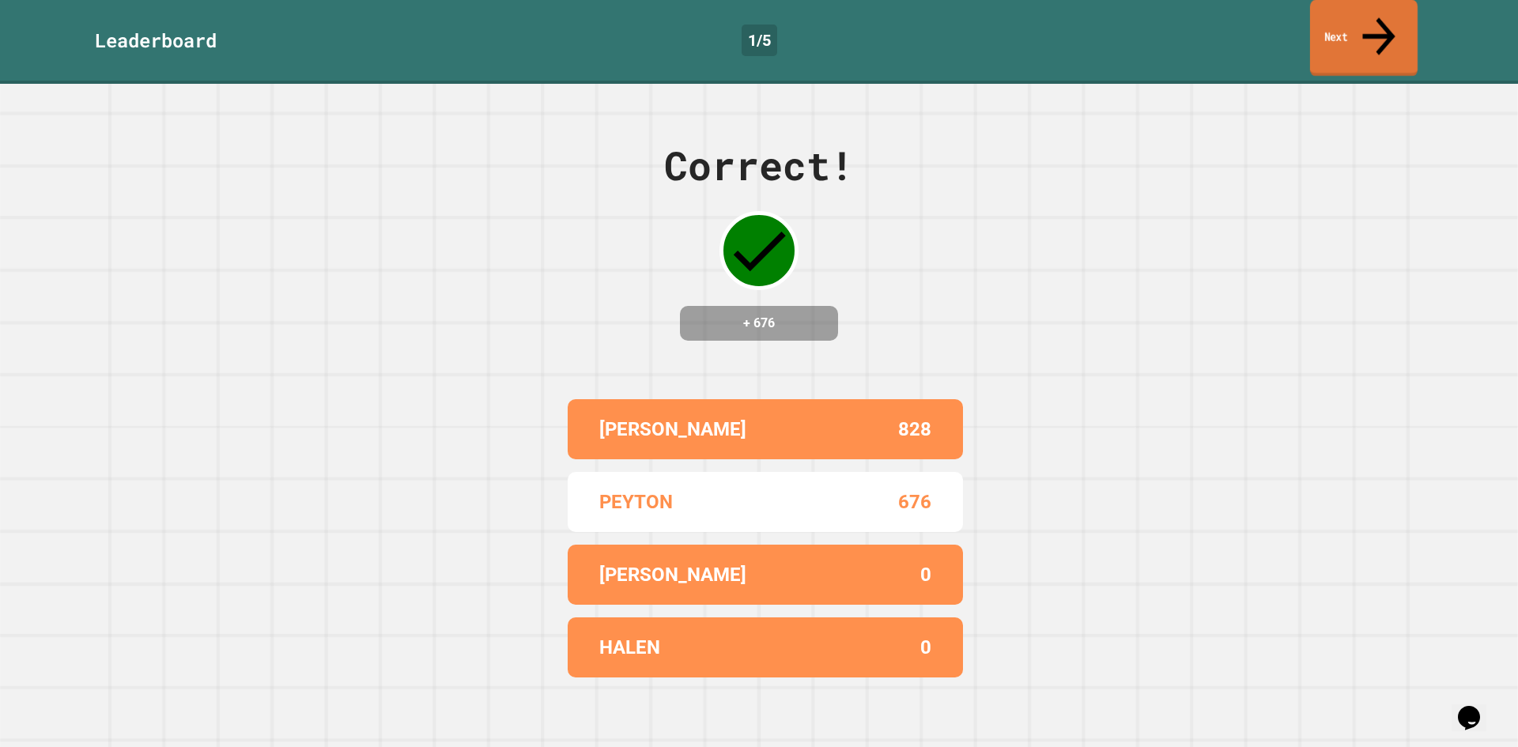
click at [1343, 26] on link "Next" at bounding box center [1363, 38] width 107 height 77
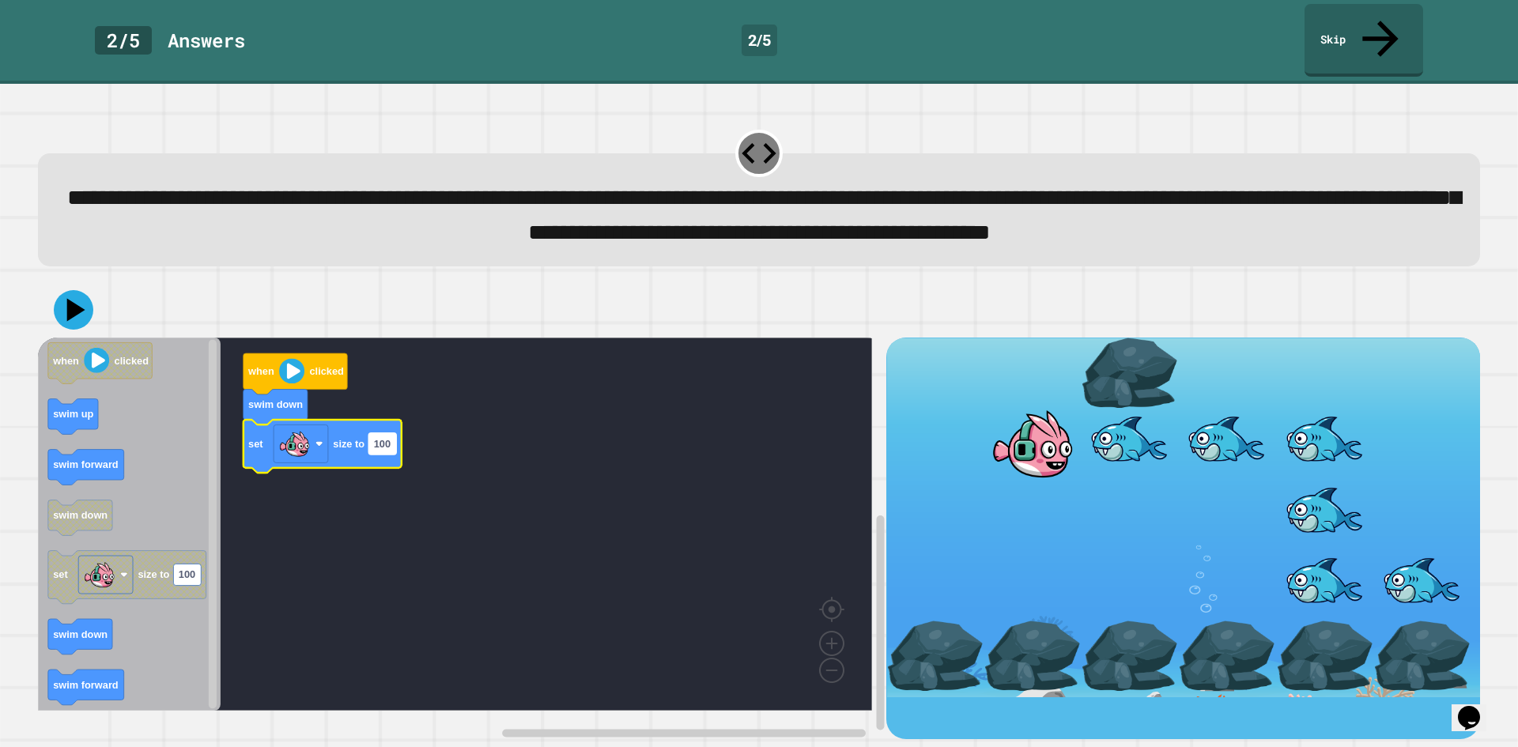
click at [384, 449] on text "100" at bounding box center [382, 443] width 17 height 12
type input "***"
drag, startPoint x: 51, startPoint y: 304, endPoint x: 126, endPoint y: 347, distance: 86.4
click at [55, 305] on div at bounding box center [759, 309] width 1442 height 55
click at [126, 347] on icon "Blockly Workspace" at bounding box center [129, 523] width 183 height 373
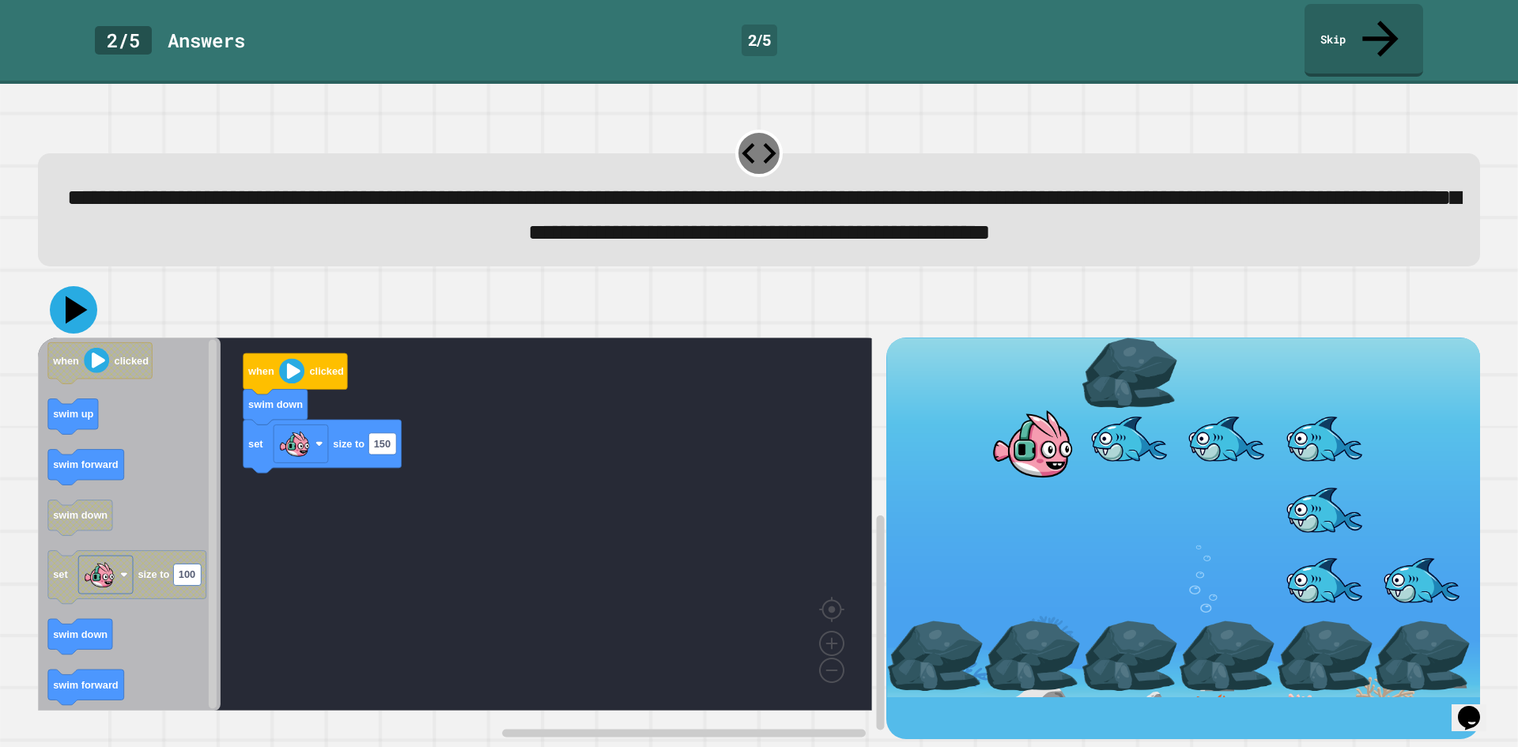
click at [91, 315] on icon at bounding box center [73, 309] width 47 height 47
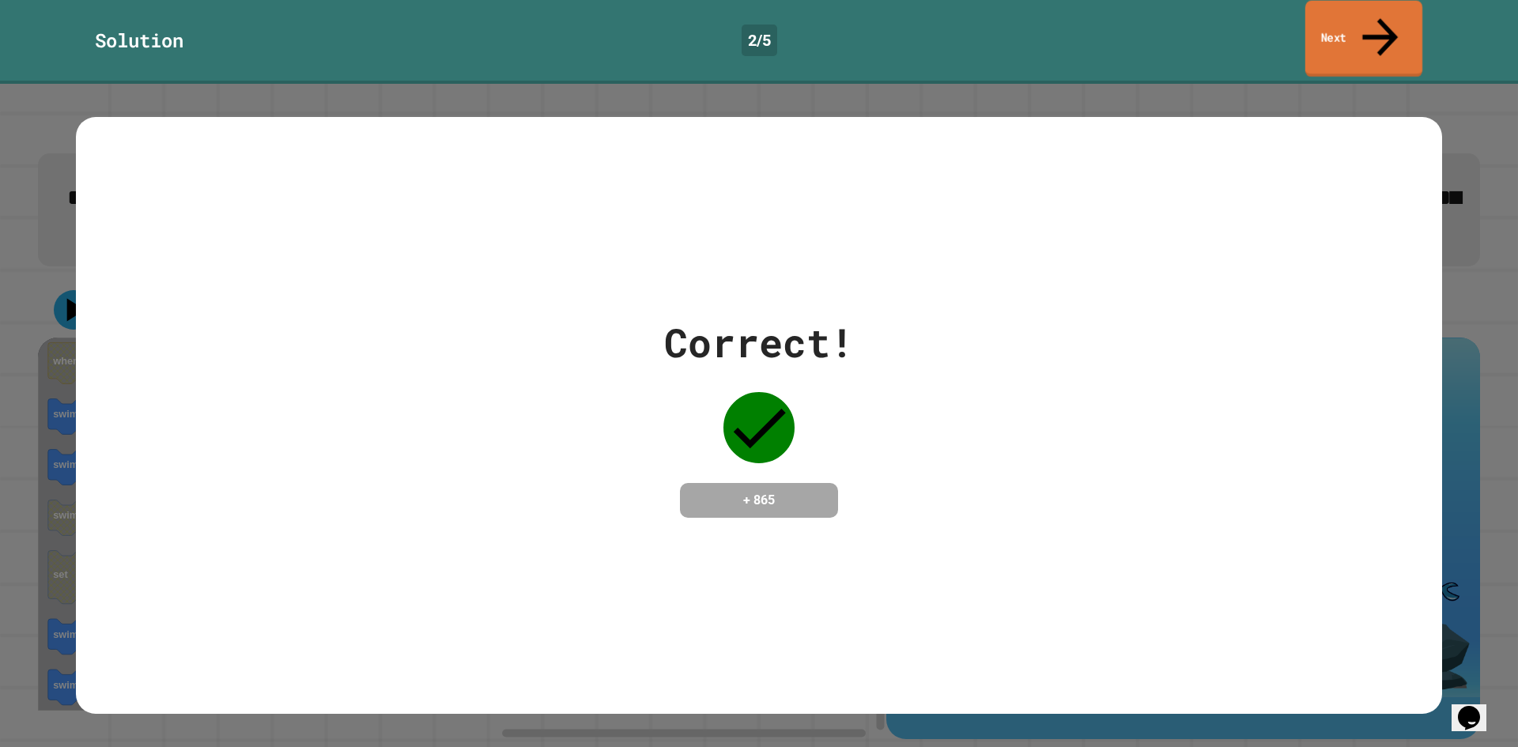
click at [1344, 28] on link "Next" at bounding box center [1363, 39] width 117 height 77
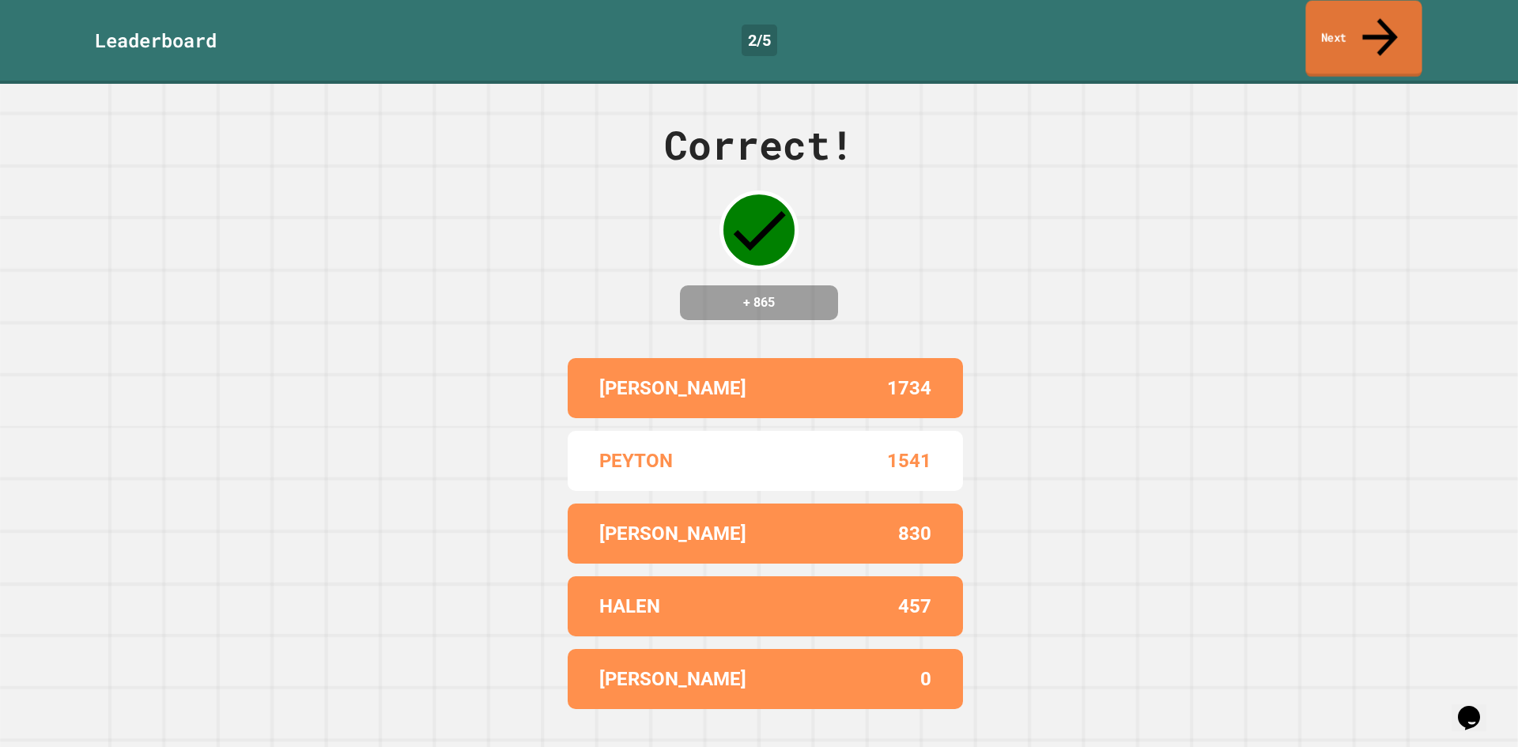
click at [1344, 28] on link "Next" at bounding box center [1363, 39] width 116 height 77
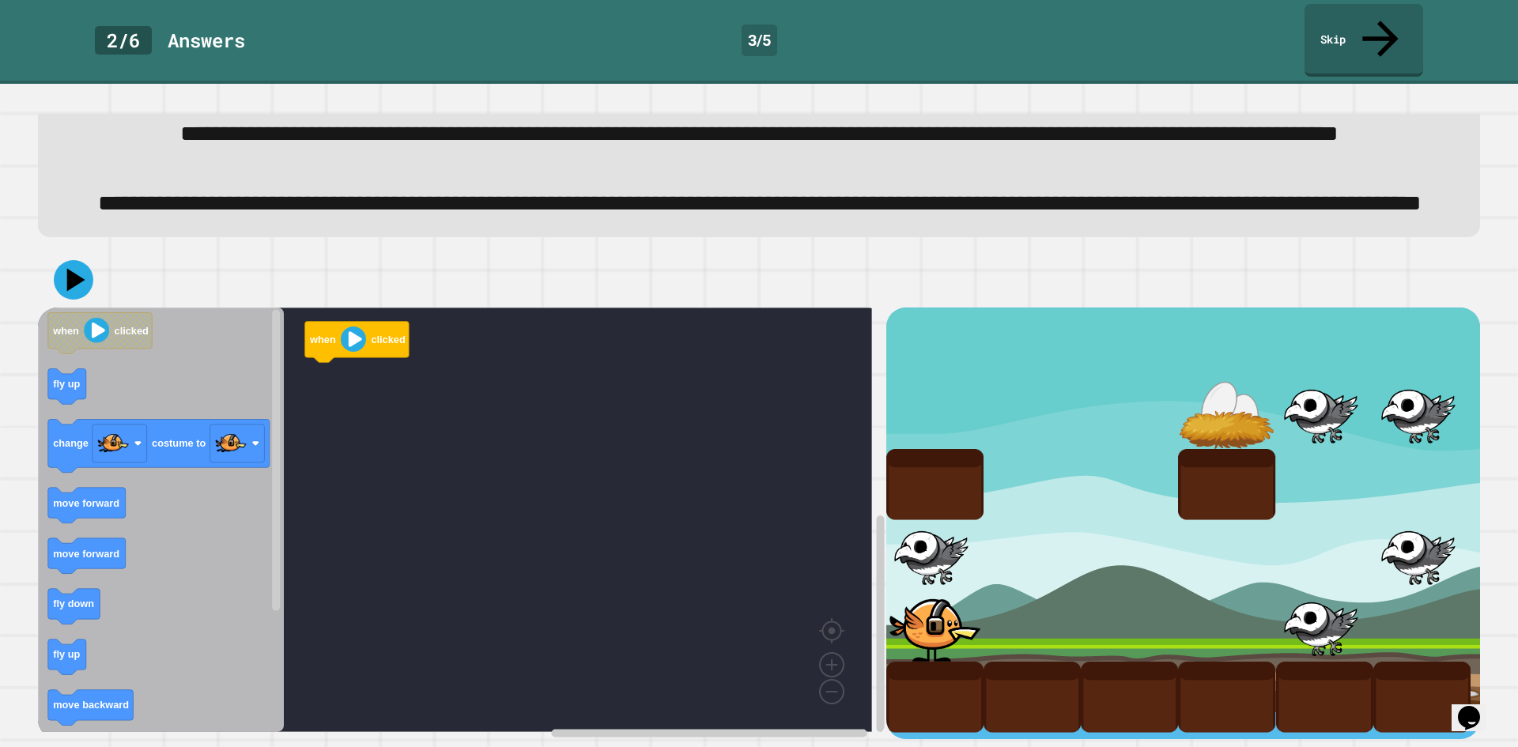
scroll to position [125, 0]
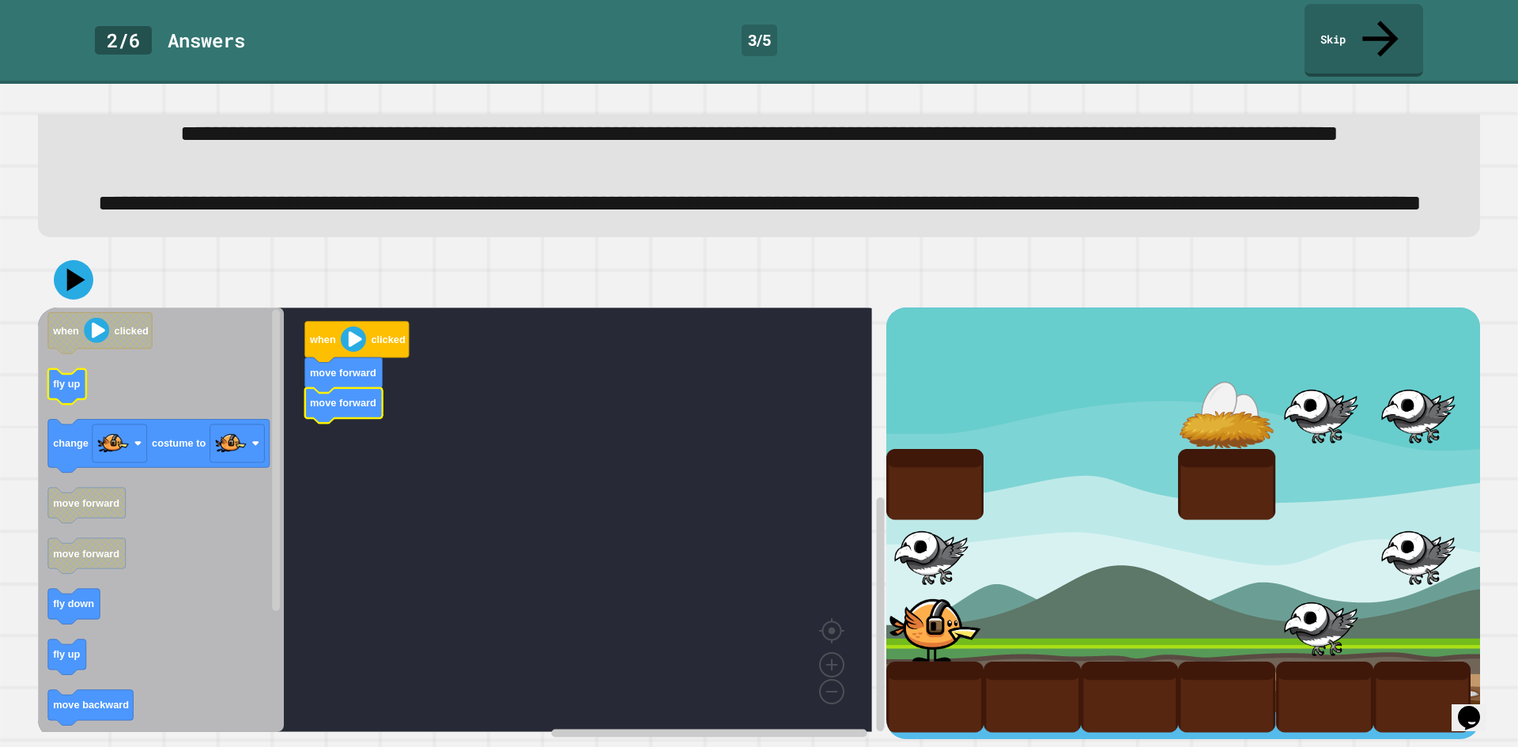
click at [74, 387] on icon "when clicked fly up change costume to move forward move forward fly down fly up…" at bounding box center [161, 519] width 246 height 424
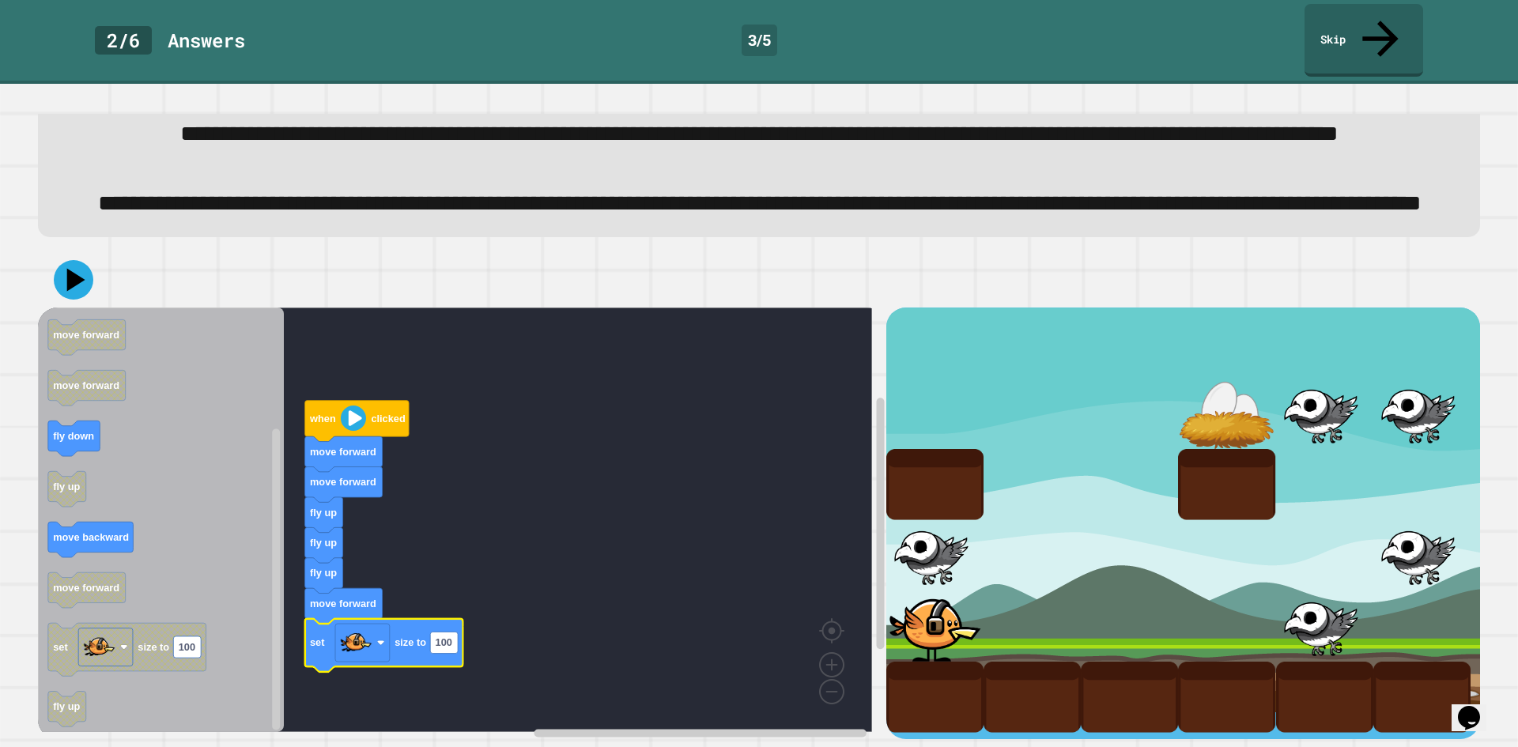
scroll to position [0, 0]
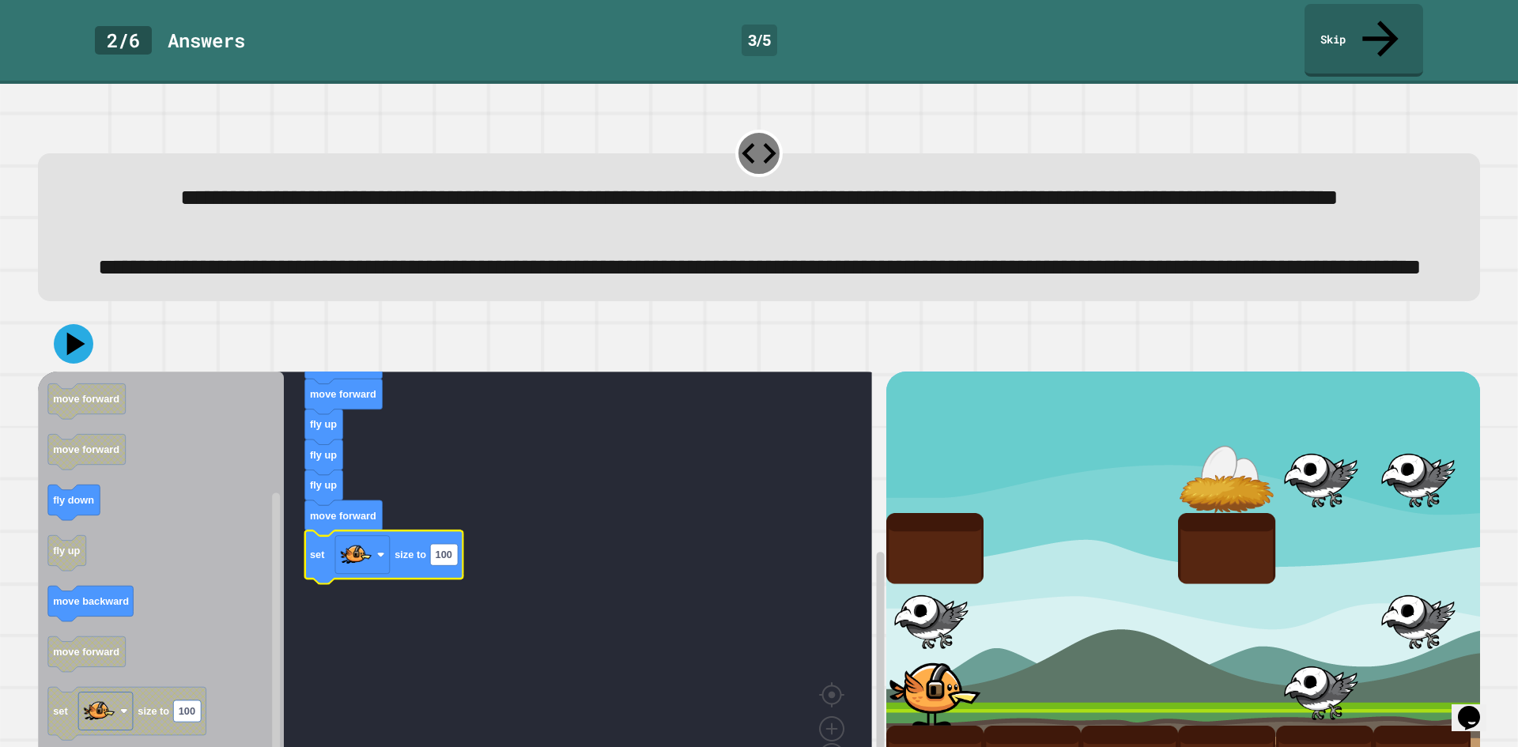
click at [457, 584] on icon "Blockly Workspace" at bounding box center [384, 557] width 158 height 53
click at [451, 565] on rect "Blockly Workspace" at bounding box center [444, 554] width 28 height 21
type input "**"
click at [92, 364] on icon at bounding box center [74, 344] width 40 height 40
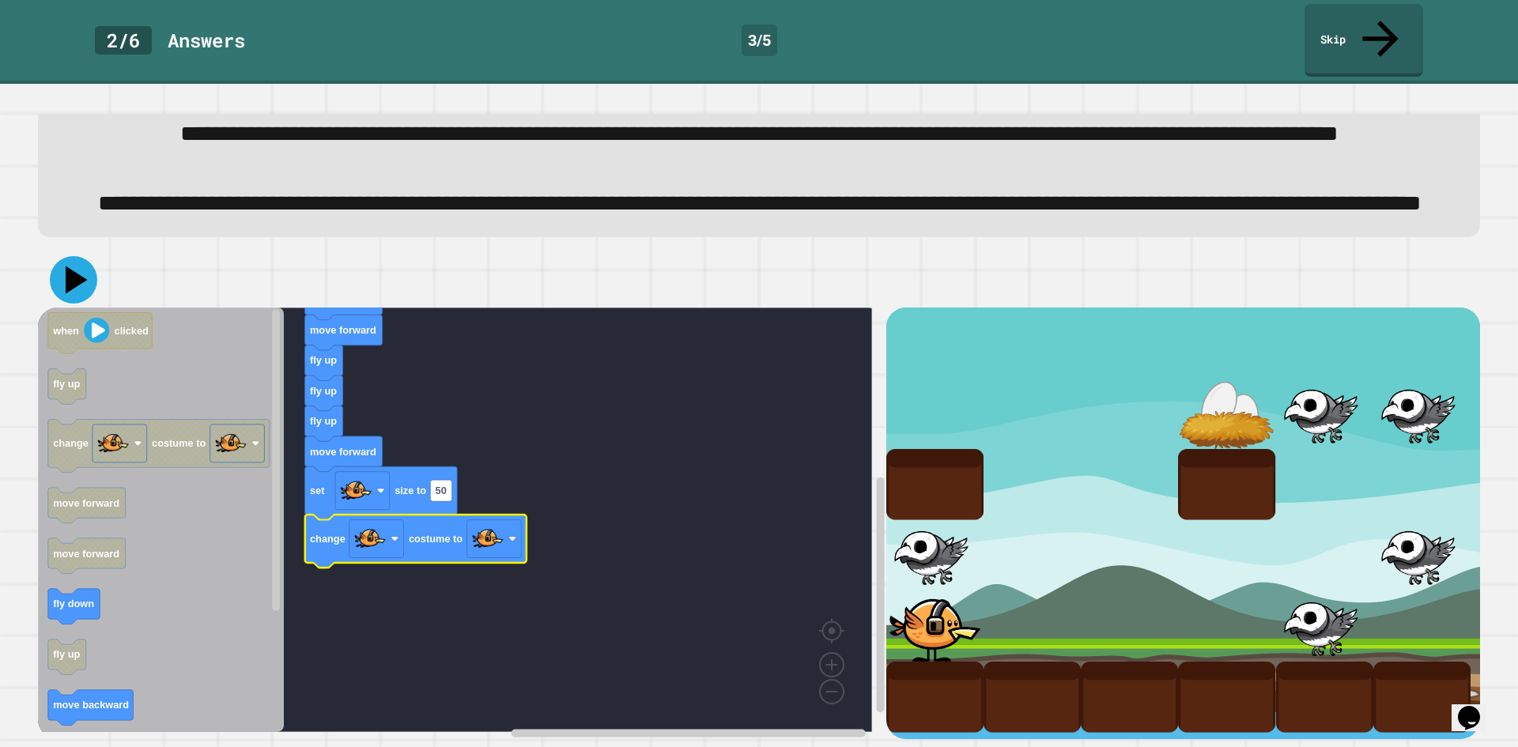
click at [65, 272] on icon at bounding box center [73, 279] width 47 height 47
click at [488, 523] on image "Blockly Workspace" at bounding box center [488, 539] width 32 height 32
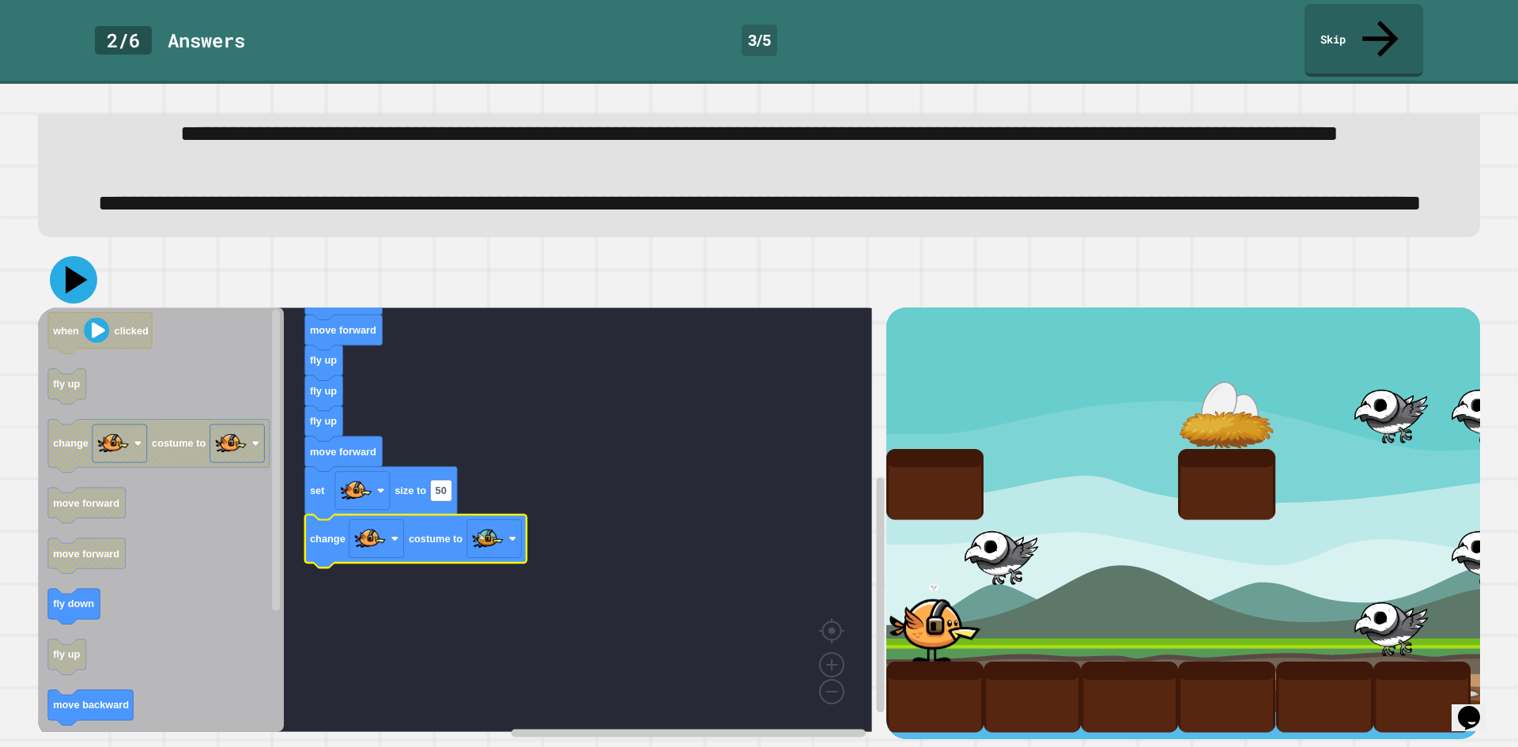
click at [67, 265] on icon at bounding box center [73, 279] width 47 height 47
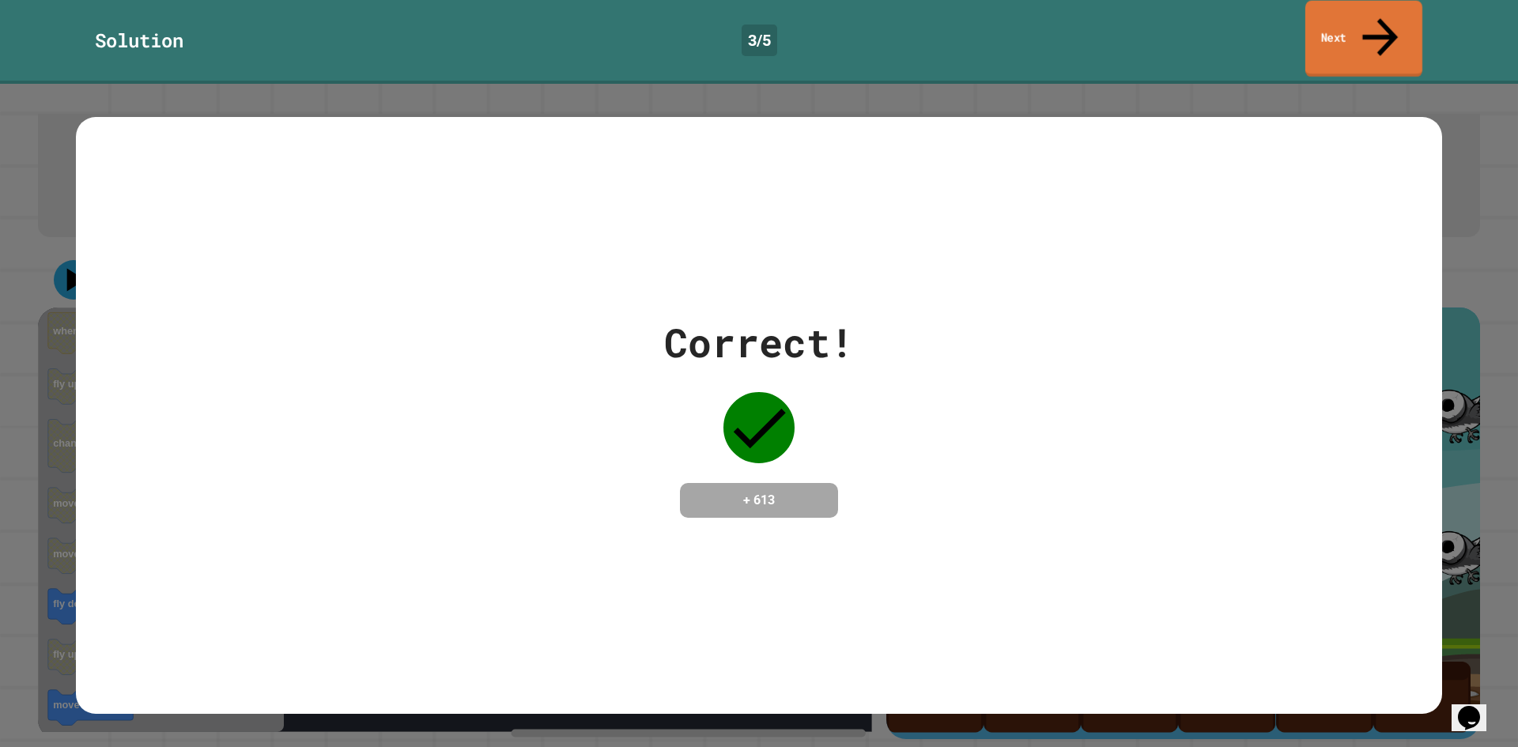
click at [1394, 23] on link "Next" at bounding box center [1363, 39] width 117 height 77
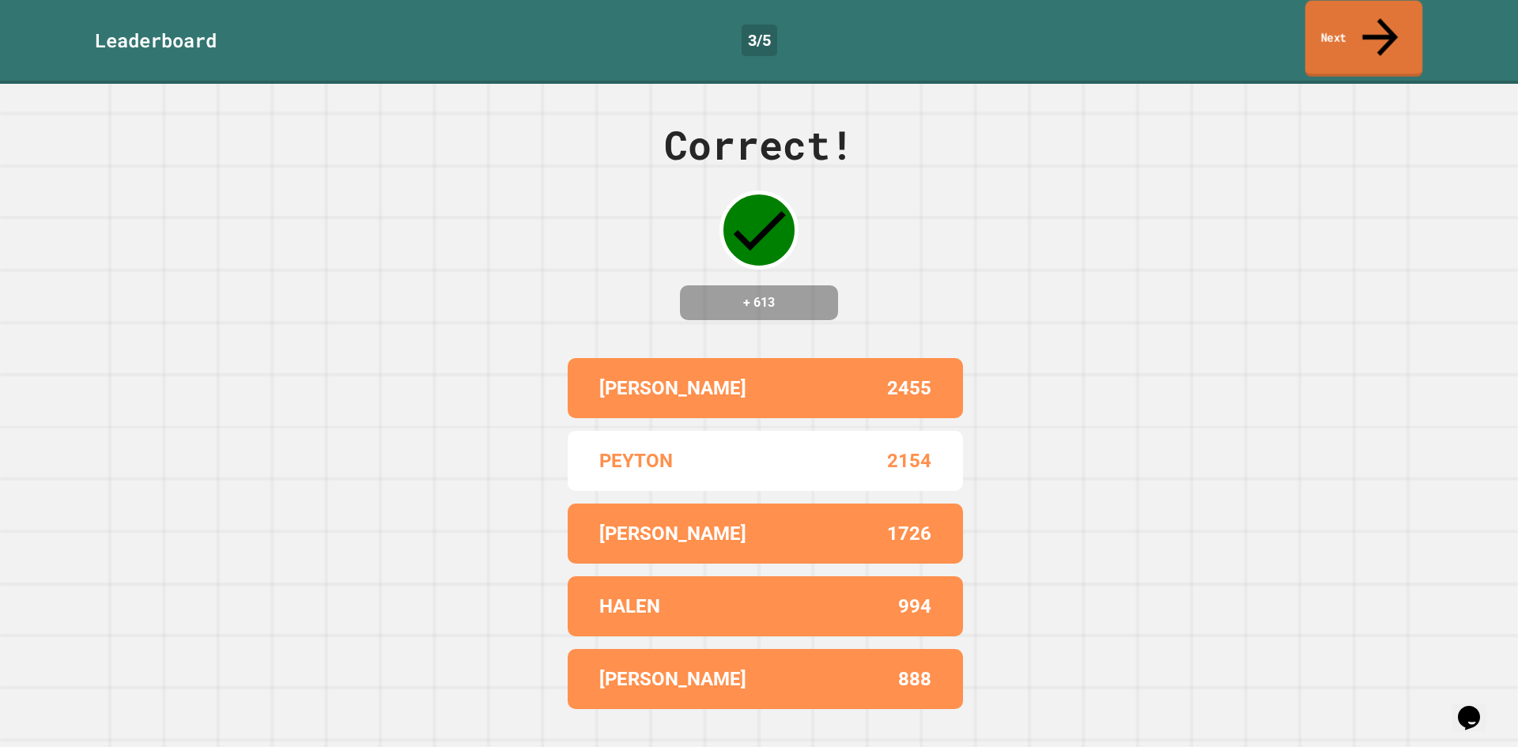
click at [1334, 11] on link "Next" at bounding box center [1363, 39] width 117 height 77
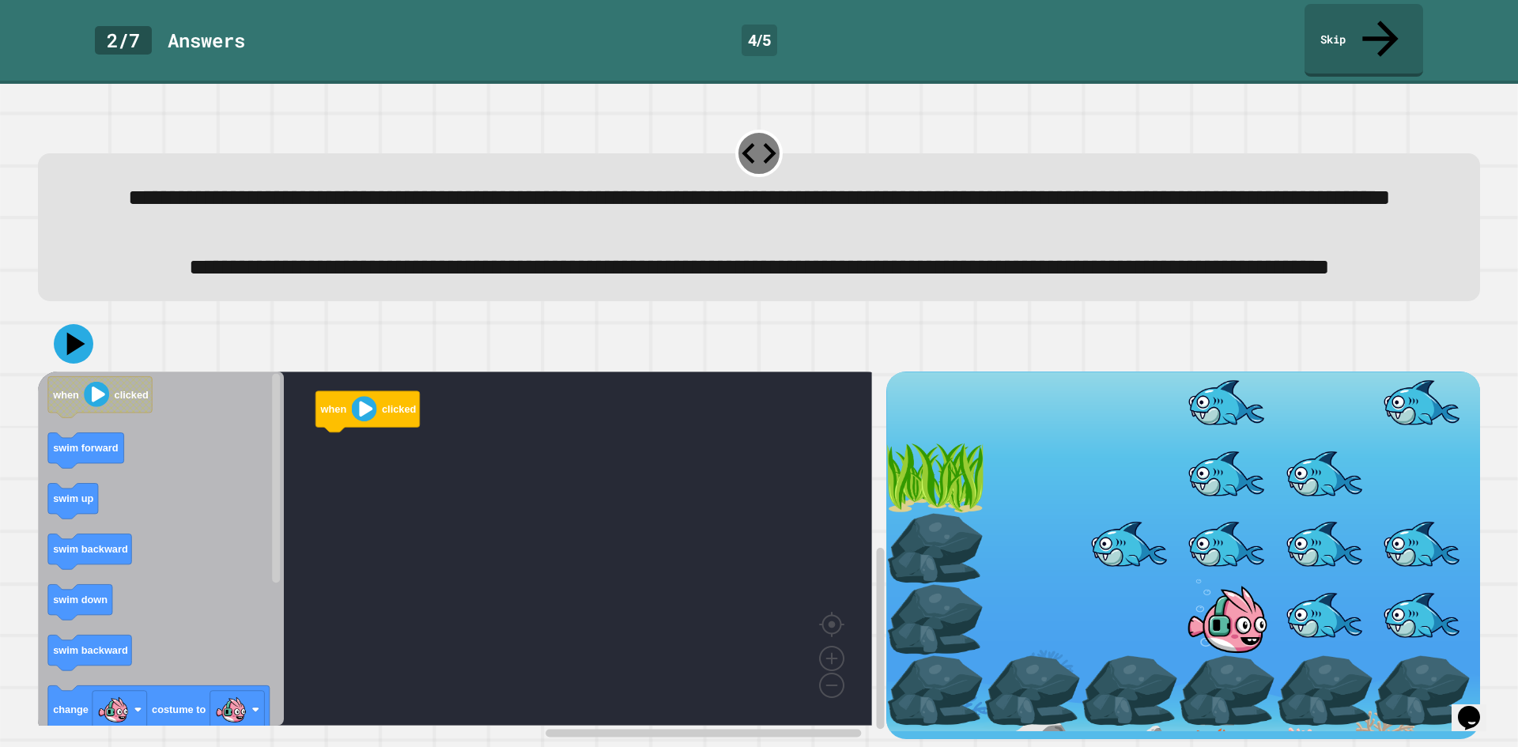
scroll to position [54, 0]
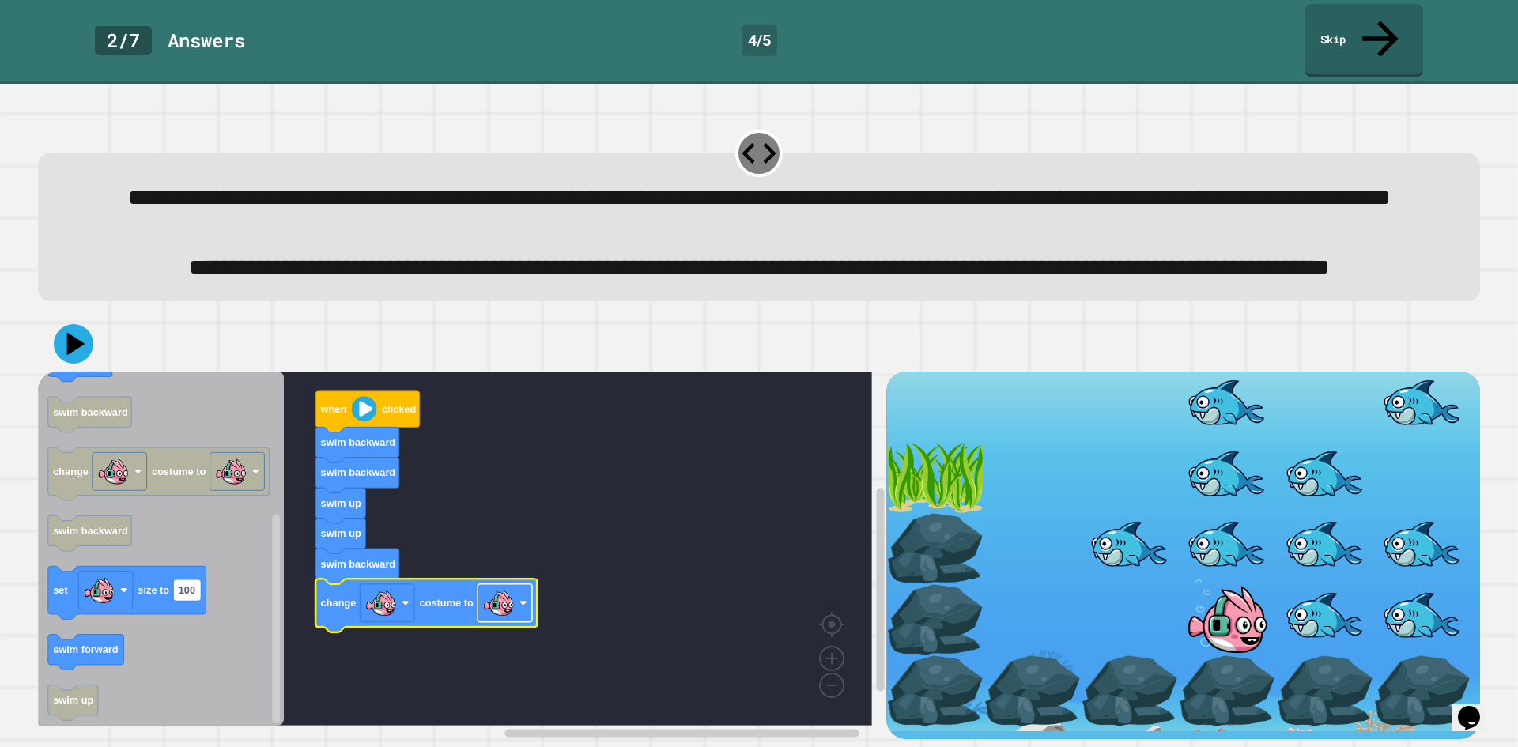
click at [498, 598] on image "Blockly Workspace" at bounding box center [499, 603] width 32 height 32
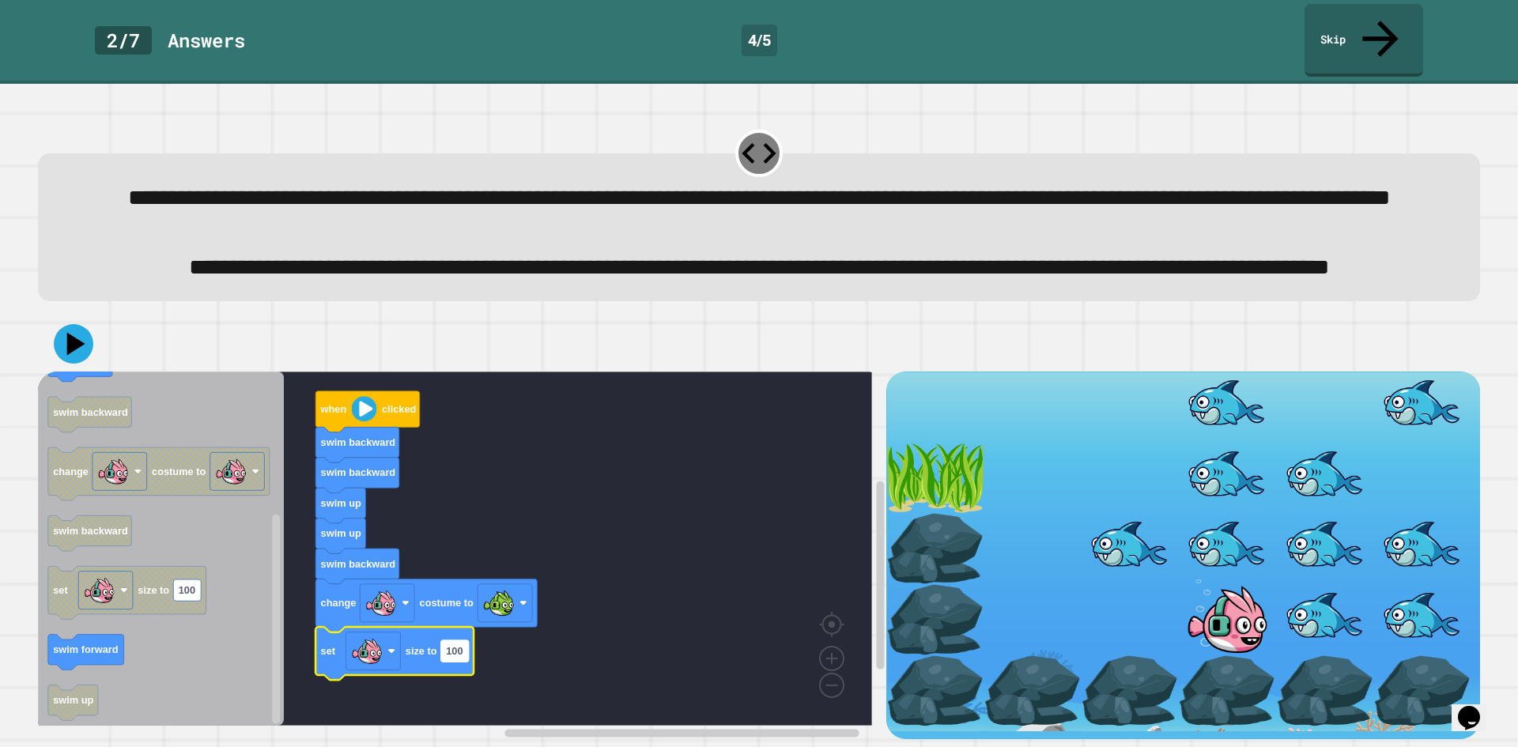
click at [446, 649] on rect "Blockly Workspace" at bounding box center [455, 650] width 28 height 21
type input "**"
click at [89, 334] on icon at bounding box center [73, 344] width 44 height 44
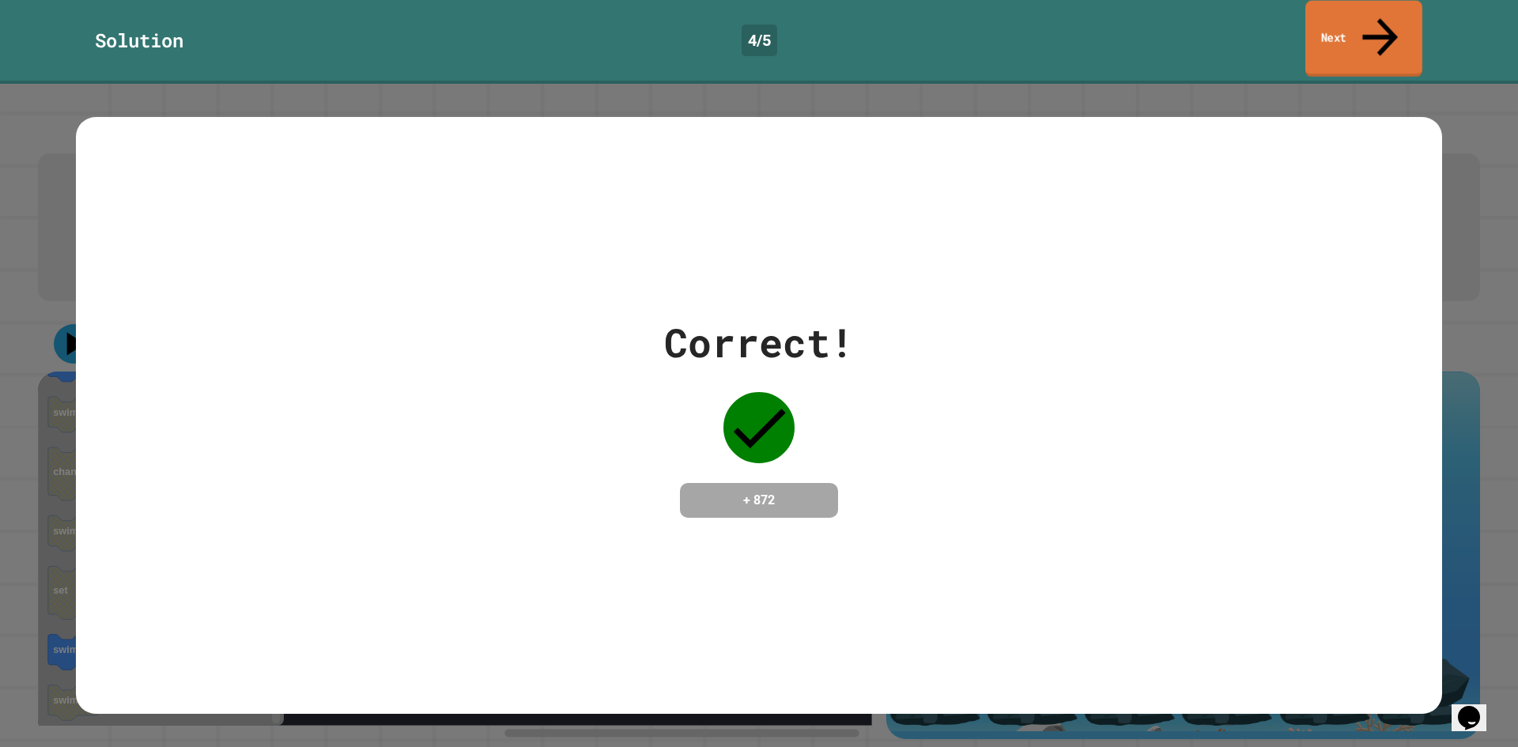
click at [1346, 33] on link "Next" at bounding box center [1363, 39] width 117 height 77
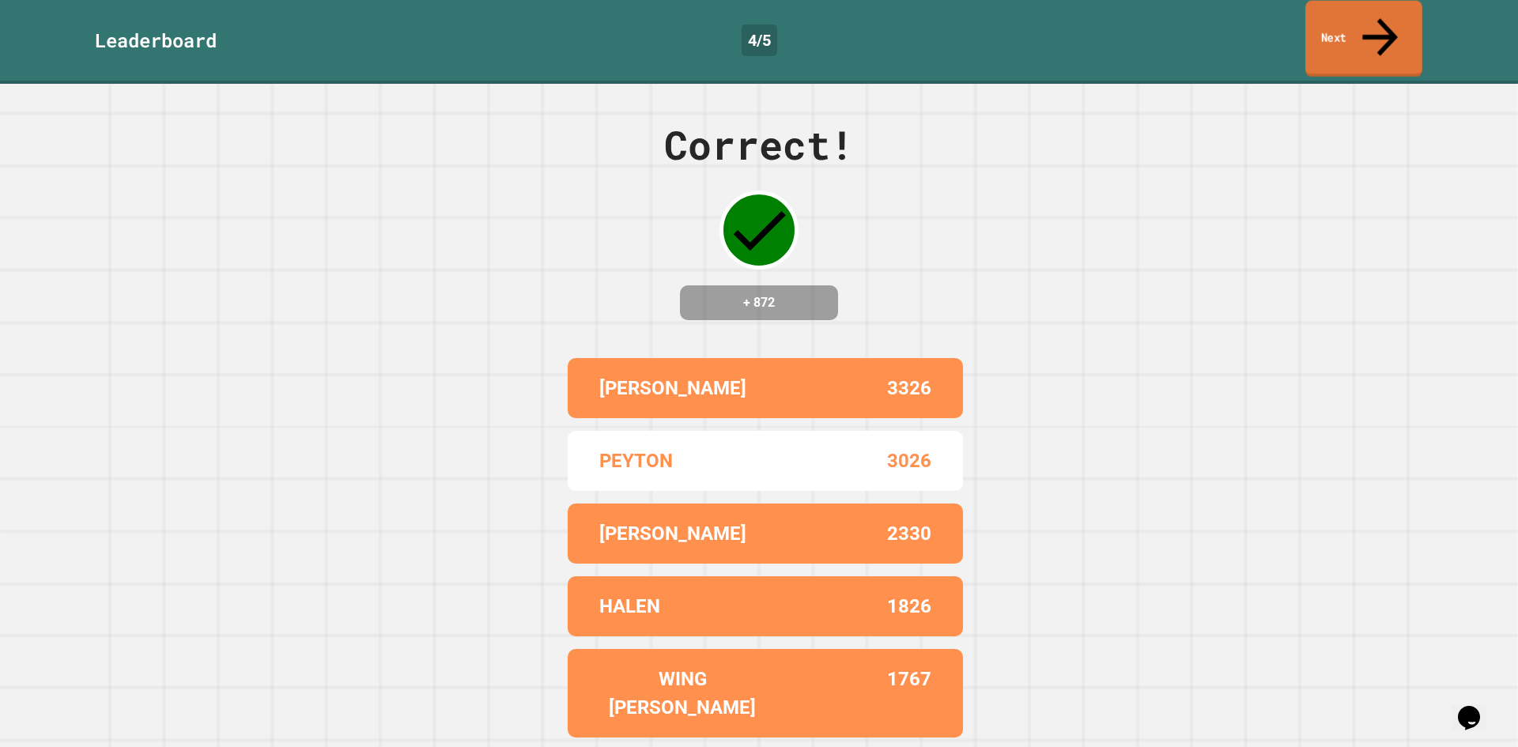
click at [1348, 9] on link "Next" at bounding box center [1363, 39] width 117 height 77
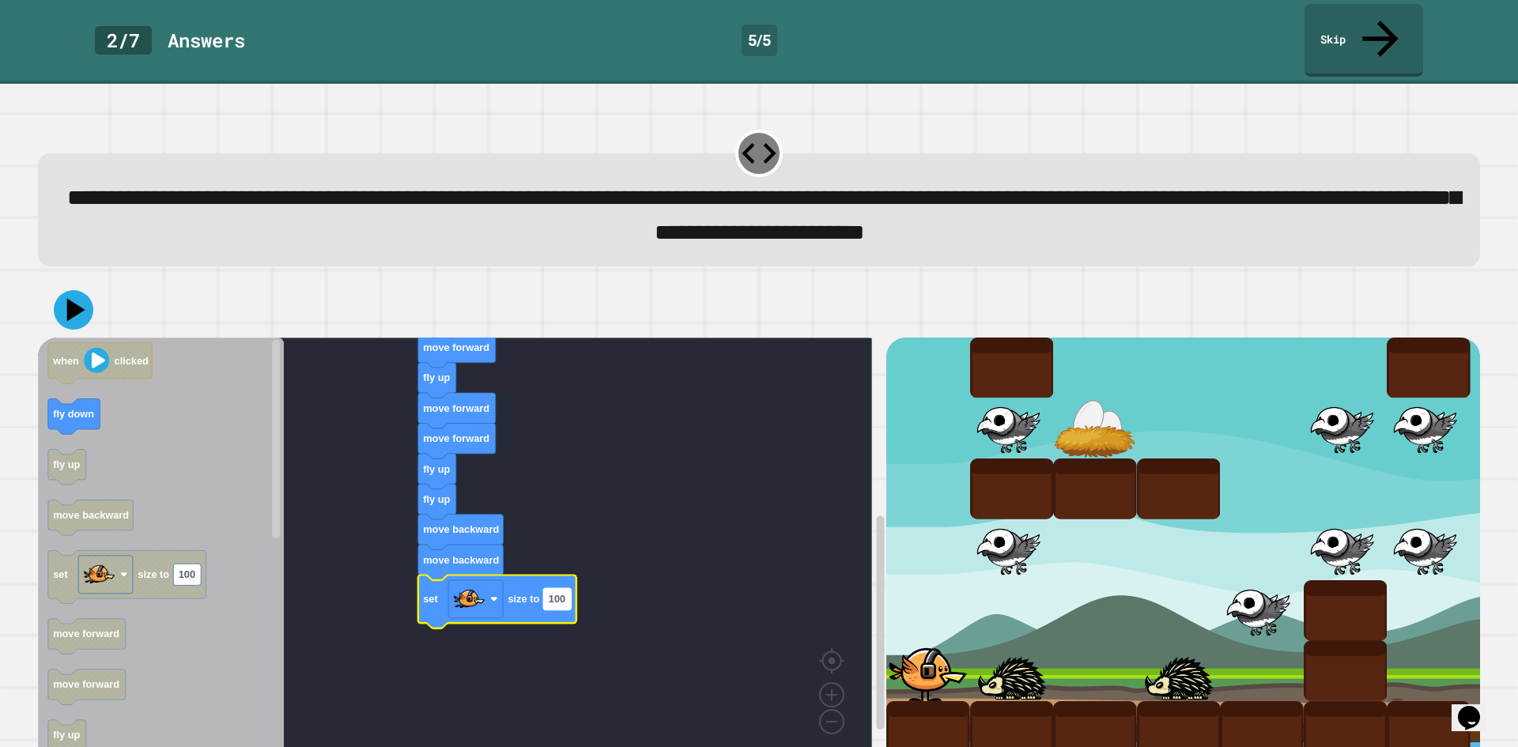
click at [556, 588] on rect "Blockly Workspace" at bounding box center [557, 598] width 28 height 21
type input "**"
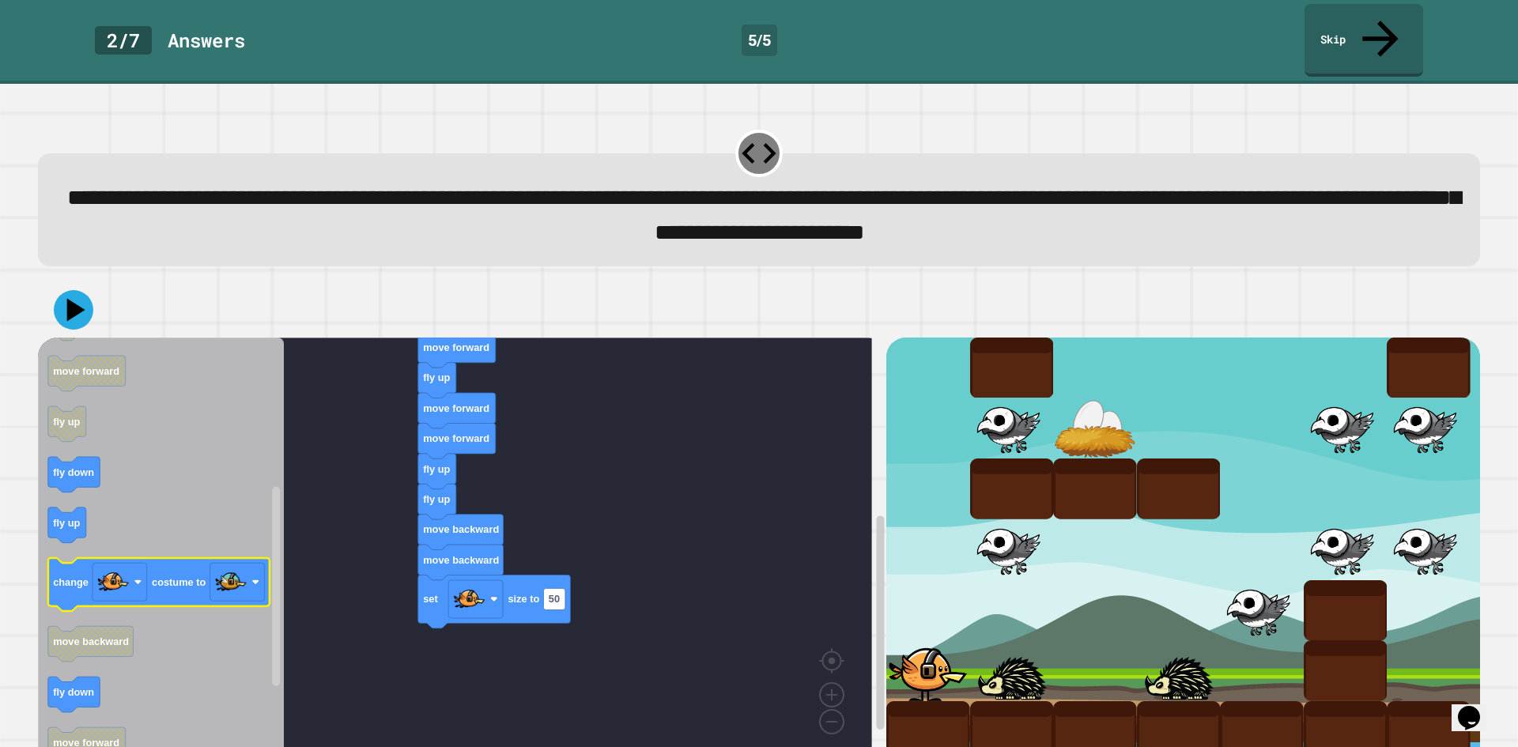
click at [315, 573] on div "when clicked fly up move forward move forward fly up move forward move forward …" at bounding box center [462, 553] width 848 height 432
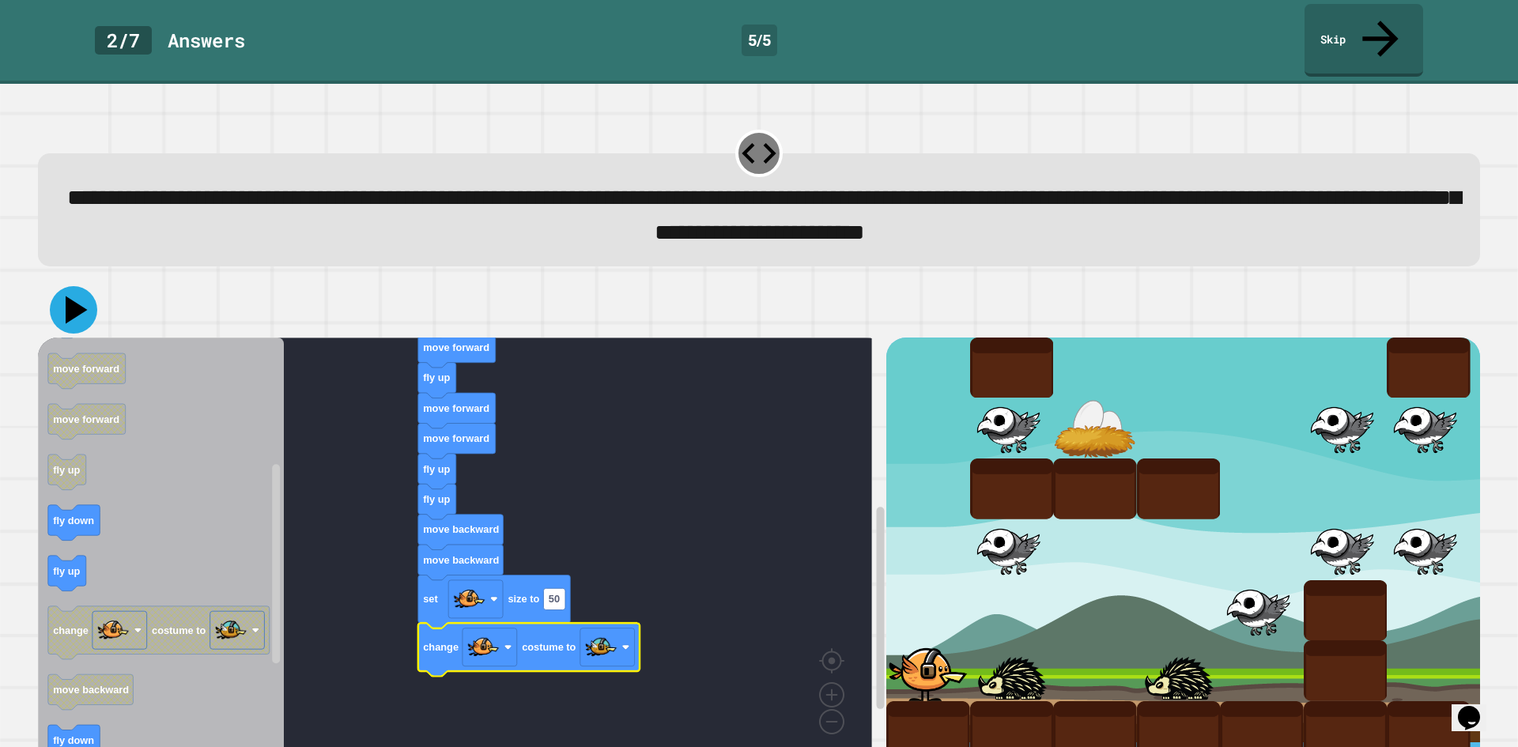
click at [74, 296] on icon at bounding box center [77, 310] width 22 height 28
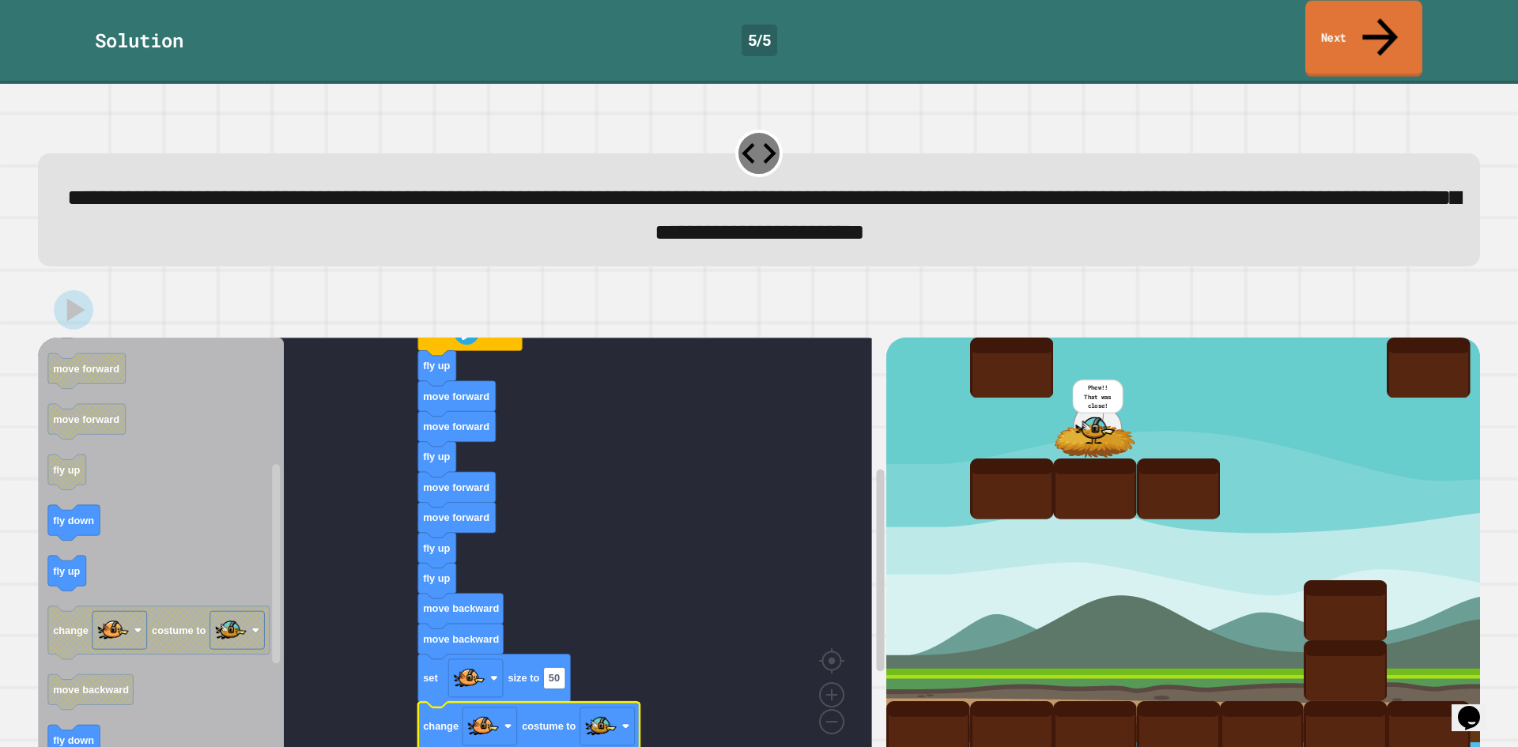
click at [1355, 20] on link "Next" at bounding box center [1363, 39] width 117 height 77
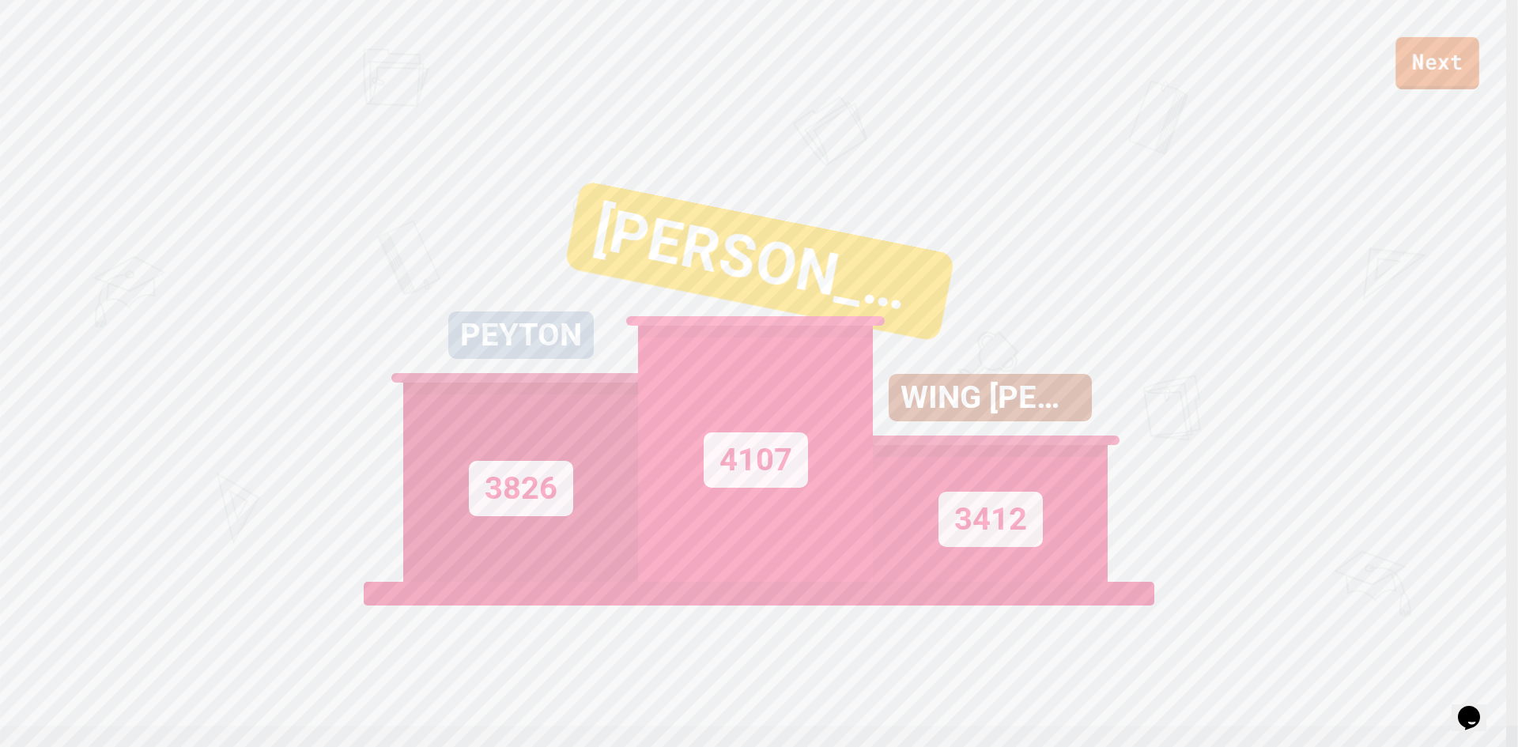
click at [1451, 78] on link "Next" at bounding box center [1437, 63] width 84 height 52
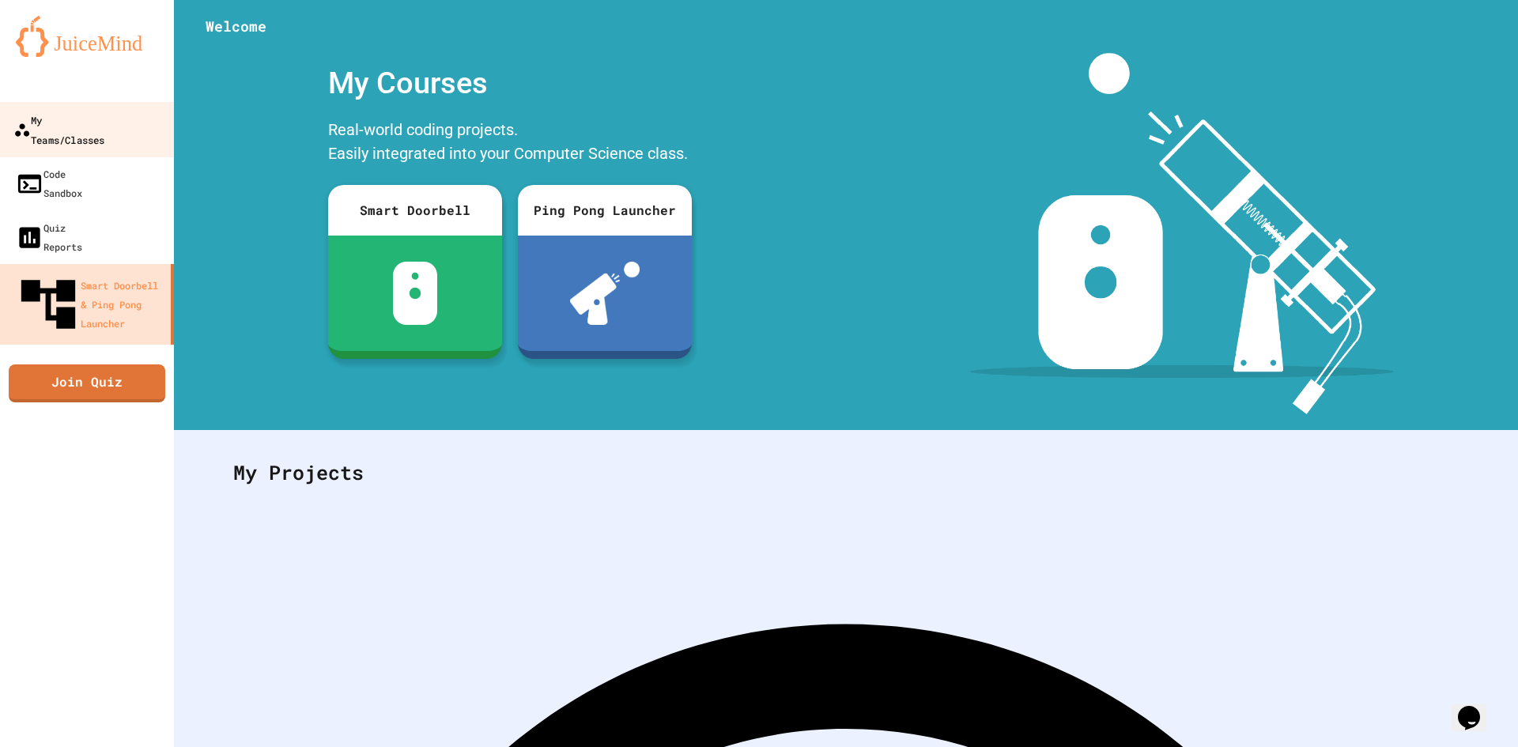
click at [95, 120] on div "My Teams/Classes" at bounding box center [58, 129] width 91 height 39
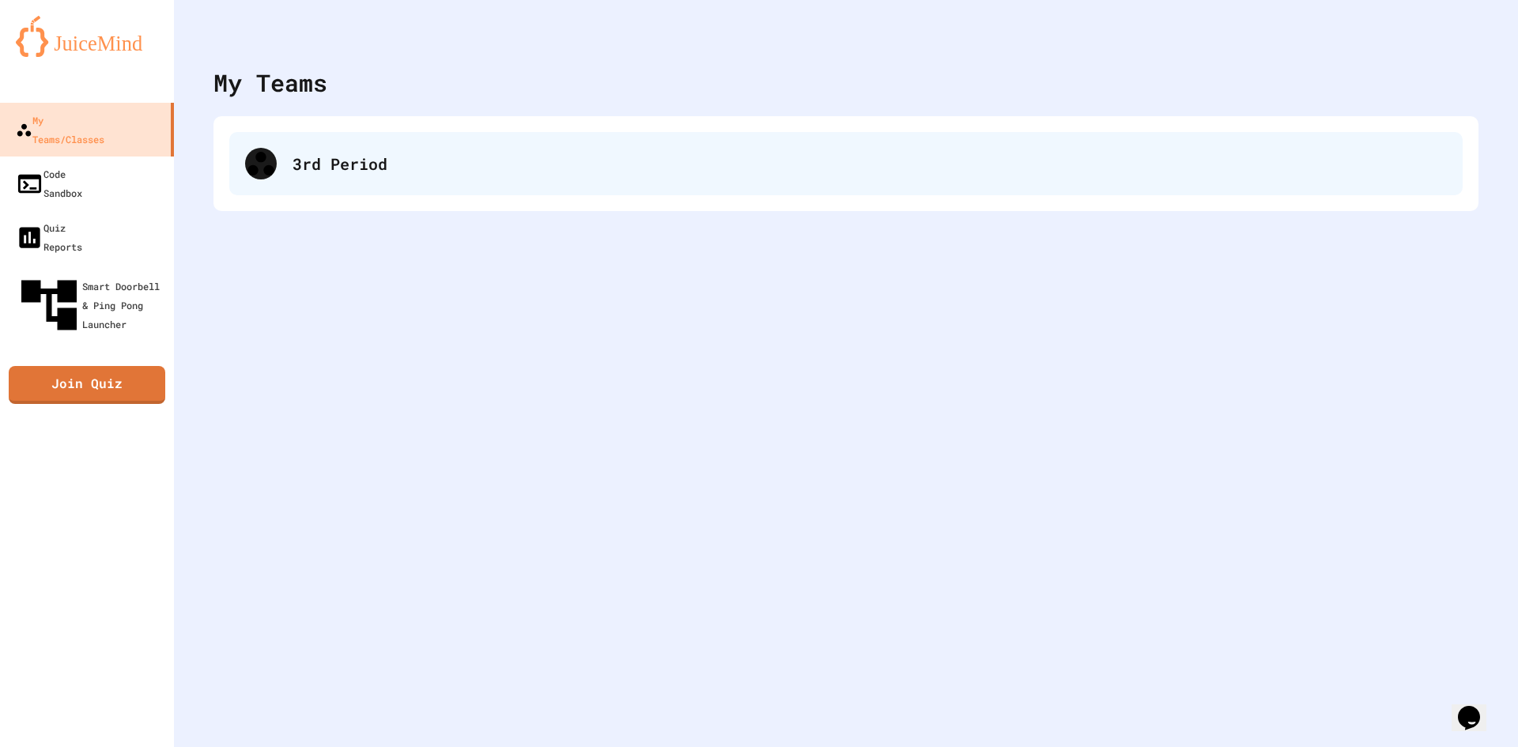
click at [588, 173] on div "3rd Period" at bounding box center [869, 164] width 1154 height 24
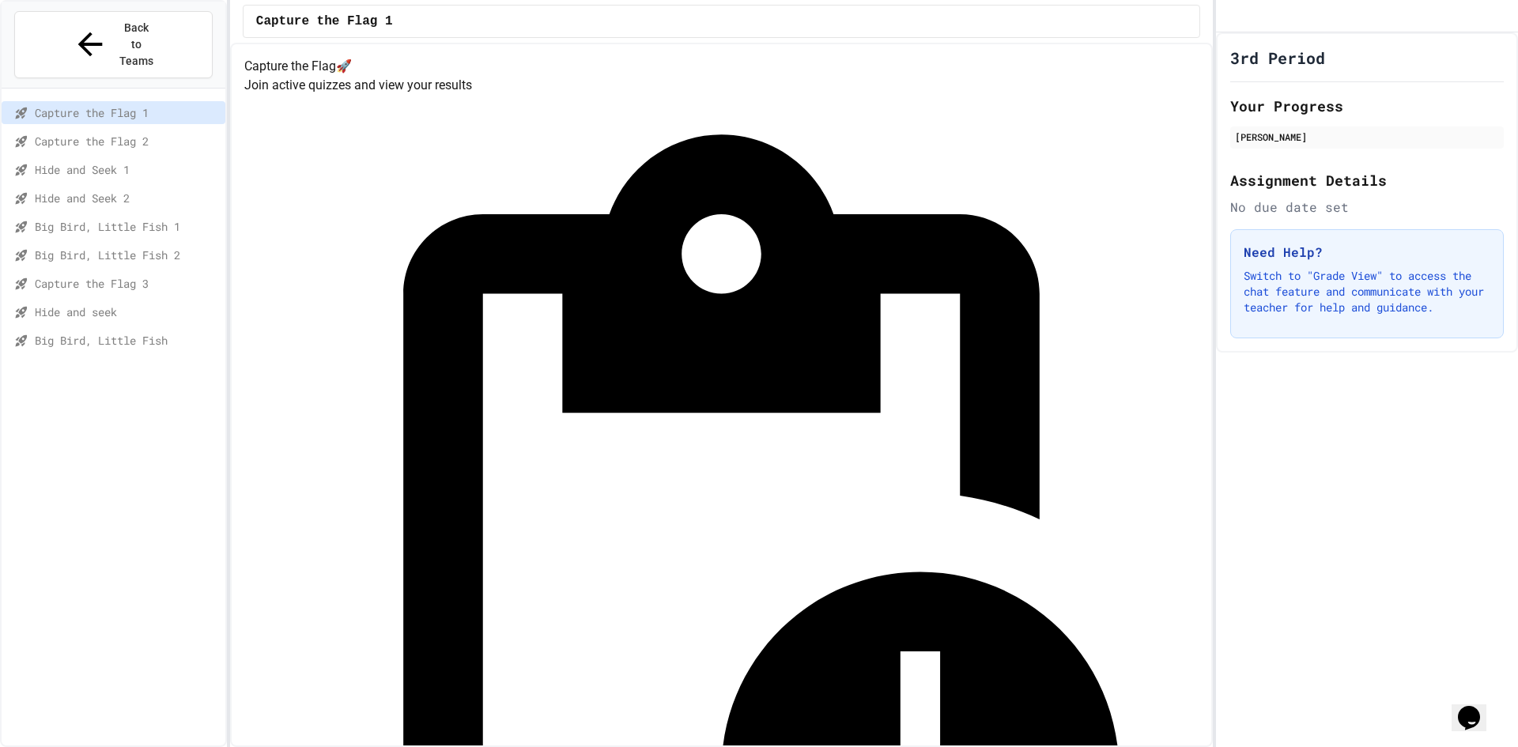
click at [145, 332] on span "Big Bird, Little Fish" at bounding box center [127, 340] width 184 height 17
